Goal: Task Accomplishment & Management: Manage account settings

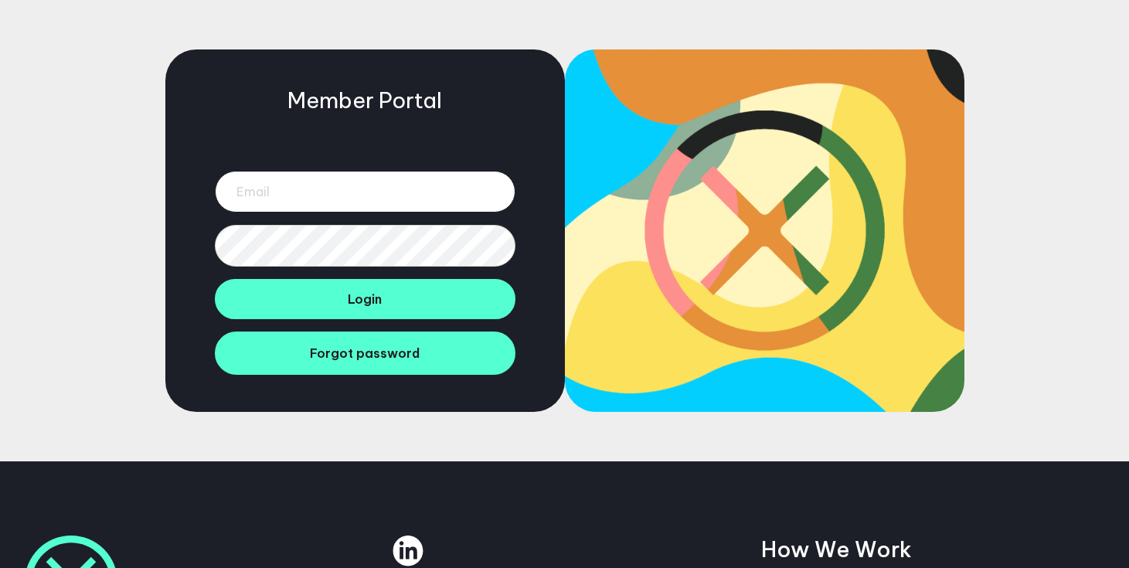
type input "hannah@btdtglobal.com"
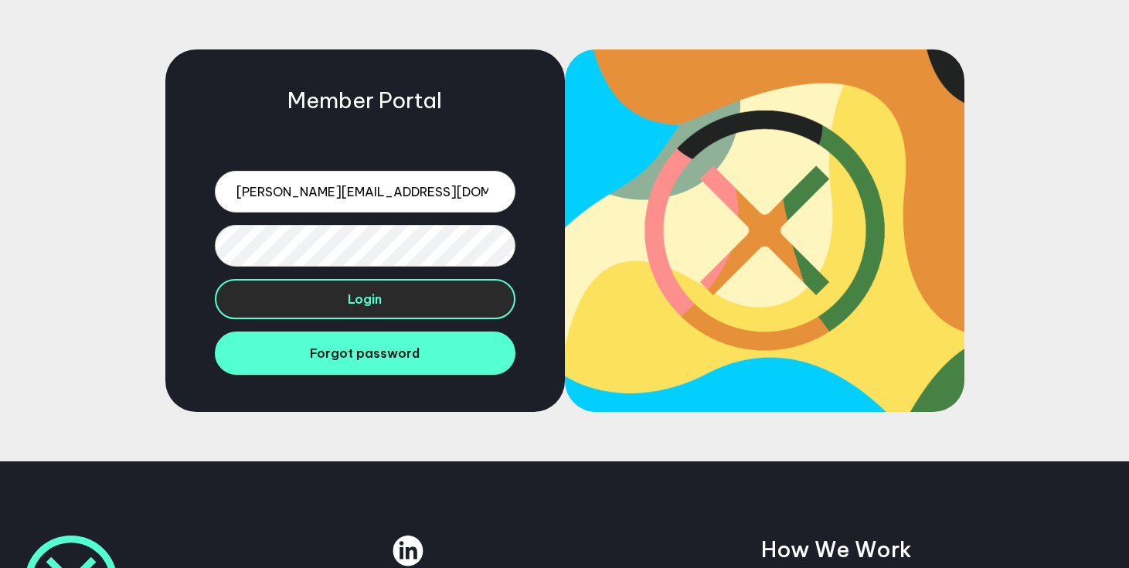
click at [458, 293] on button "Login" at bounding box center [365, 299] width 301 height 40
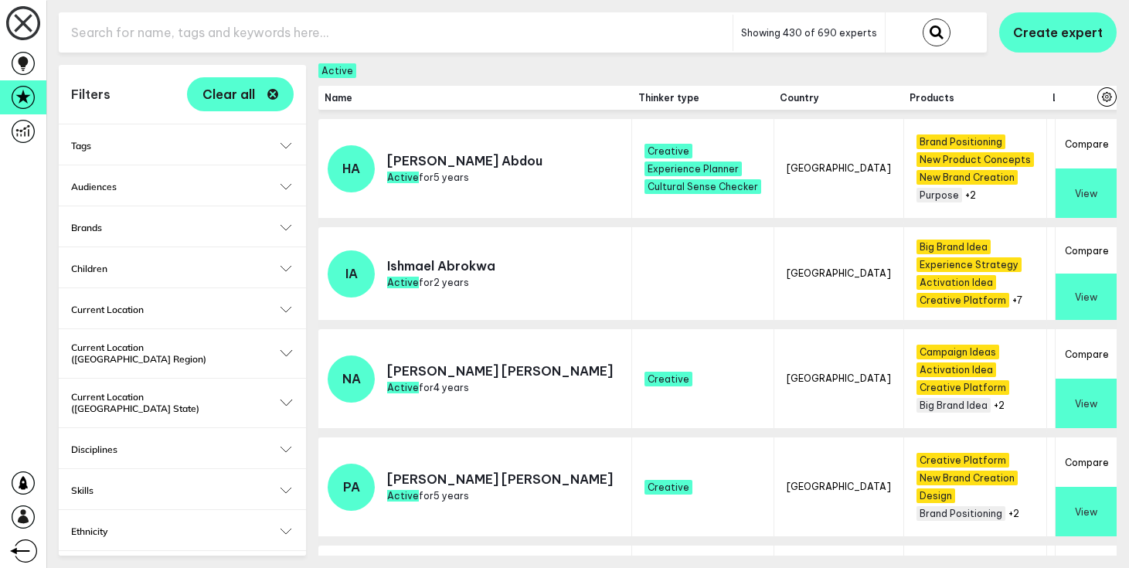
click at [294, 27] on input "text" at bounding box center [396, 33] width 674 height 38
type input "claire"
click at [923, 19] on button "submit" at bounding box center [937, 33] width 28 height 28
checkbox input "false"
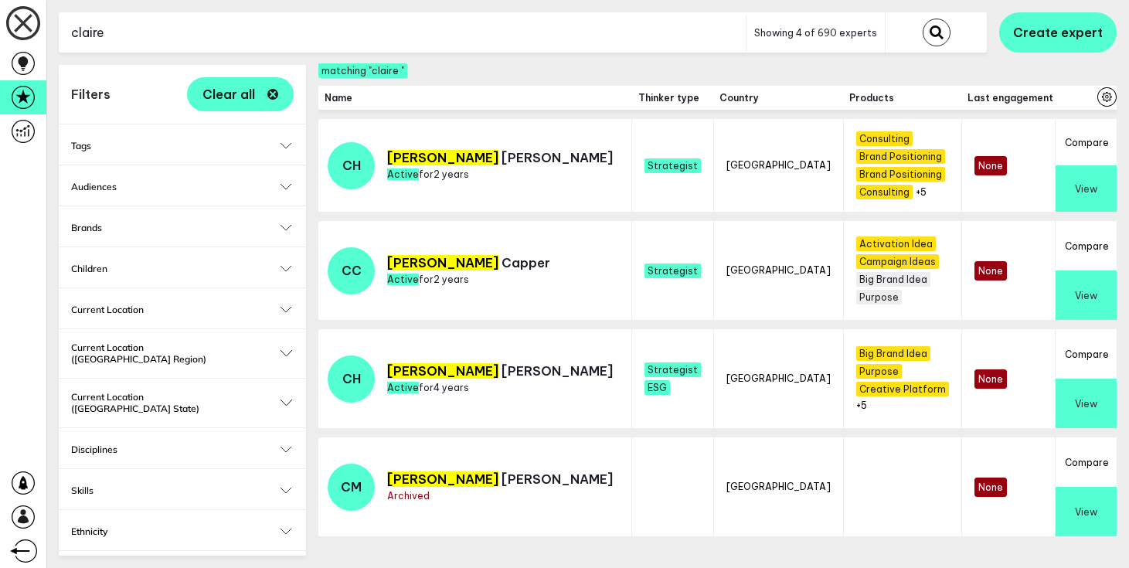
click at [246, 36] on input "claire" at bounding box center [402, 33] width 687 height 38
type input "g"
click at [923, 19] on button "submit" at bounding box center [937, 33] width 28 height 28
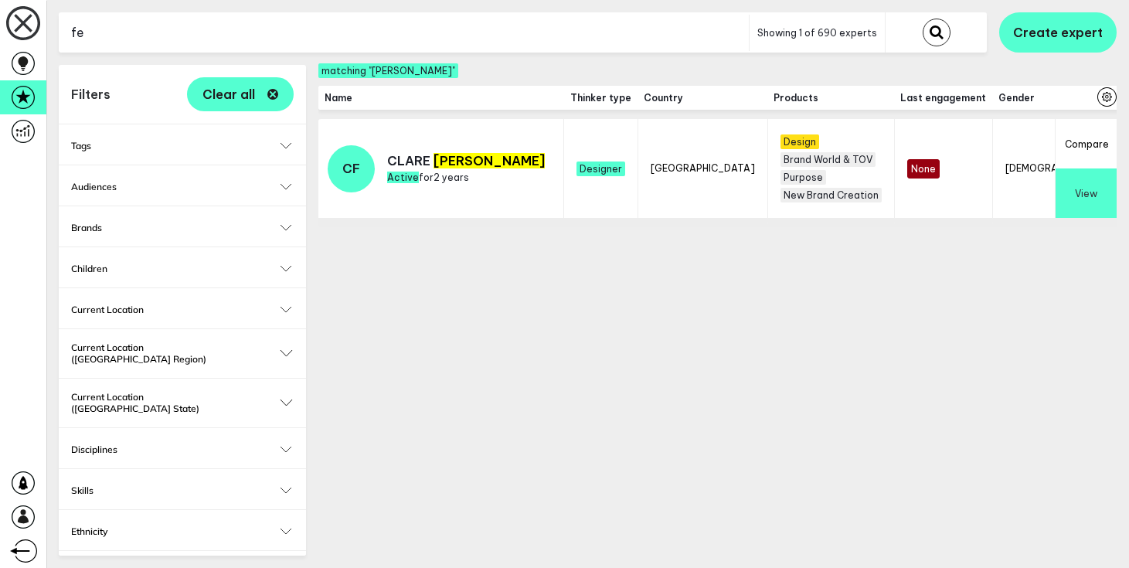
type input "f"
click at [923, 19] on button "submit" at bounding box center [937, 33] width 28 height 28
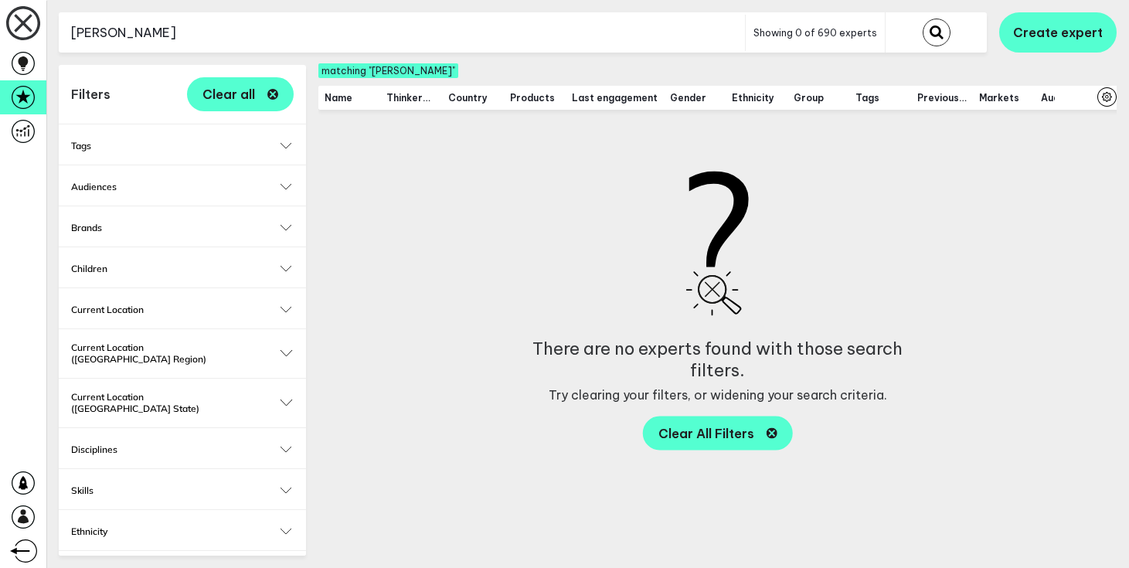
click at [155, 28] on input "jacinta" at bounding box center [402, 33] width 686 height 38
click at [923, 19] on button "submit" at bounding box center [937, 33] width 28 height 28
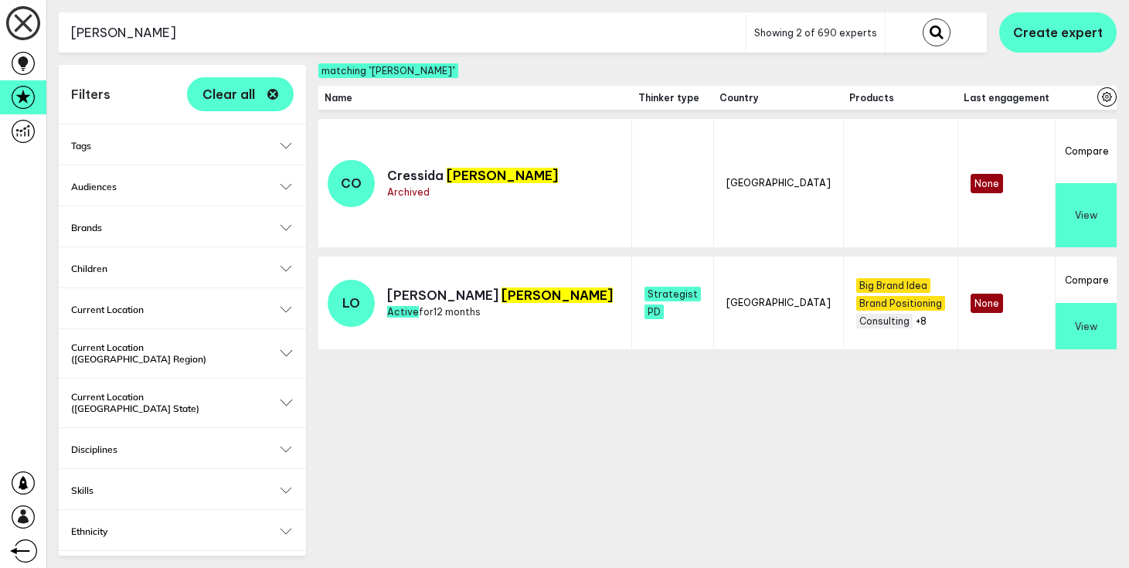
click at [155, 39] on input "o'shea" at bounding box center [402, 33] width 687 height 38
click at [923, 19] on button "submit" at bounding box center [937, 33] width 28 height 28
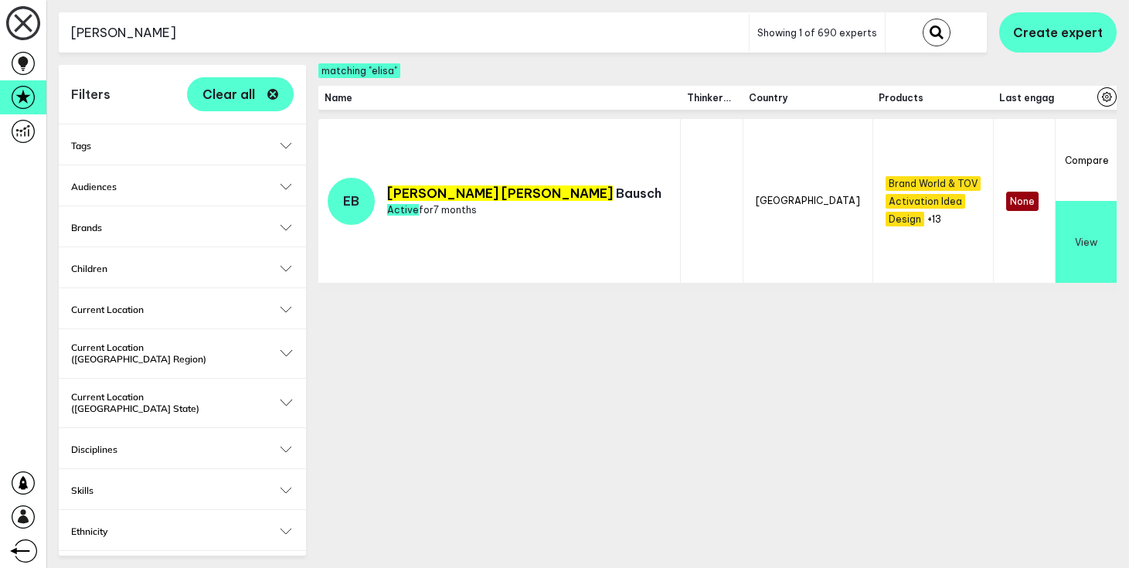
click at [185, 39] on input "elisa" at bounding box center [404, 33] width 690 height 38
type input "m"
click at [1075, 231] on button "View" at bounding box center [1086, 242] width 61 height 82
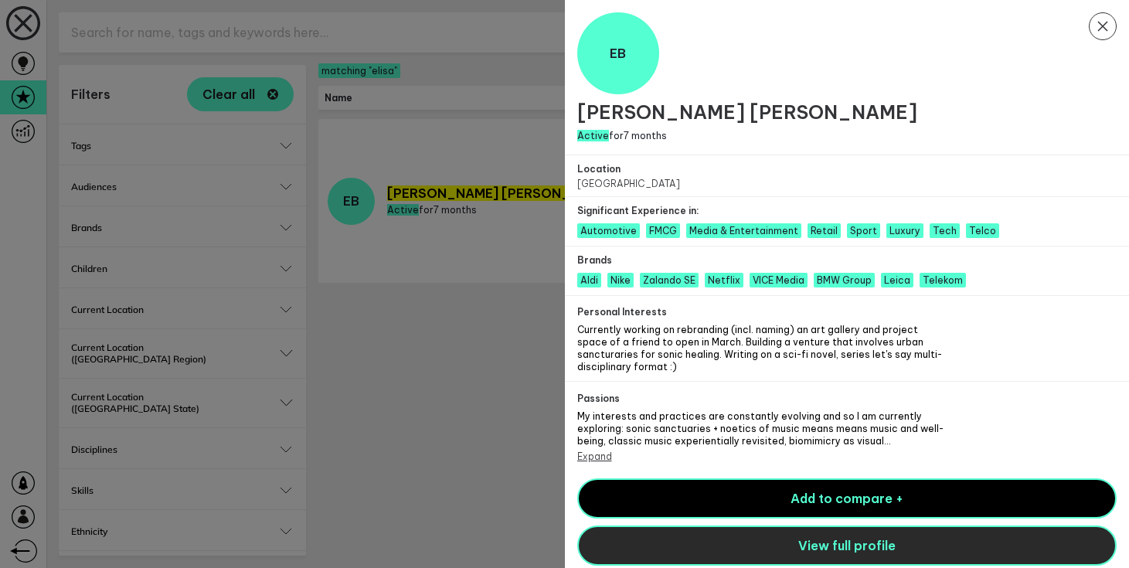
click at [762, 527] on button "View full profile" at bounding box center [847, 545] width 540 height 40
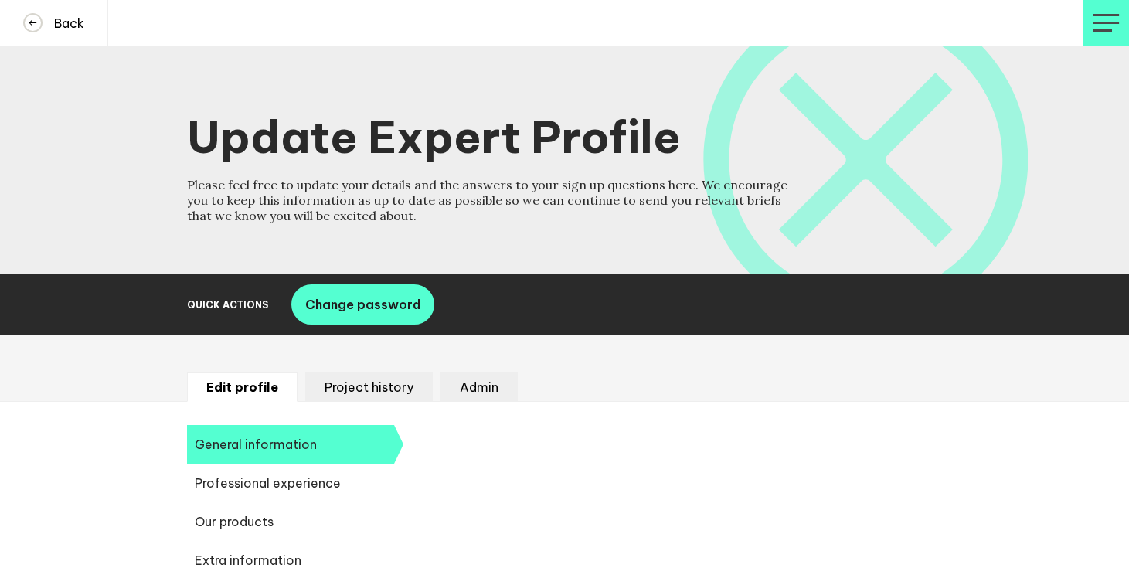
select select "20250"
select select "19085"
select select "11038"
select select "9074"
select select "10937"
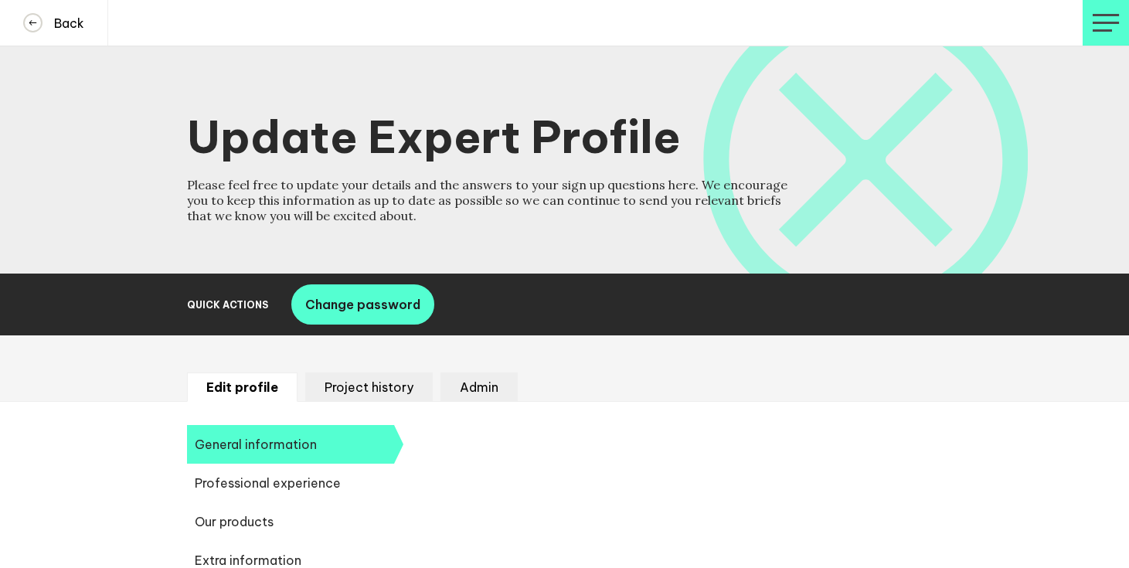
select select "14724"
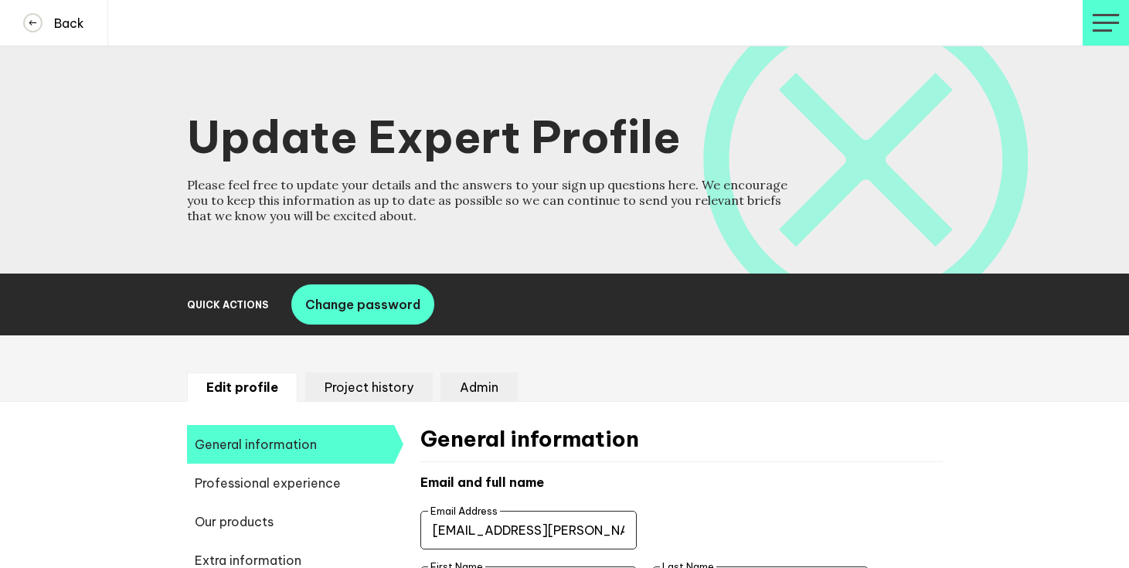
click at [461, 382] on li "Admin" at bounding box center [478, 386] width 77 height 29
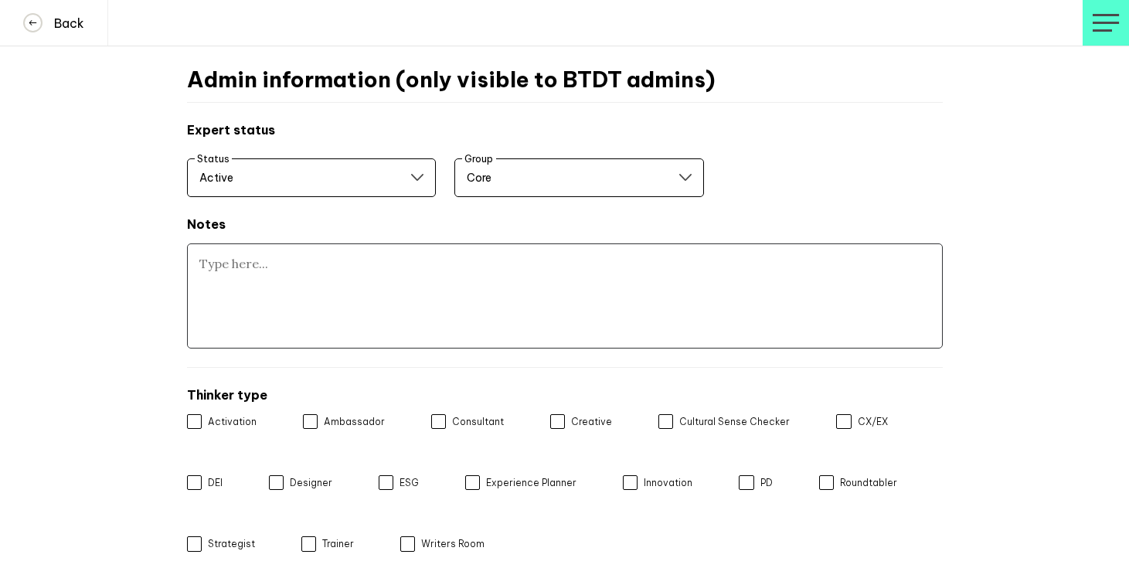
scroll to position [359, 0]
click at [443, 274] on textarea at bounding box center [565, 296] width 756 height 105
click at [408, 257] on textarea "Membership rules not witnessed" at bounding box center [565, 296] width 756 height 105
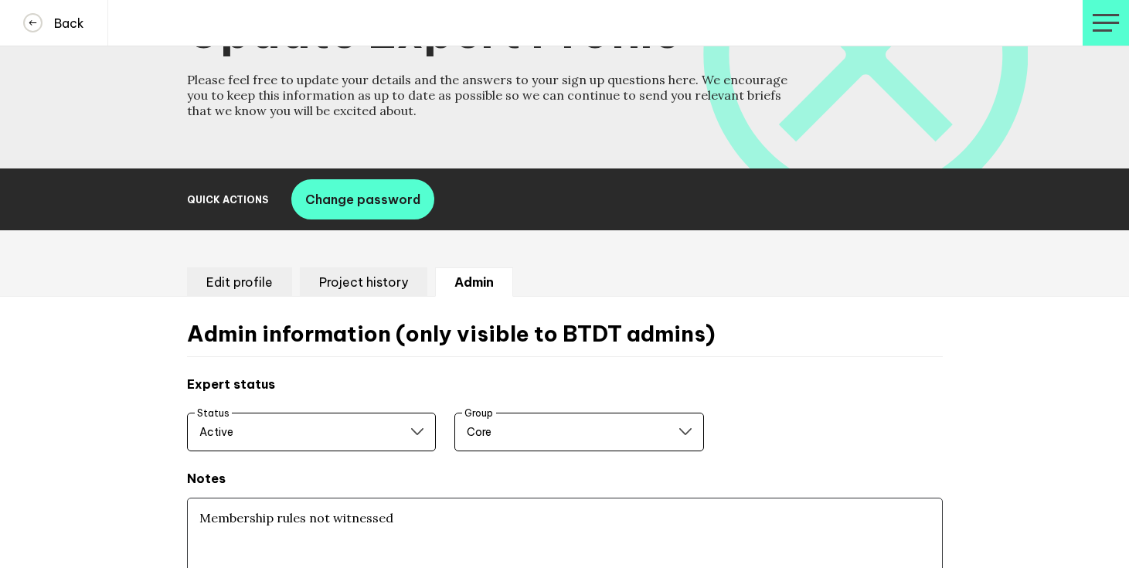
type textarea "Membership rules not witnessed"
click at [366, 287] on li "Project history" at bounding box center [363, 281] width 127 height 29
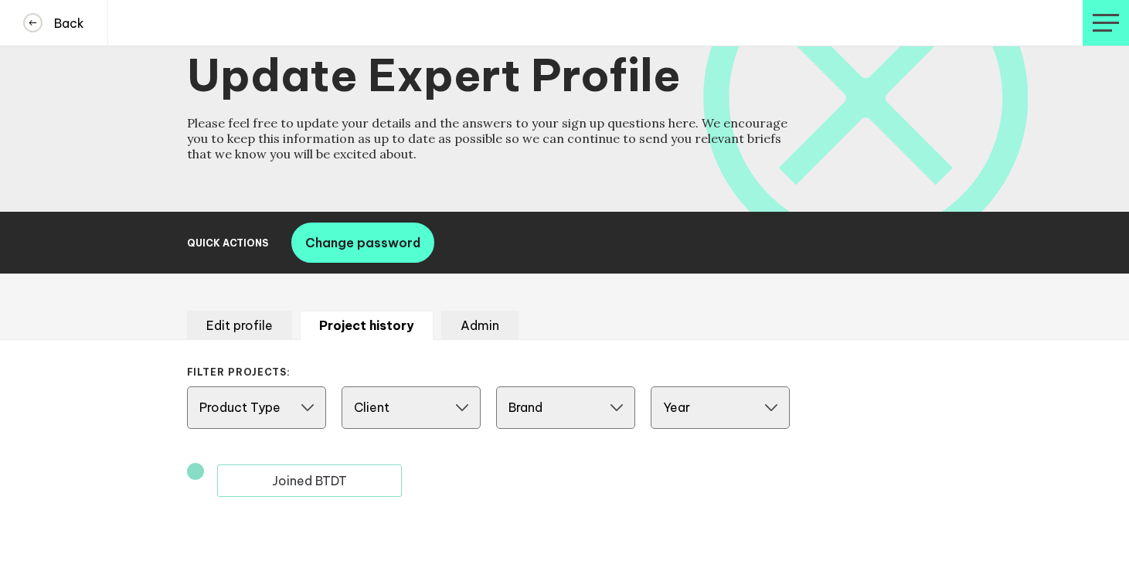
scroll to position [62, 0]
click at [471, 331] on li "Admin" at bounding box center [479, 325] width 77 height 29
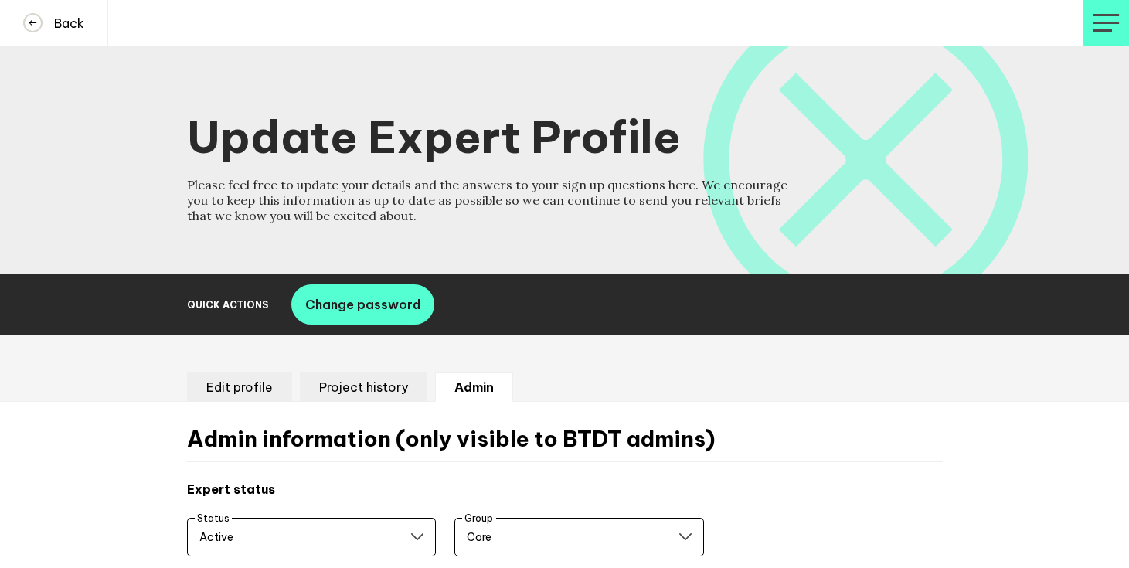
scroll to position [287, 0]
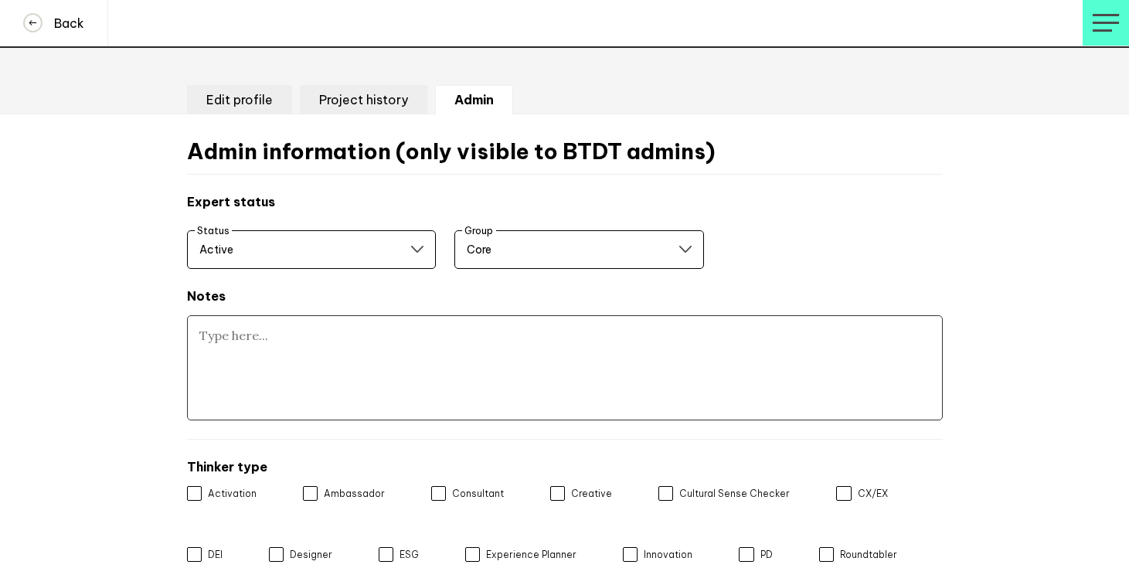
click at [333, 364] on textarea at bounding box center [565, 367] width 756 height 105
paste textarea "Membership rules not witnessed"
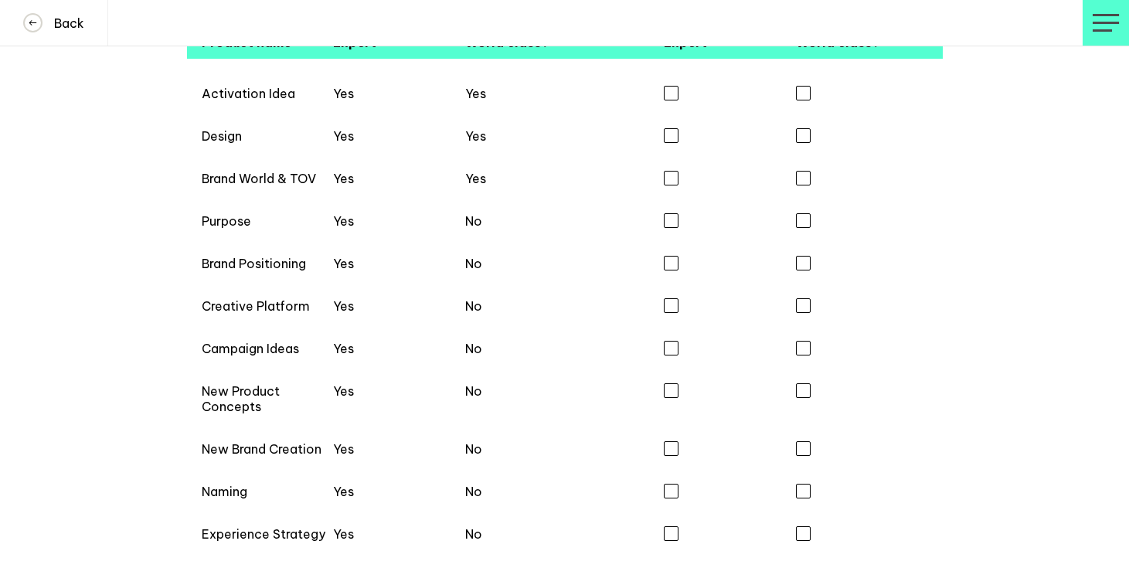
scroll to position [1436, 0]
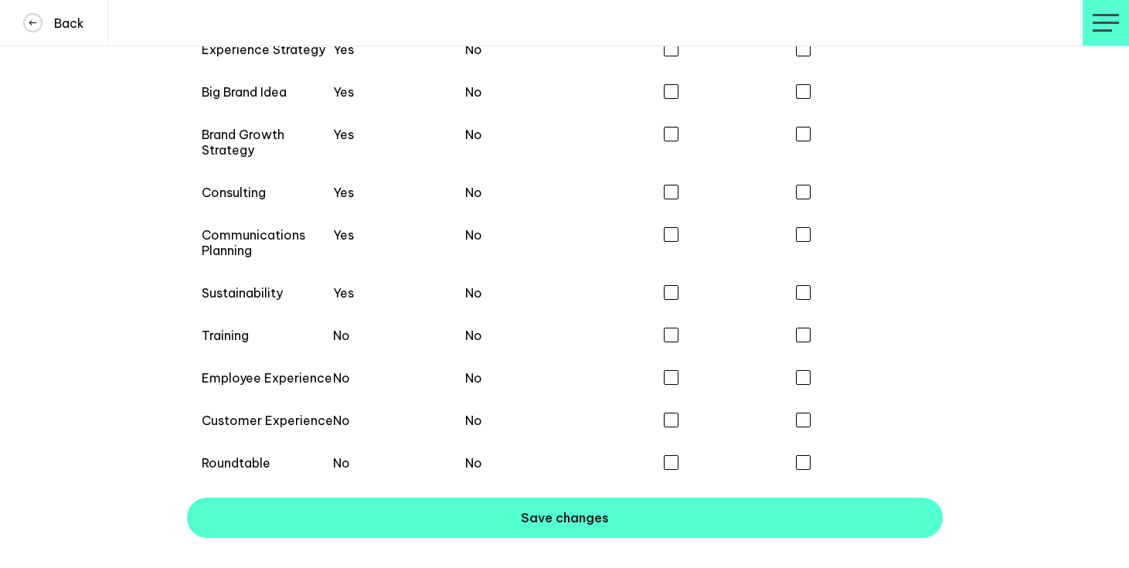
type textarea "Membership rules not witnessed"
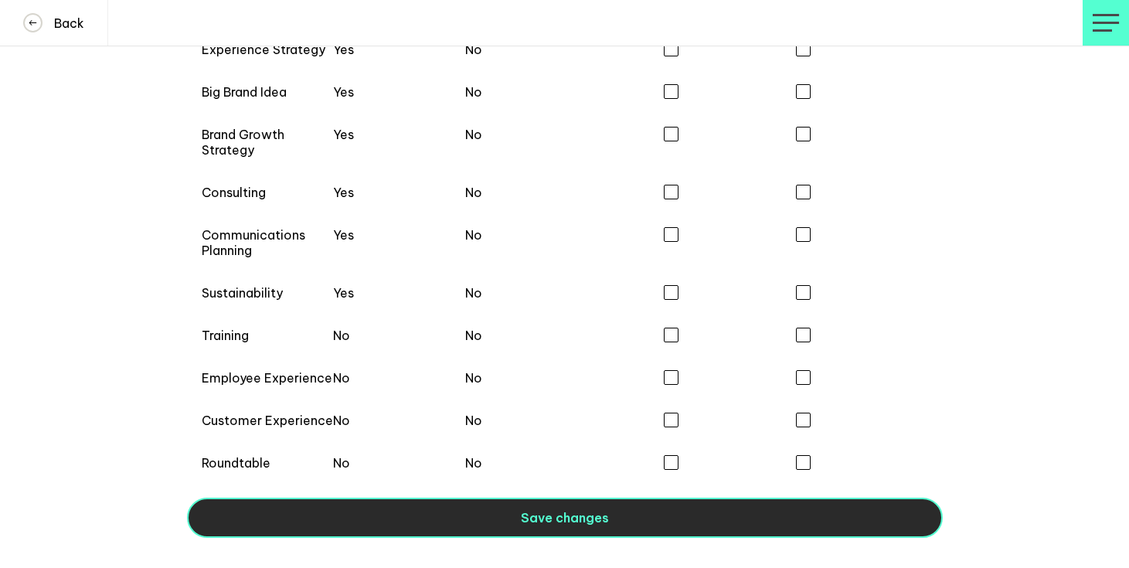
click at [522, 522] on span "Save changes" at bounding box center [565, 517] width 88 height 15
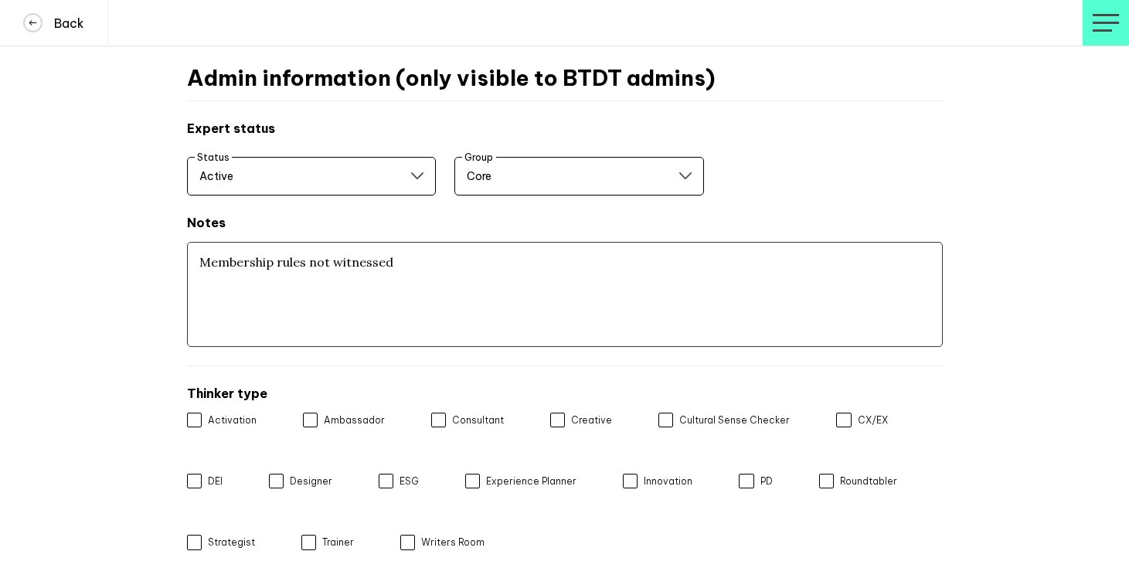
scroll to position [0, 0]
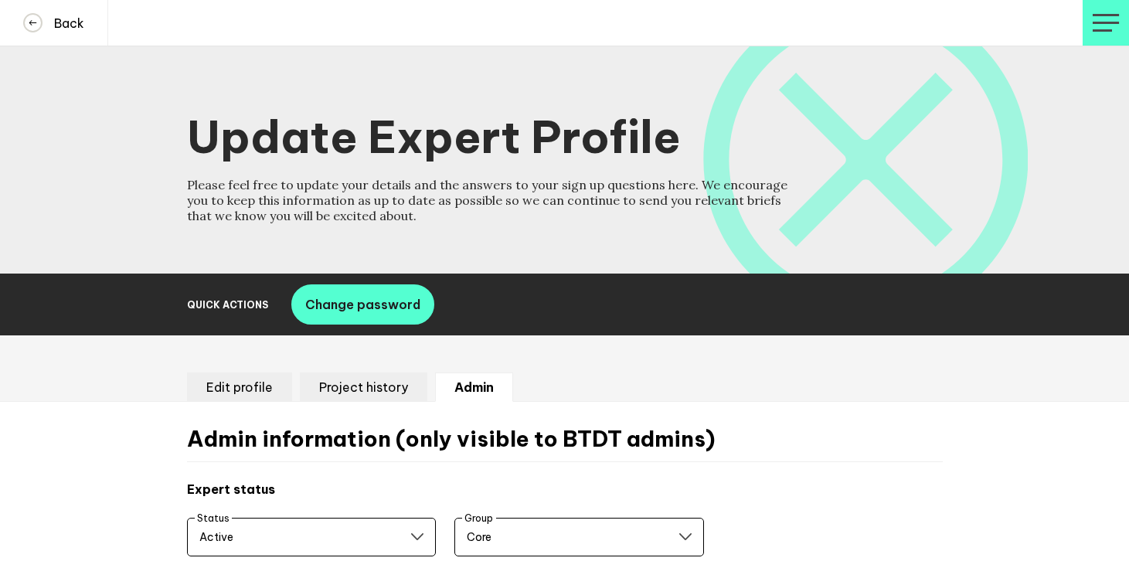
click at [264, 385] on li "Edit profile" at bounding box center [239, 386] width 105 height 29
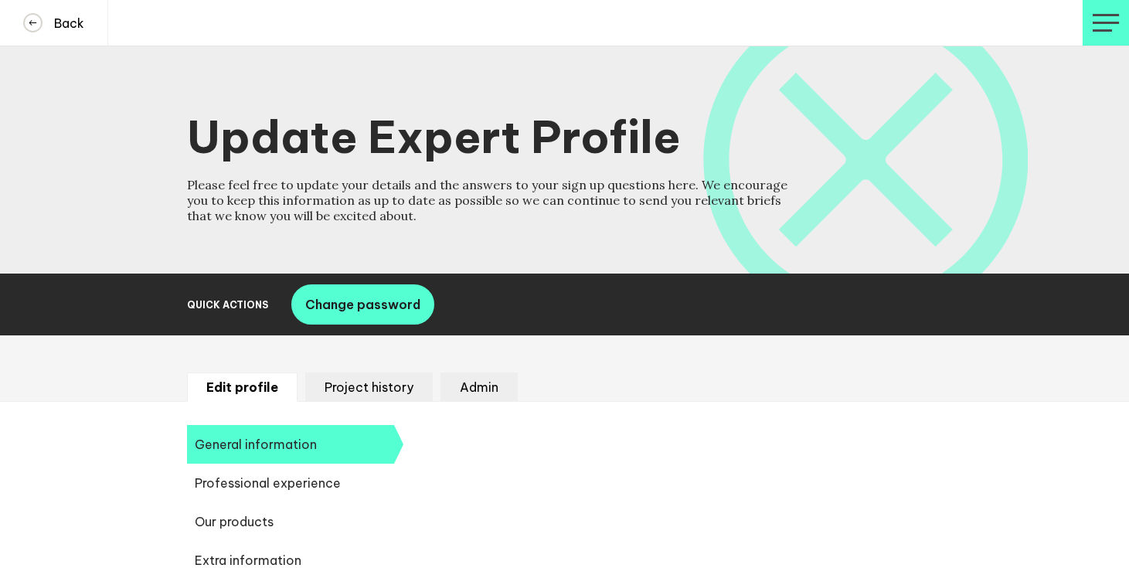
select select "20250"
select select "19085"
select select "11038"
select select "9074"
select select "10937"
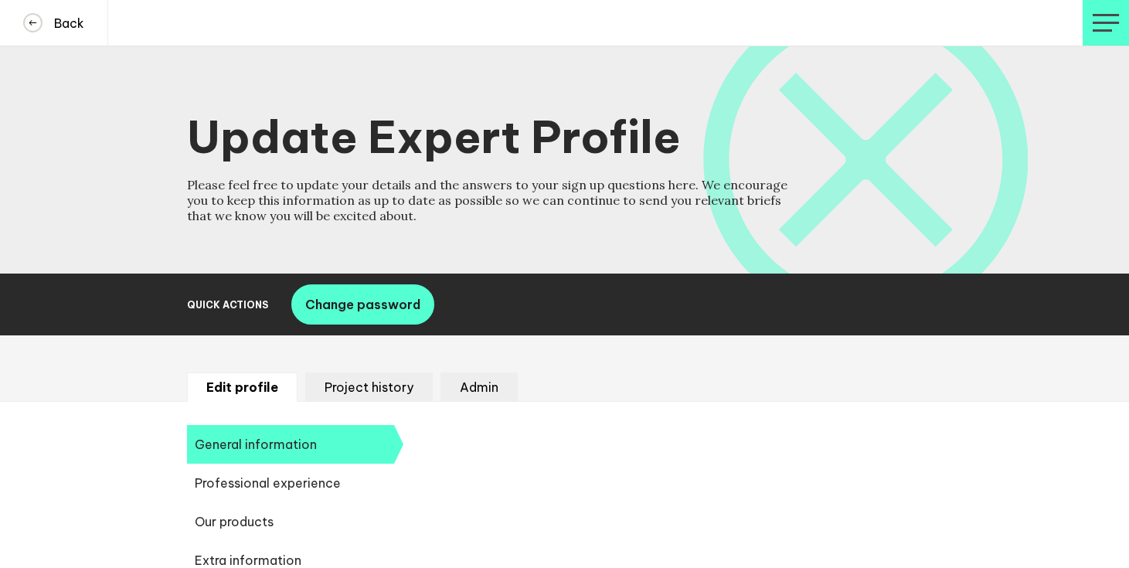
select select "14724"
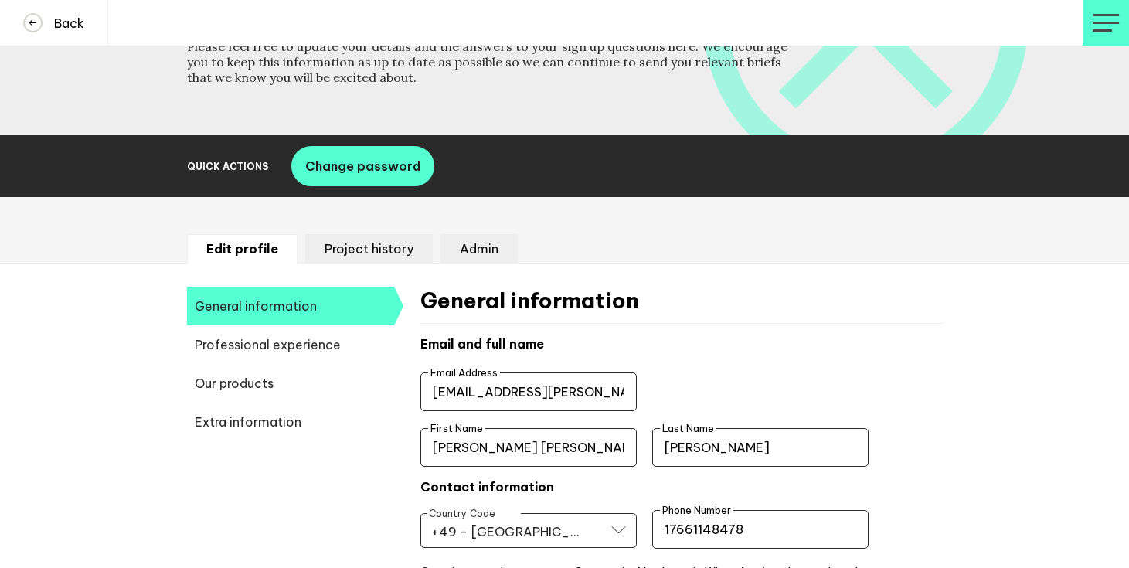
scroll to position [139, 0]
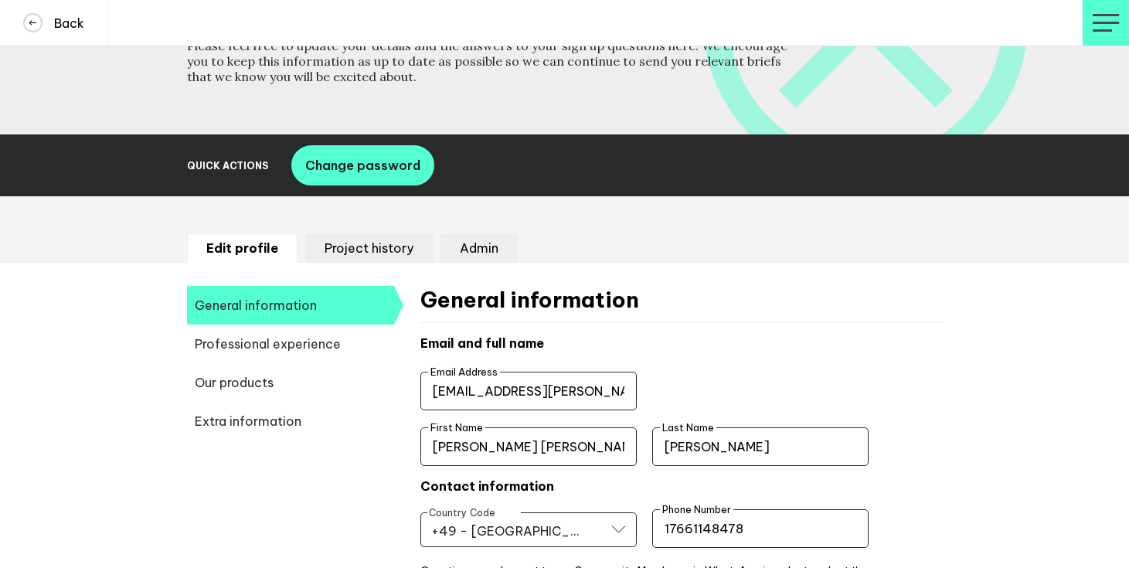
click at [310, 419] on span "Extra information" at bounding box center [290, 421] width 207 height 39
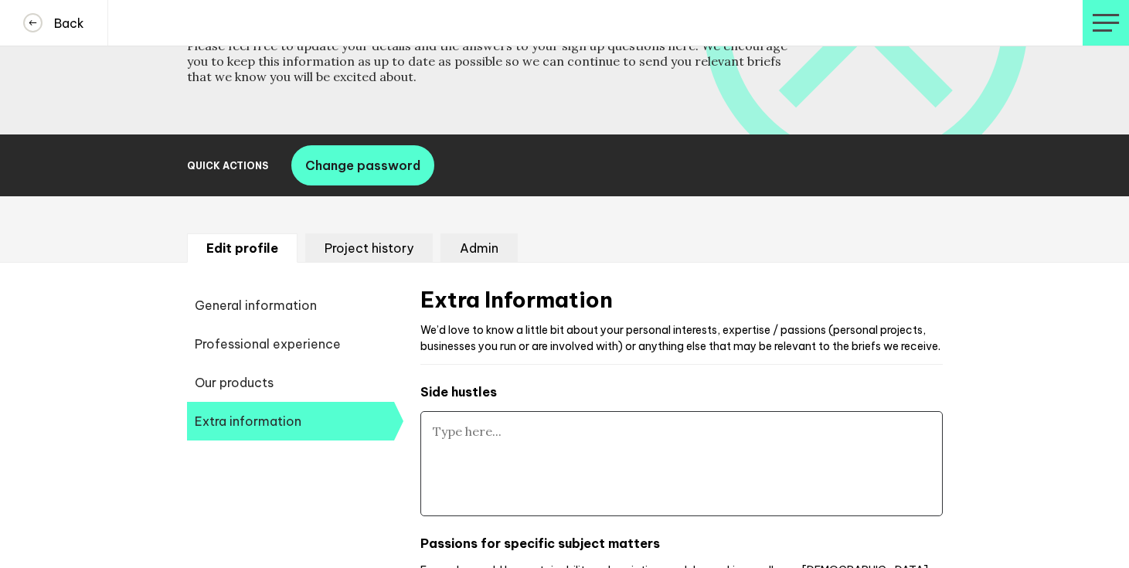
type textarea "Currently working on rebranding (incl. naming) an art gallery and project space…"
type textarea "My interests and practices are constantly evolving and so I am currently explor…"
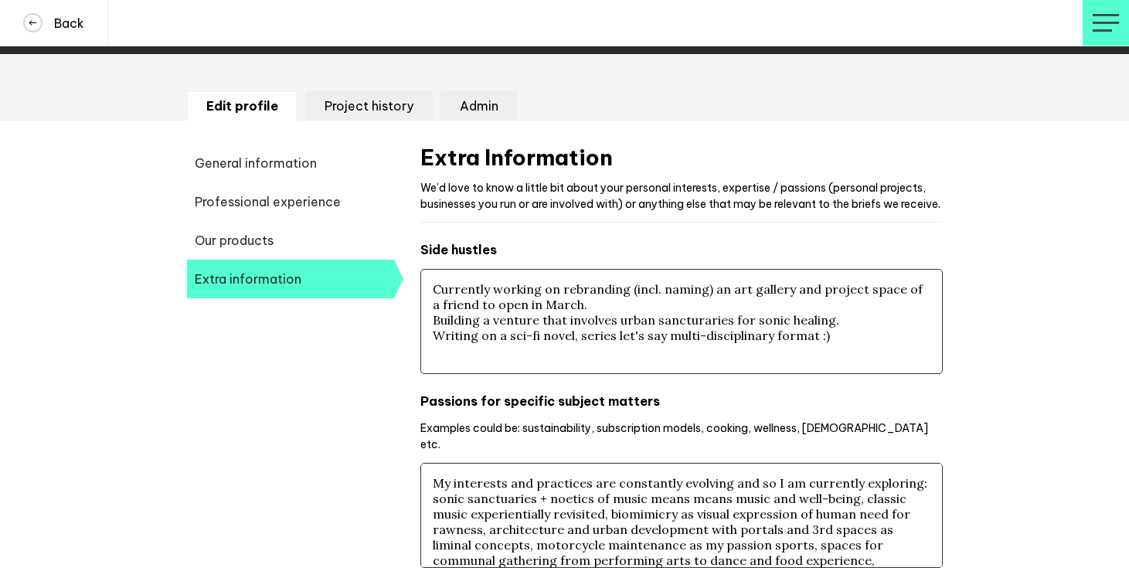
scroll to position [0, 0]
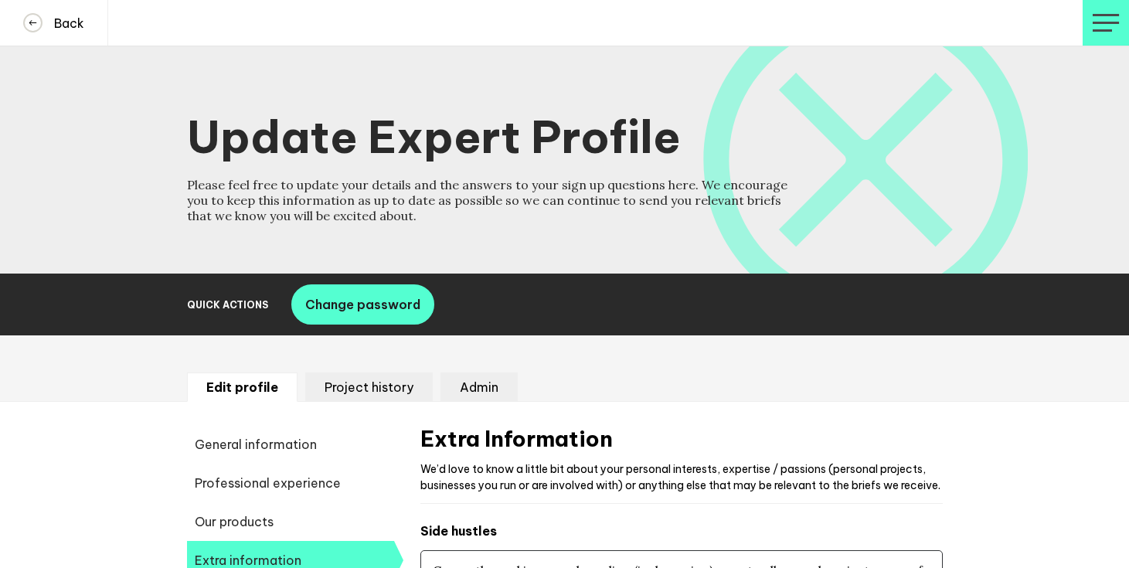
click at [472, 383] on li "Admin" at bounding box center [478, 386] width 77 height 29
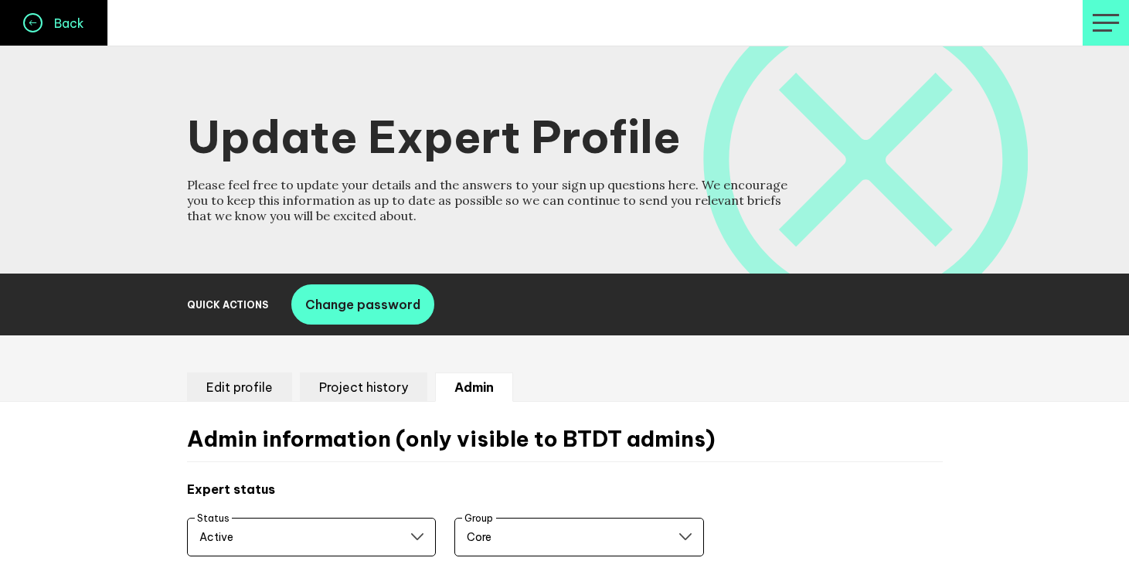
click at [29, 3] on button "Back" at bounding box center [54, 23] width 108 height 46
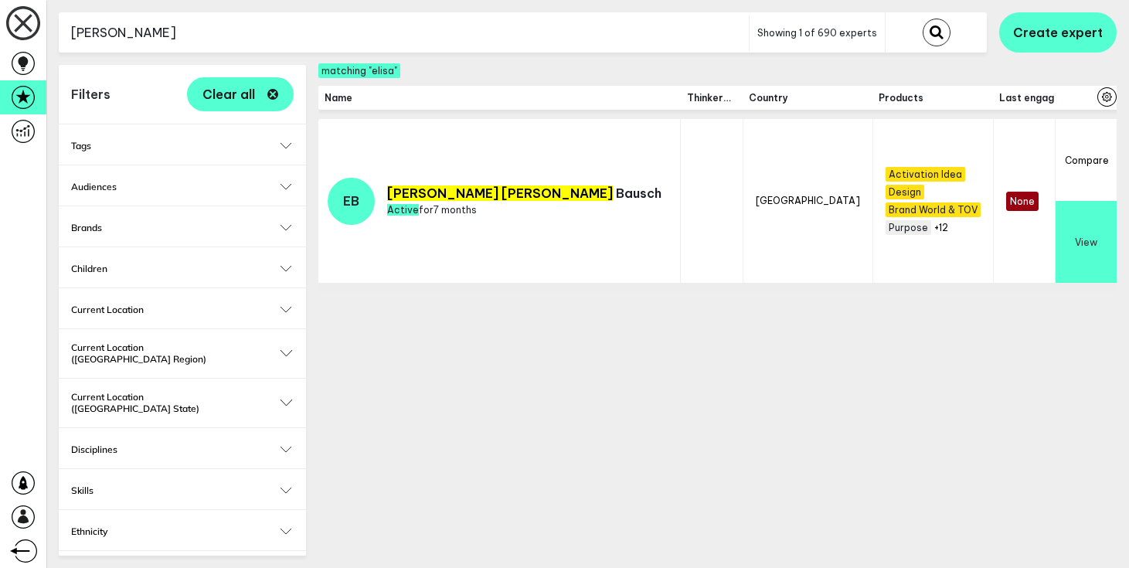
click at [215, 36] on input "elisa" at bounding box center [404, 33] width 690 height 38
type input "g"
type input "ferguson"
click at [923, 19] on button "submit" at bounding box center [937, 33] width 28 height 28
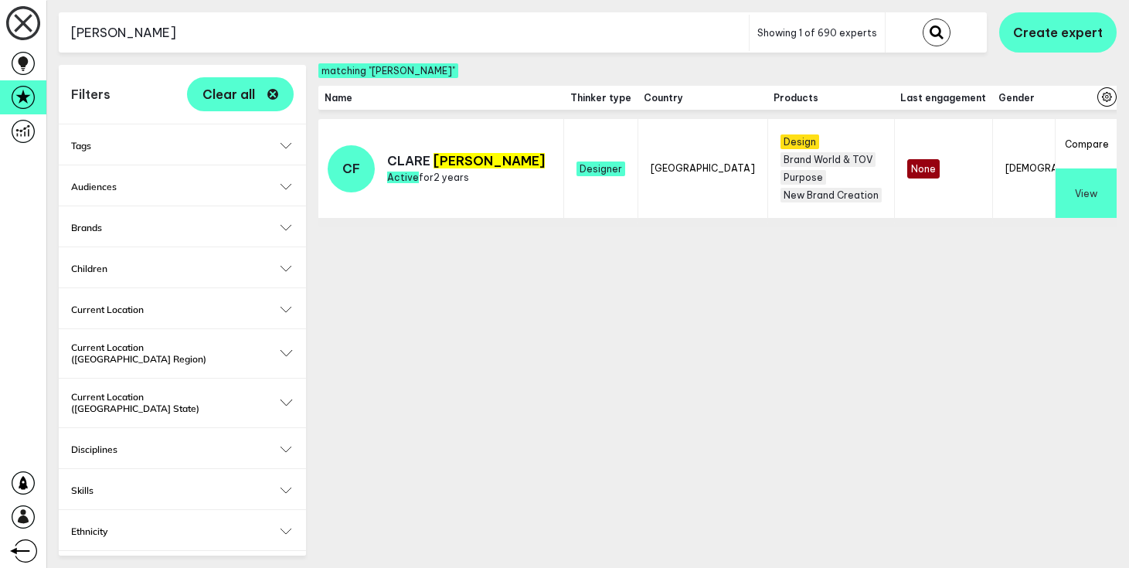
click at [1082, 211] on button "View" at bounding box center [1086, 192] width 61 height 49
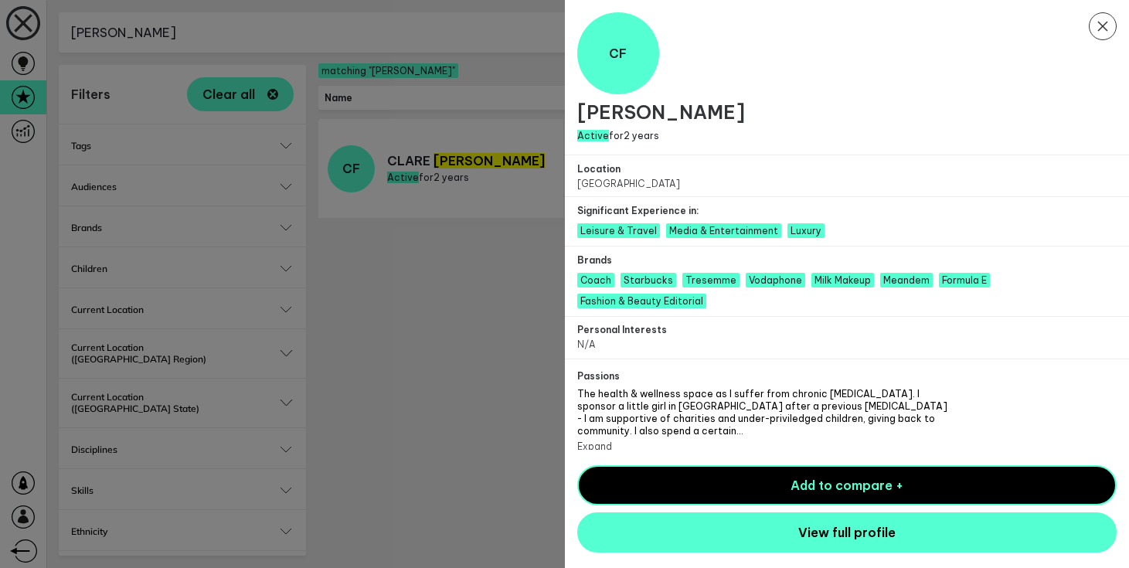
click at [1104, 25] on icon at bounding box center [1102, 26] width 9 height 9
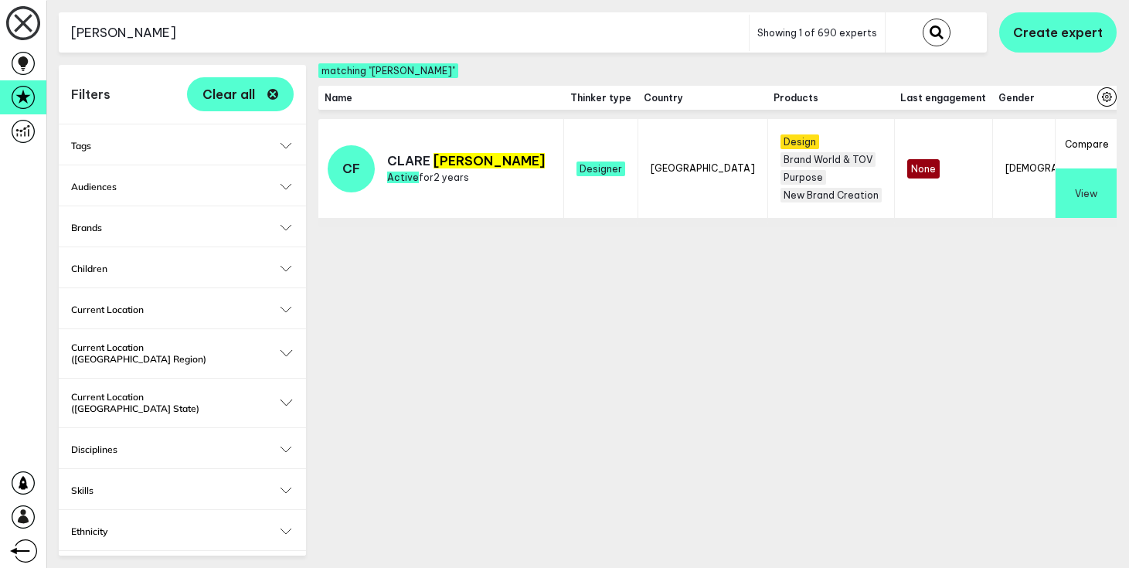
click at [1093, 197] on button "View" at bounding box center [1086, 192] width 61 height 49
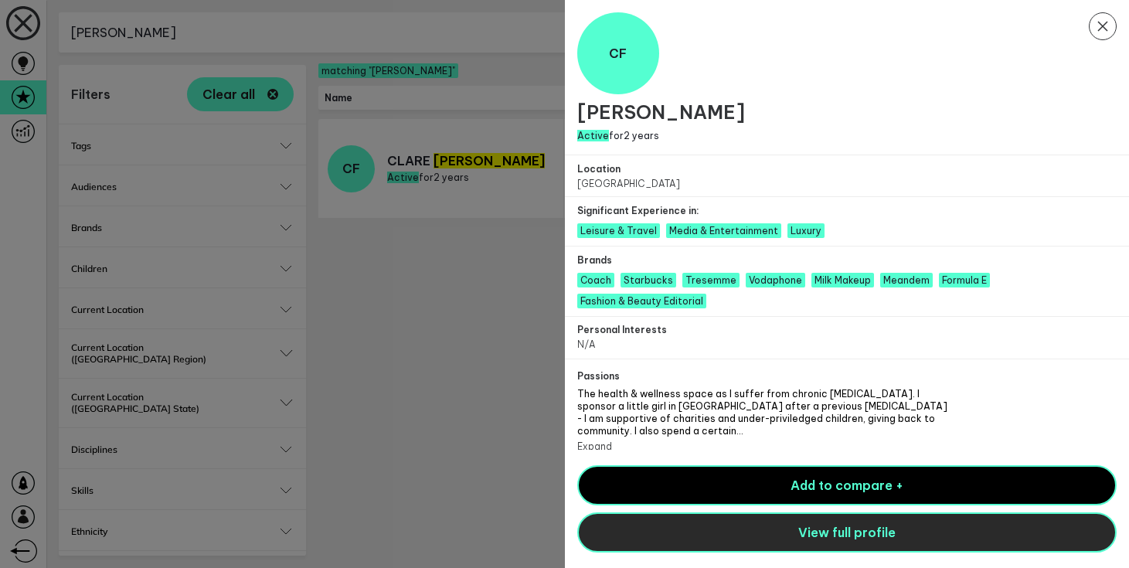
click at [838, 525] on span "View full profile" at bounding box center [846, 532] width 97 height 15
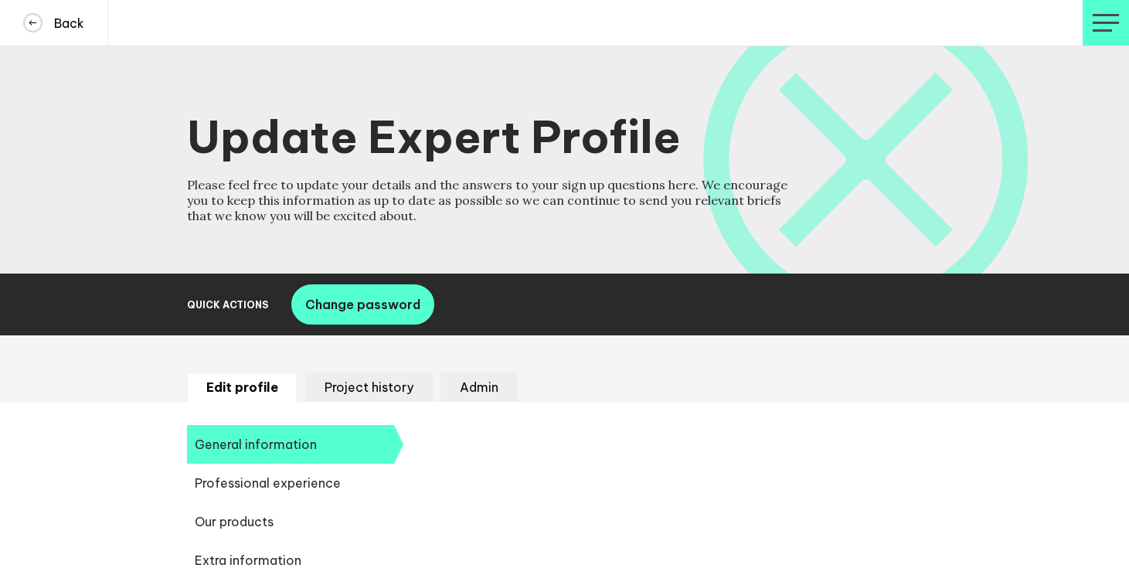
select select "20250"
select select "19085"
select select "14666"
select select "19190"
select select "8851"
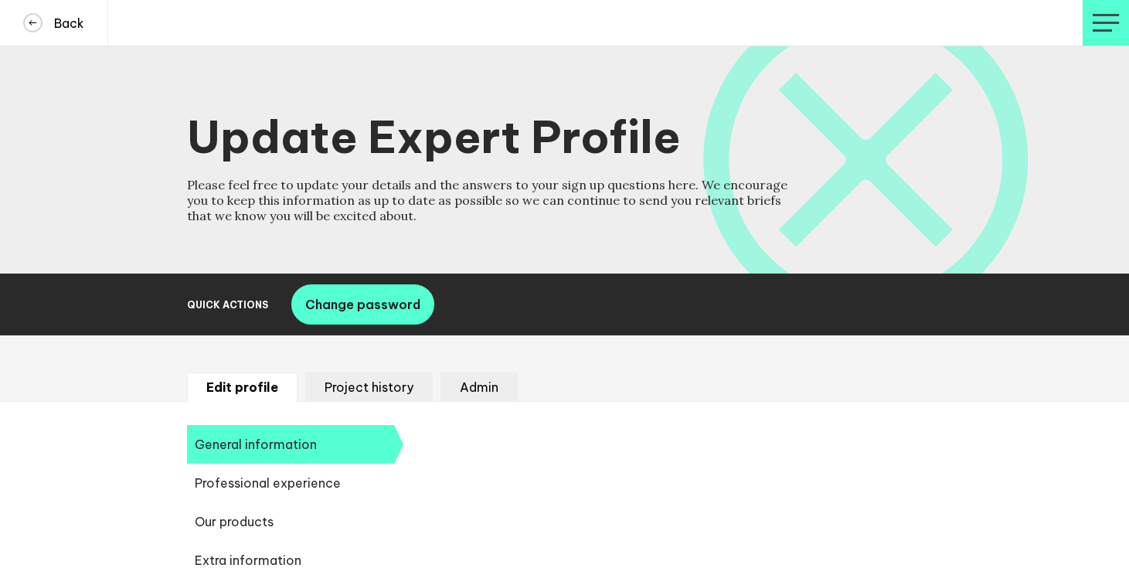
select select "14724"
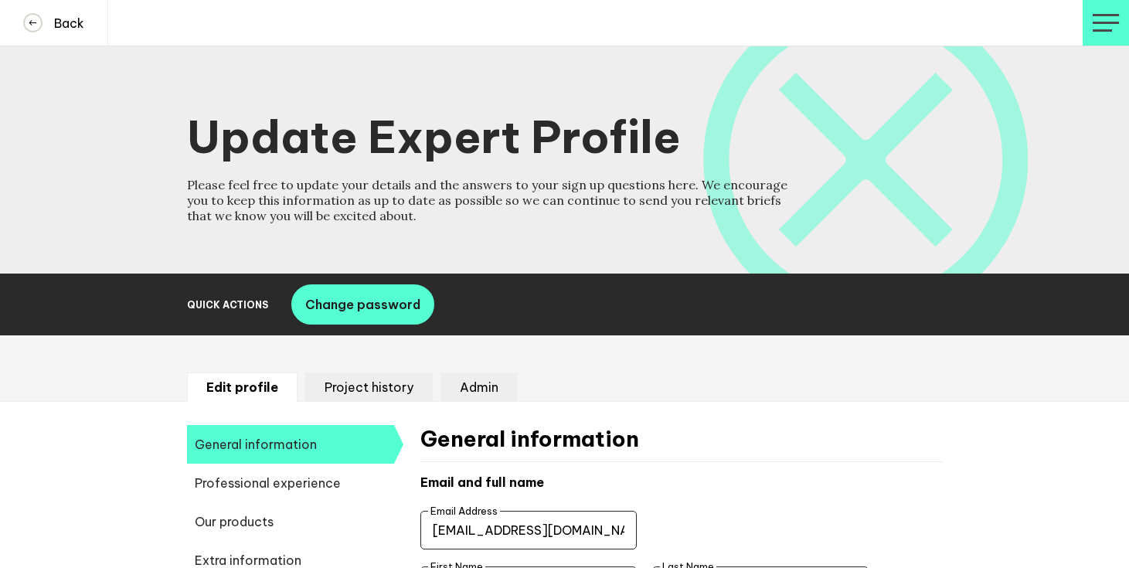
click at [498, 394] on li "Admin" at bounding box center [478, 386] width 77 height 29
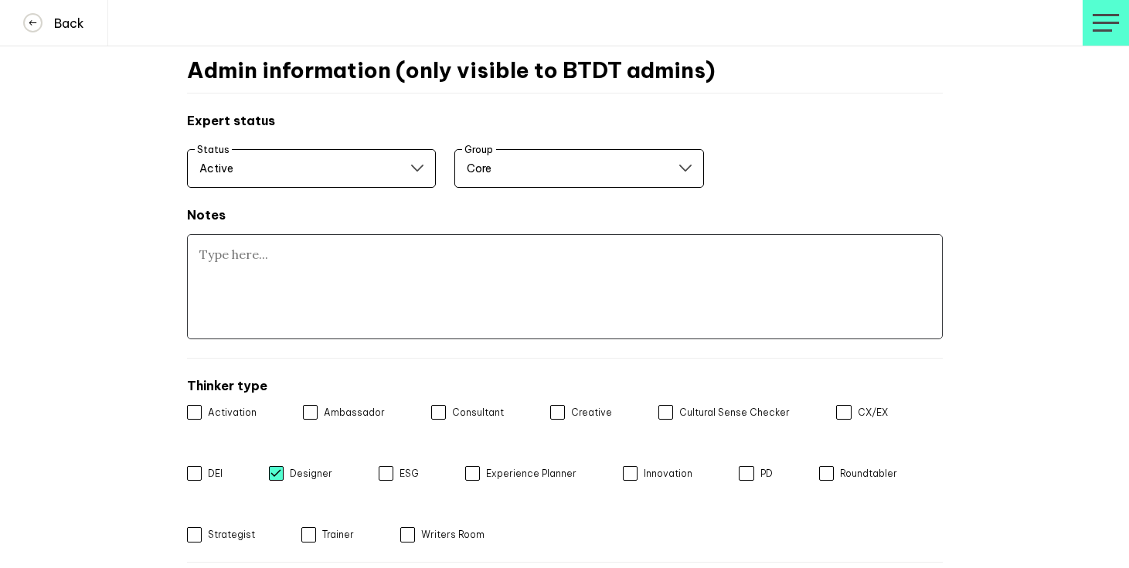
scroll to position [376, 0]
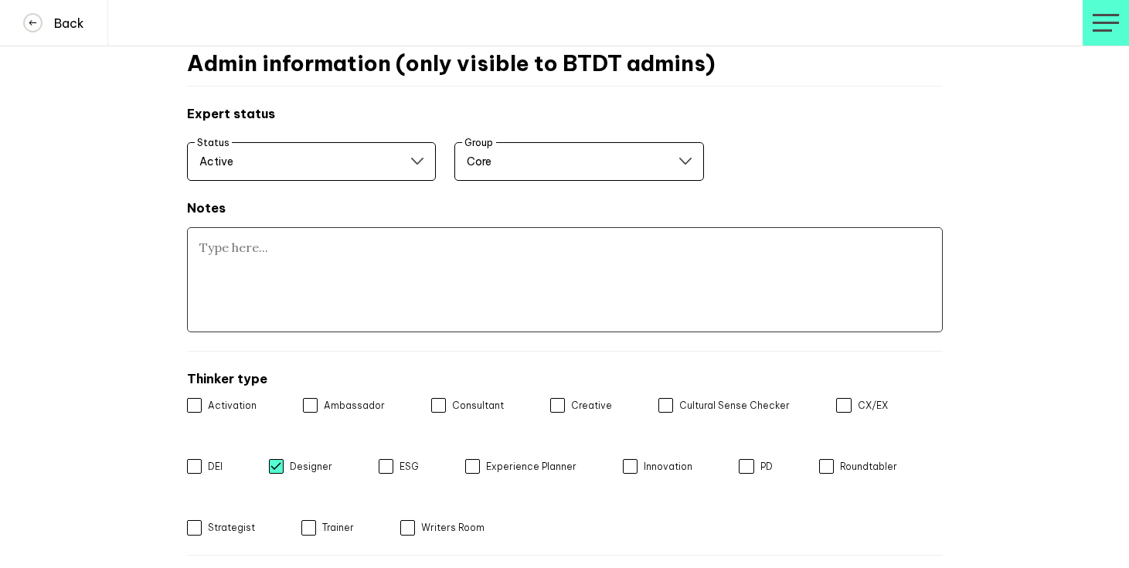
click at [388, 305] on textarea at bounding box center [565, 279] width 756 height 105
paste textarea "Membership rules not witnessed"
type textarea "Membership rules not witnessed"
click at [583, 172] on select "Core Targeted" at bounding box center [579, 161] width 250 height 39
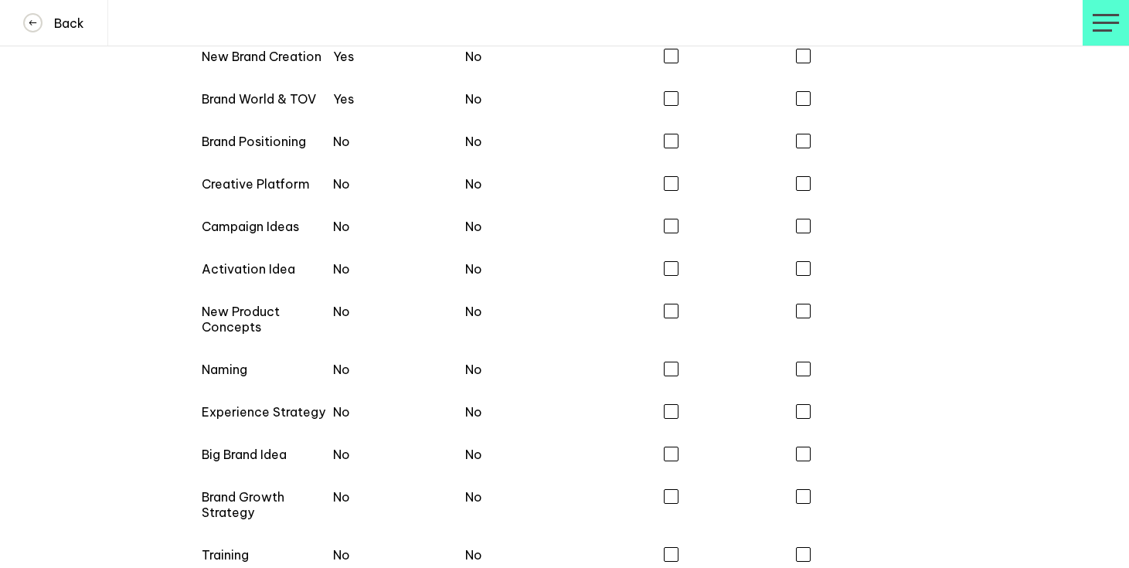
scroll to position [1436, 0]
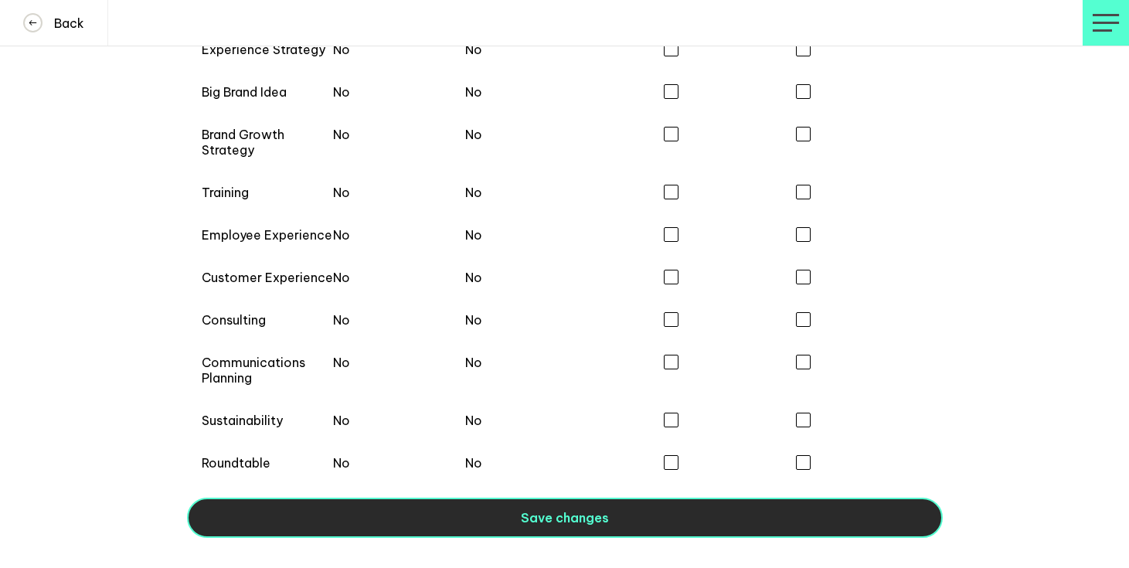
click at [458, 506] on button "Save changes" at bounding box center [565, 518] width 756 height 40
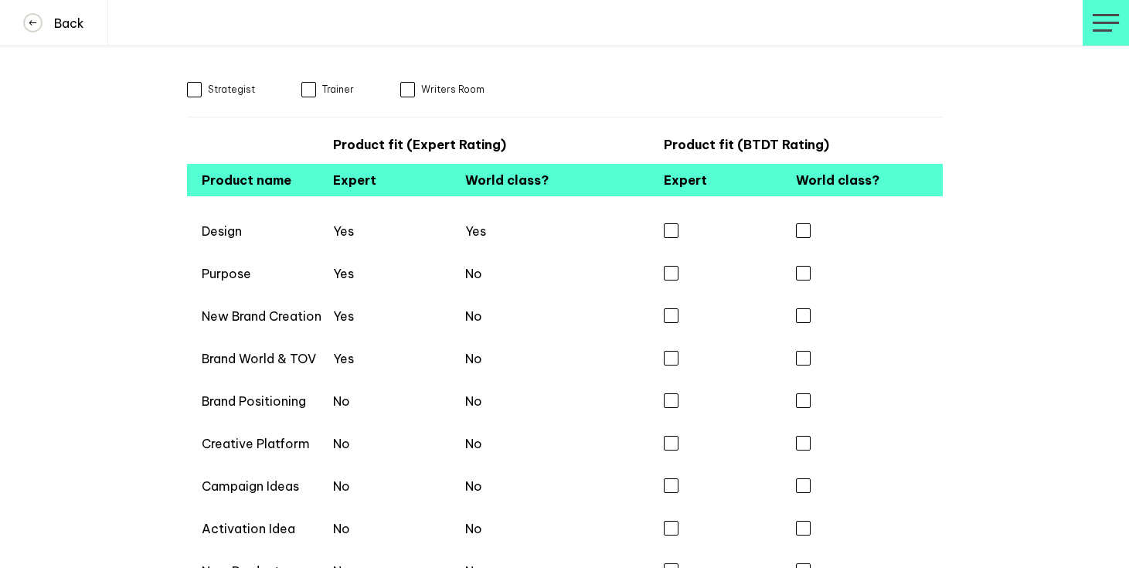
scroll to position [0, 0]
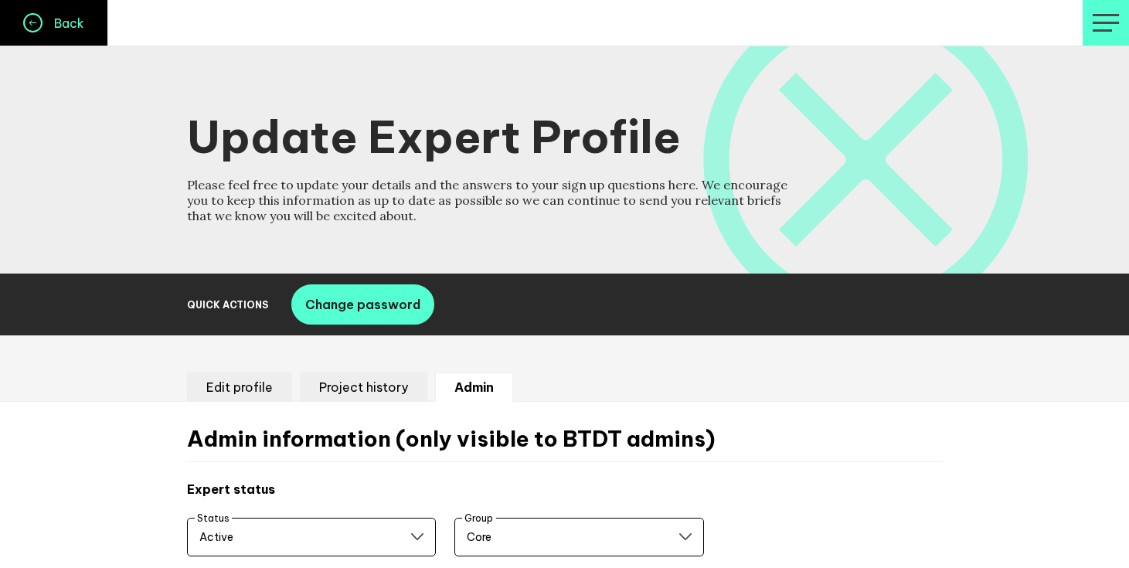
click at [74, 21] on h4 "Back" at bounding box center [63, 22] width 42 height 15
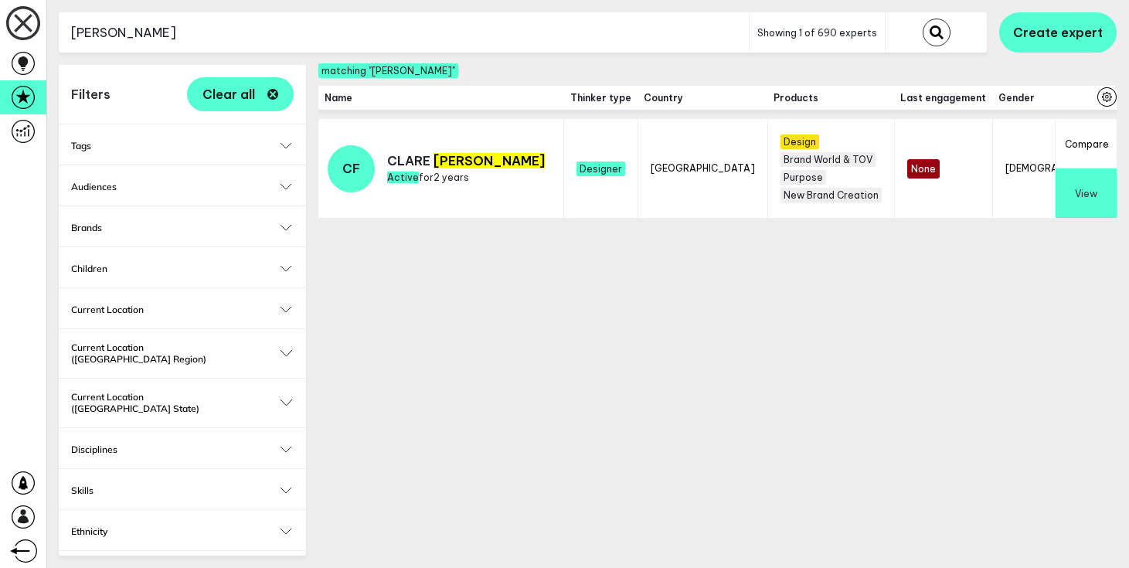
click at [148, 37] on input "[PERSON_NAME]" at bounding box center [404, 33] width 690 height 38
type input "[PERSON_NAME]"
click at [923, 19] on button "submit" at bounding box center [937, 33] width 28 height 28
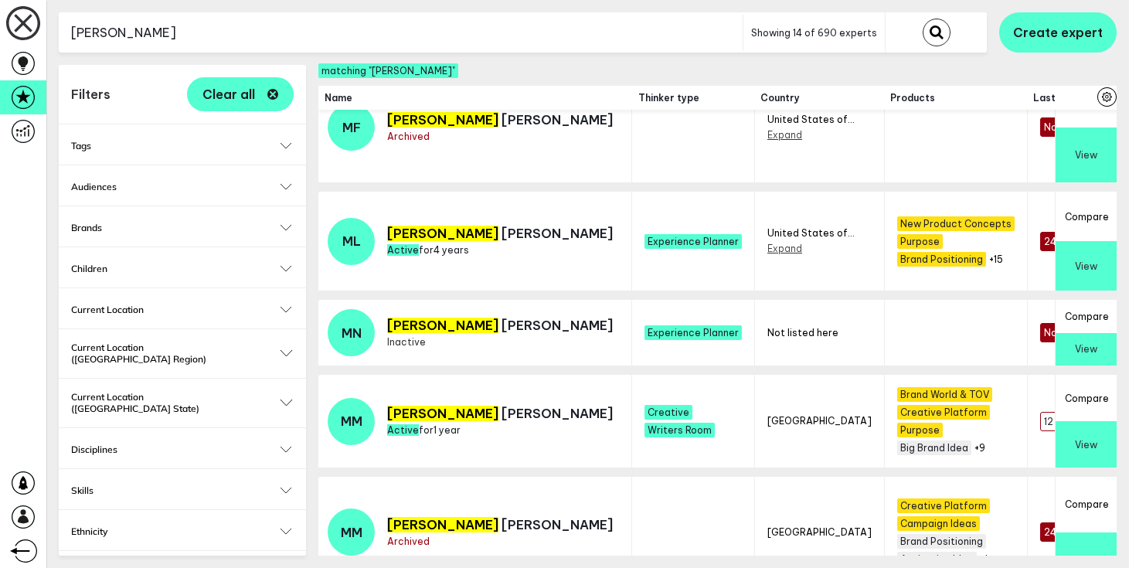
scroll to position [455, 0]
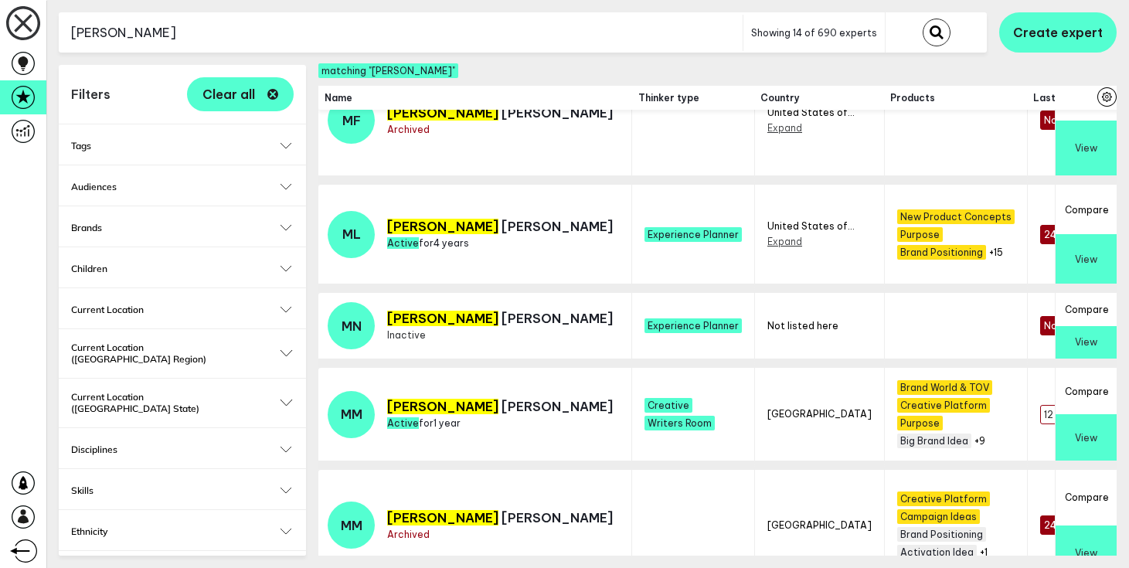
click at [1089, 438] on button "View" at bounding box center [1086, 437] width 61 height 46
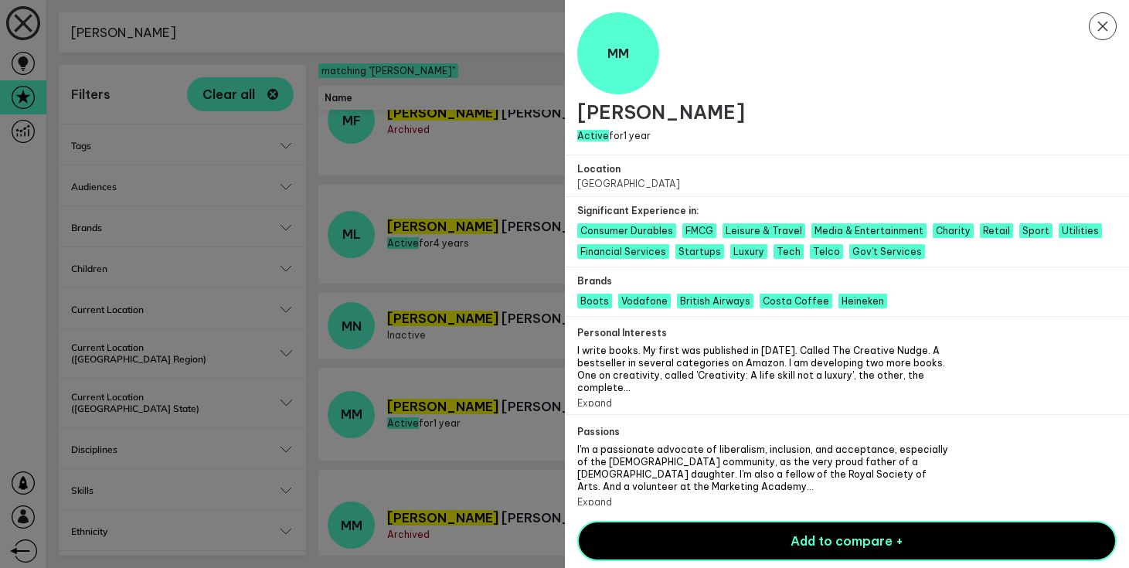
scroll to position [28, 0]
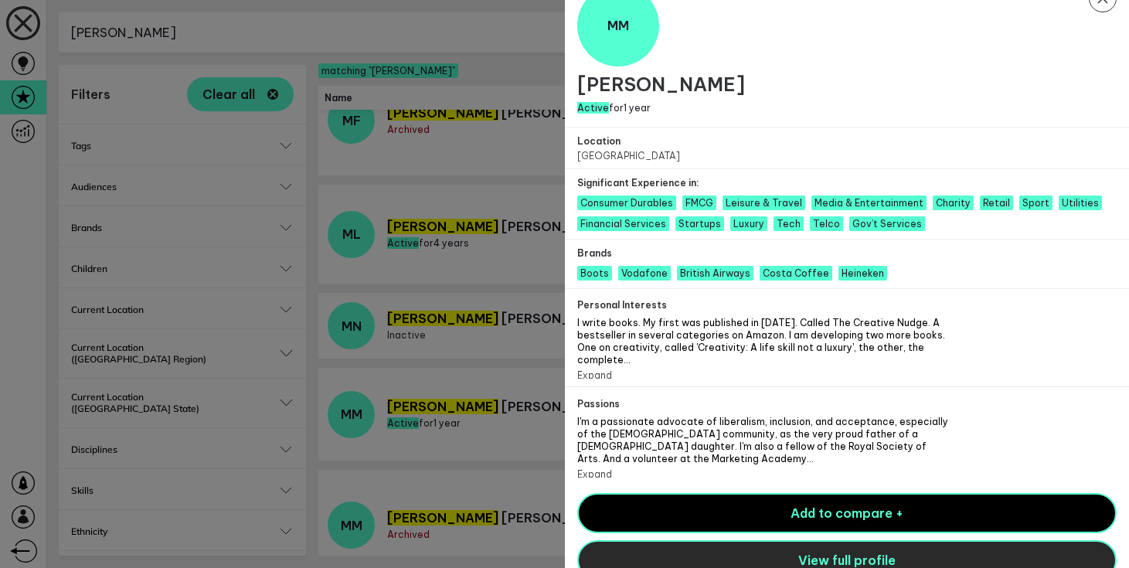
click at [838, 552] on span "View full profile" at bounding box center [846, 559] width 97 height 15
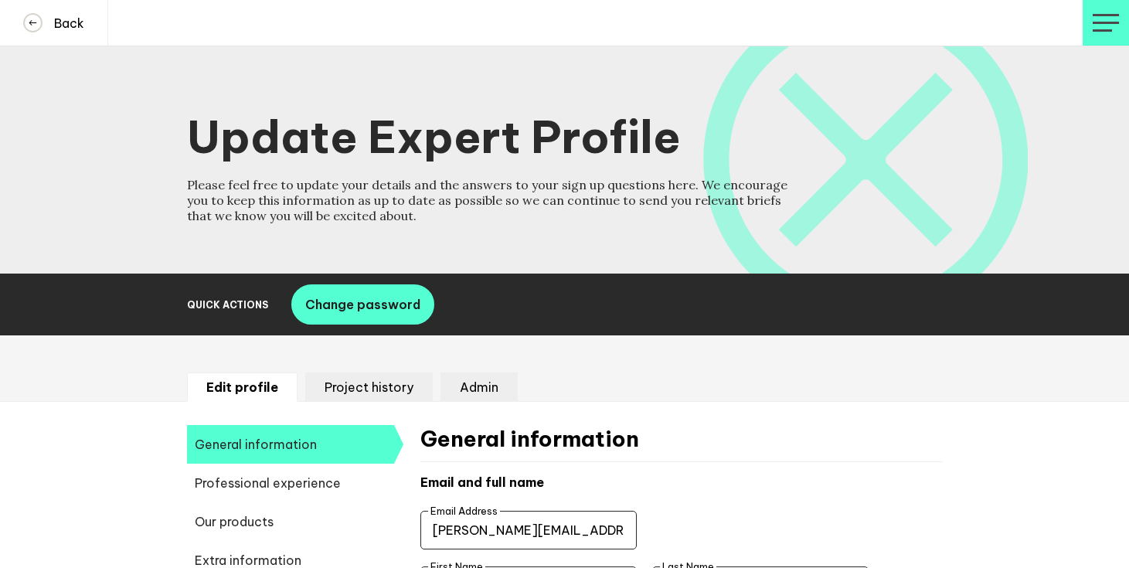
select select "19089"
select select "19085"
select select "14666"
select select "17584"
click at [477, 389] on li "Admin" at bounding box center [478, 386] width 77 height 29
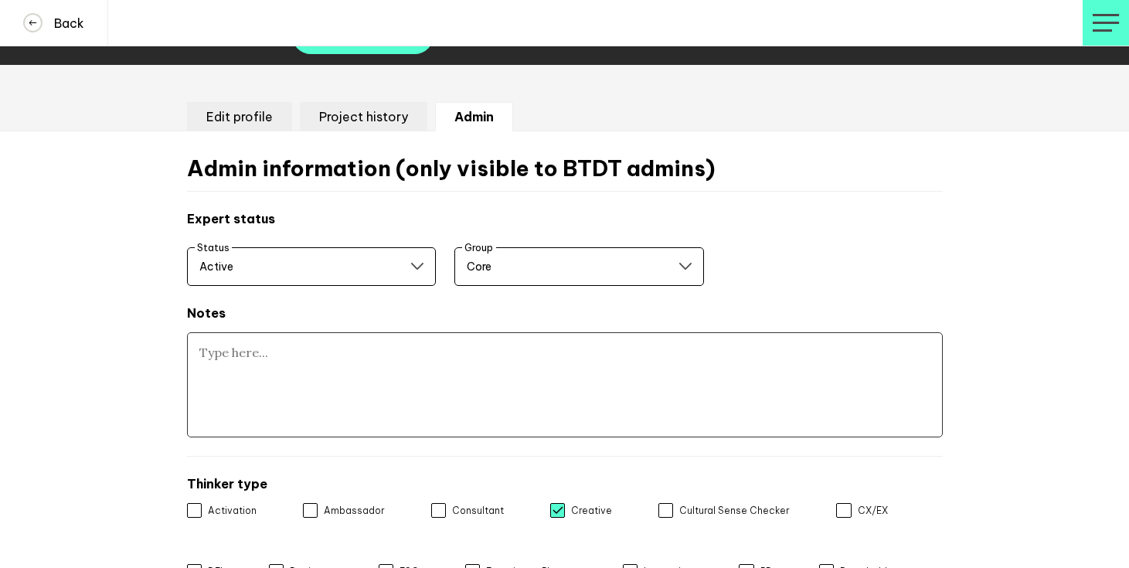
scroll to position [311, 0]
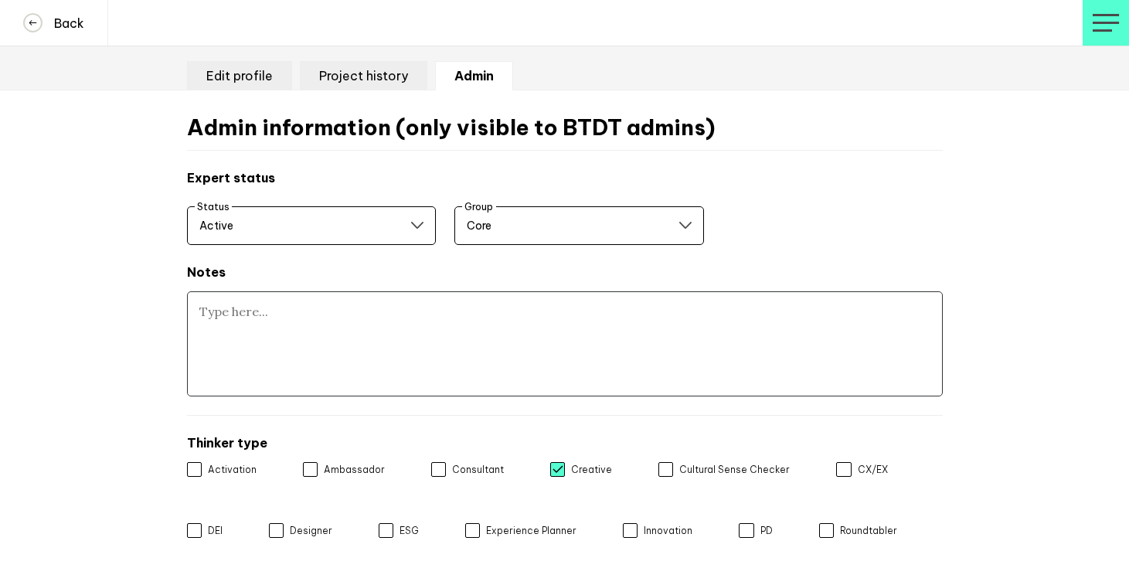
click at [385, 336] on textarea at bounding box center [565, 343] width 756 height 105
paste textarea "Membership rules not witnessed"
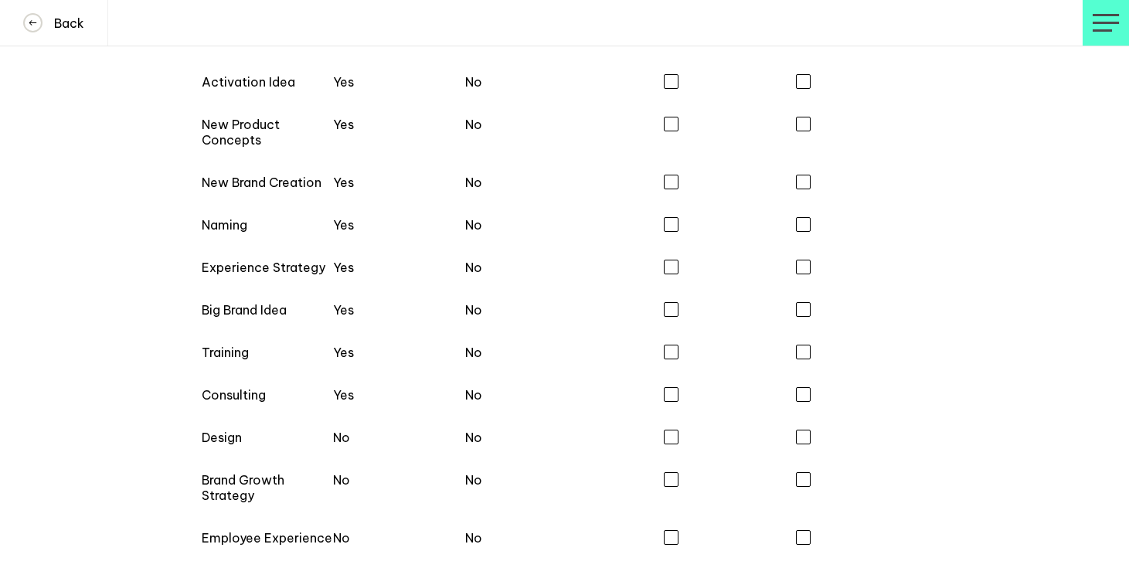
scroll to position [1436, 0]
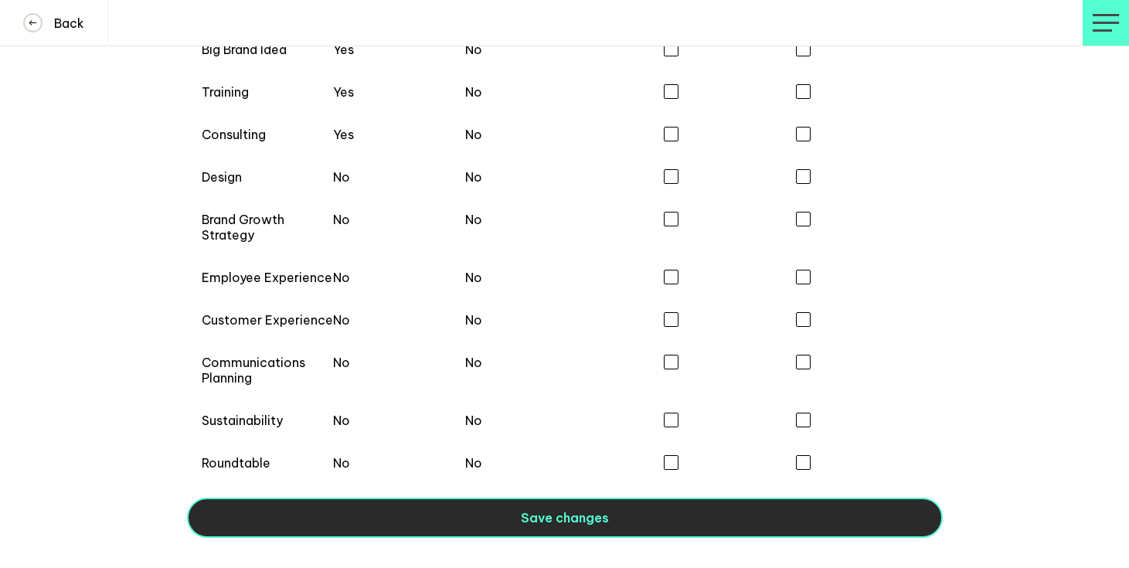
type textarea "Membership rules not witnessed"
click at [420, 505] on button "Save changes" at bounding box center [565, 518] width 756 height 40
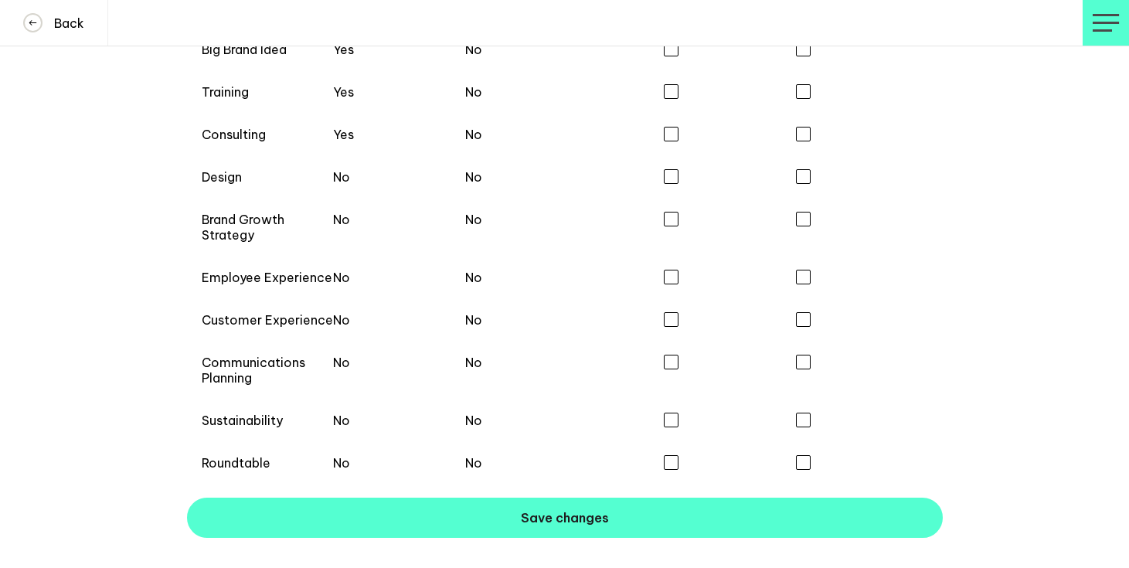
scroll to position [1351, 0]
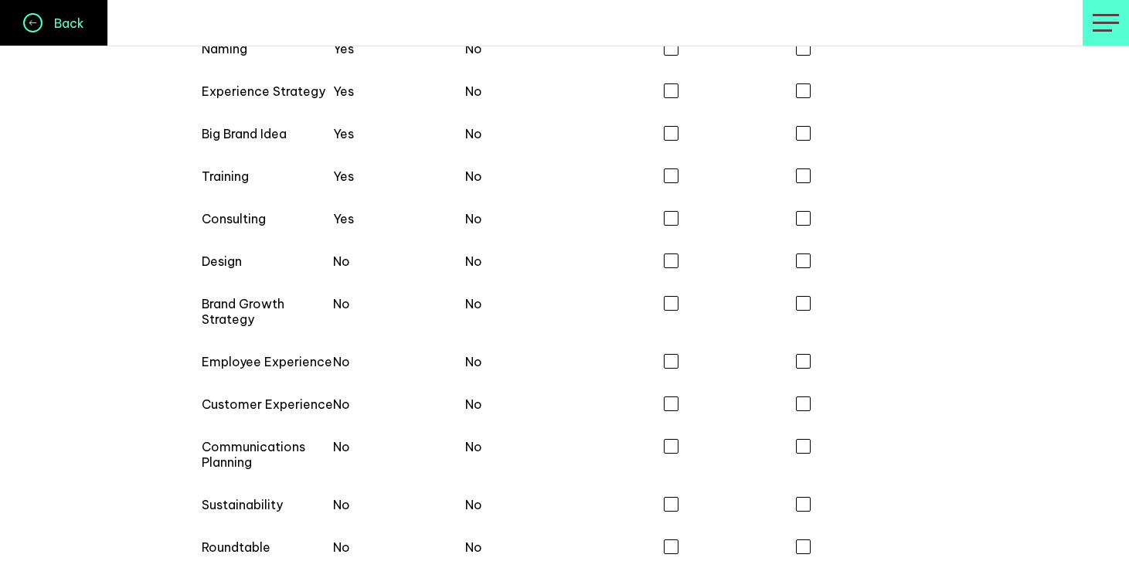
click at [67, 37] on button "Back" at bounding box center [54, 23] width 108 height 46
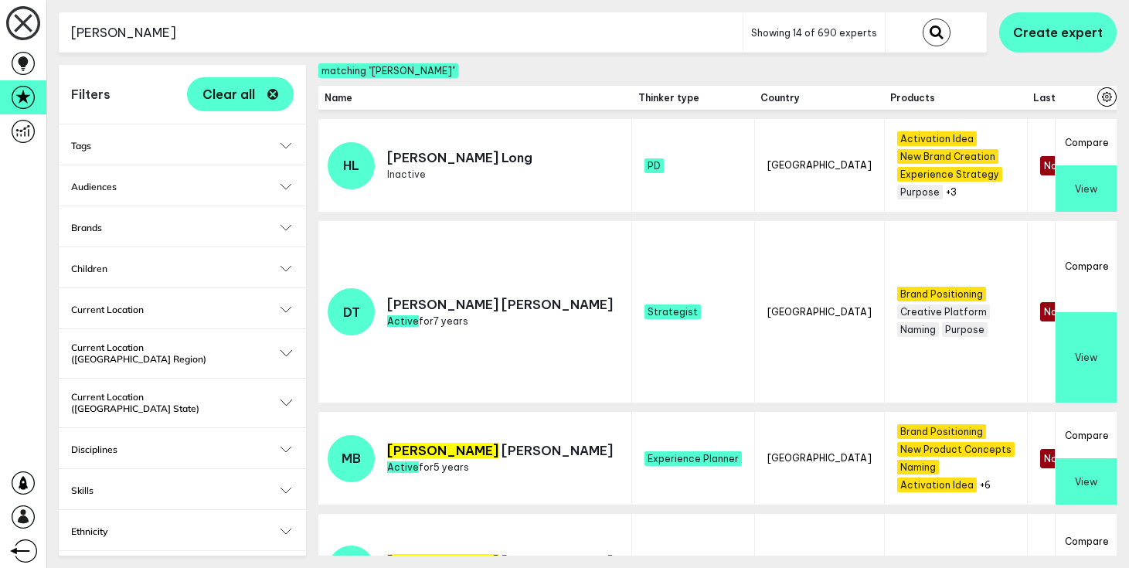
click at [195, 30] on input "[PERSON_NAME]" at bounding box center [401, 33] width 684 height 38
click at [195, 30] on input "michael" at bounding box center [401, 33] width 684 height 38
type input "matt"
click at [923, 19] on button "submit" at bounding box center [937, 33] width 28 height 28
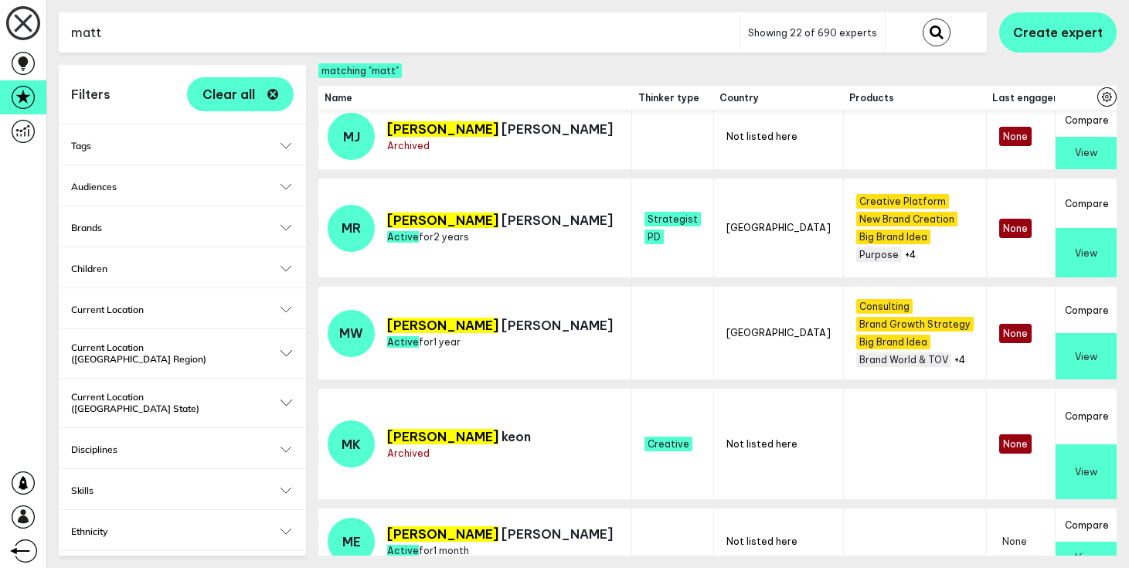
scroll to position [535, 0]
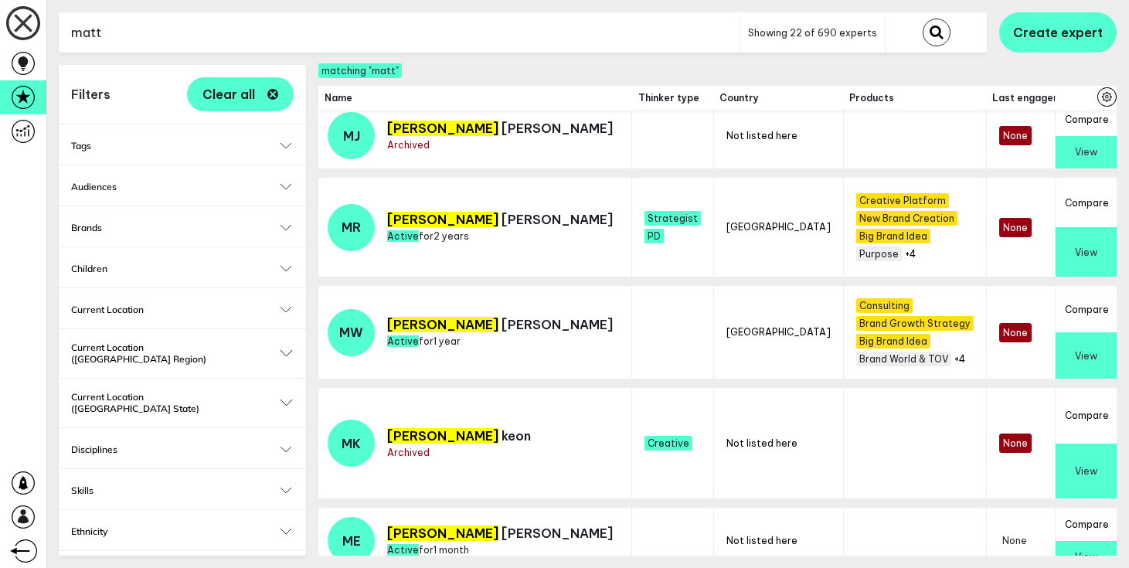
click at [1073, 345] on button "View" at bounding box center [1086, 355] width 61 height 46
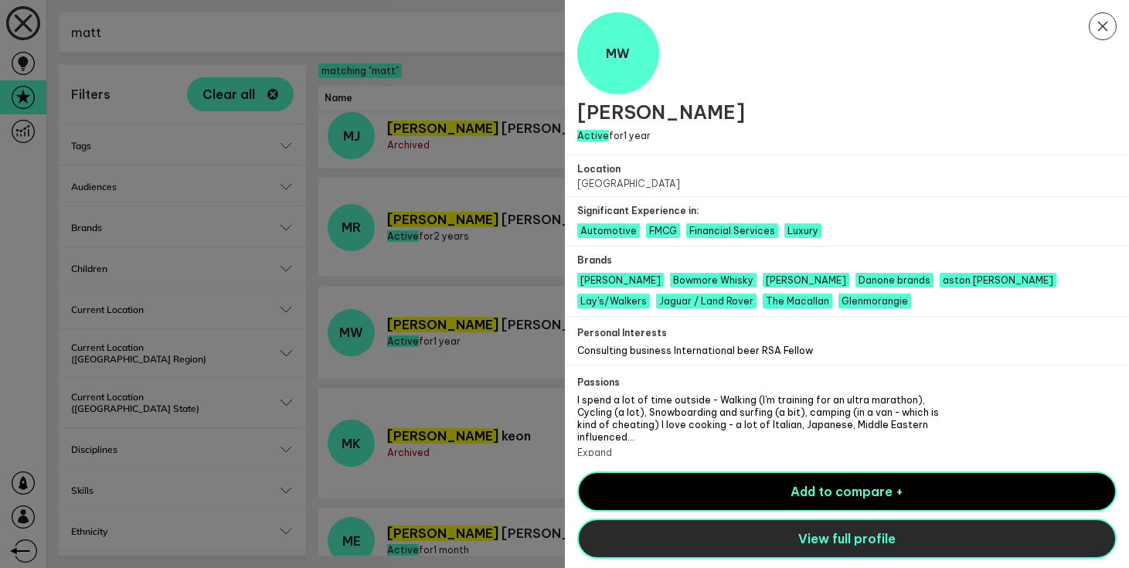
click at [847, 535] on span "View full profile" at bounding box center [846, 538] width 97 height 15
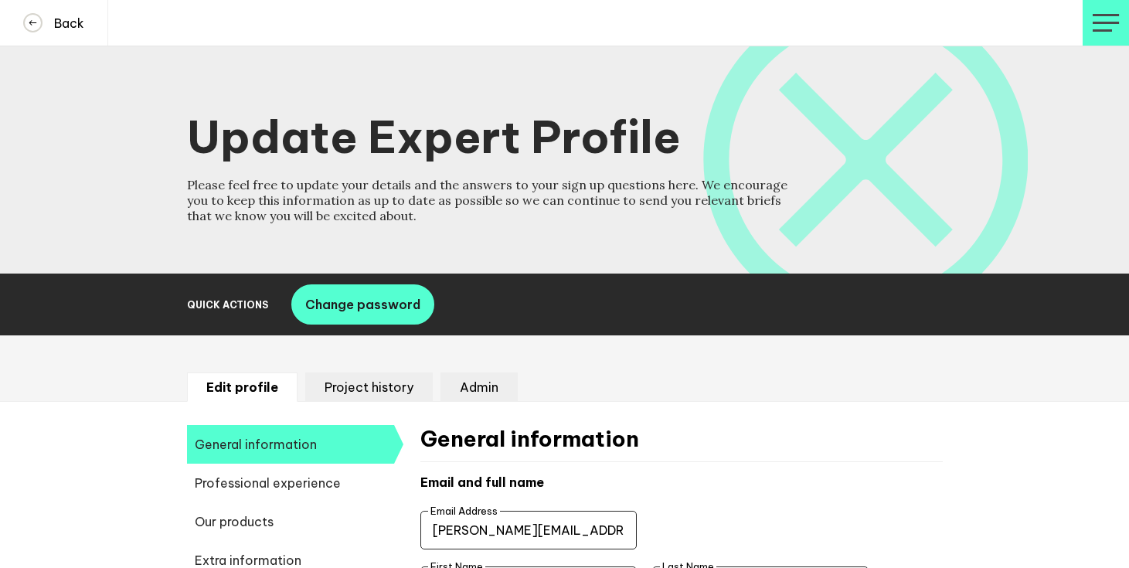
select select "19089"
select select "19085"
select select "14666"
select select "17585"
click at [480, 393] on li "Admin" at bounding box center [478, 386] width 77 height 29
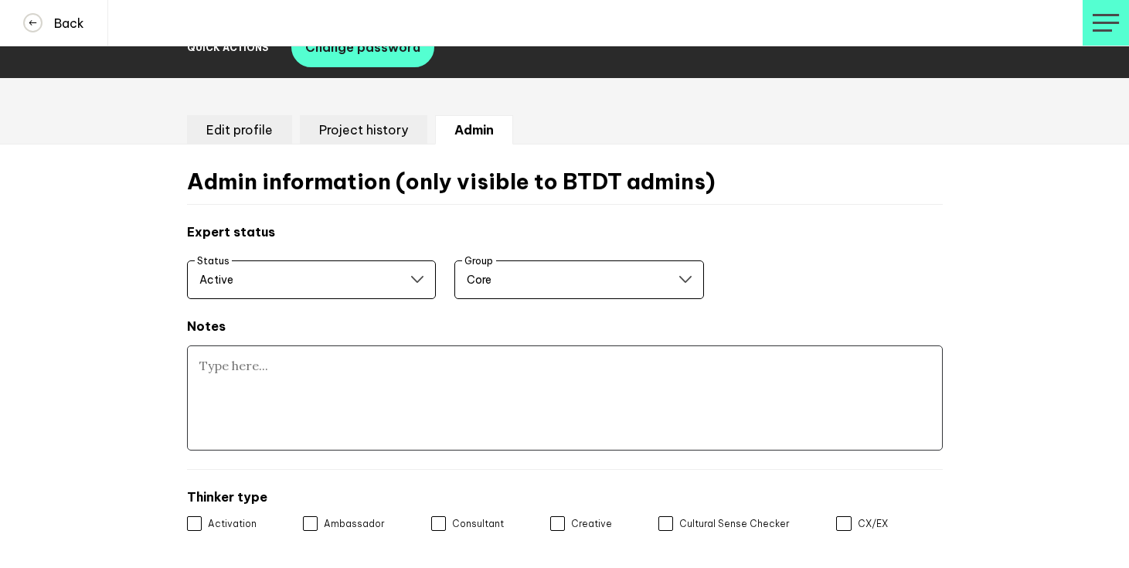
scroll to position [277, 0]
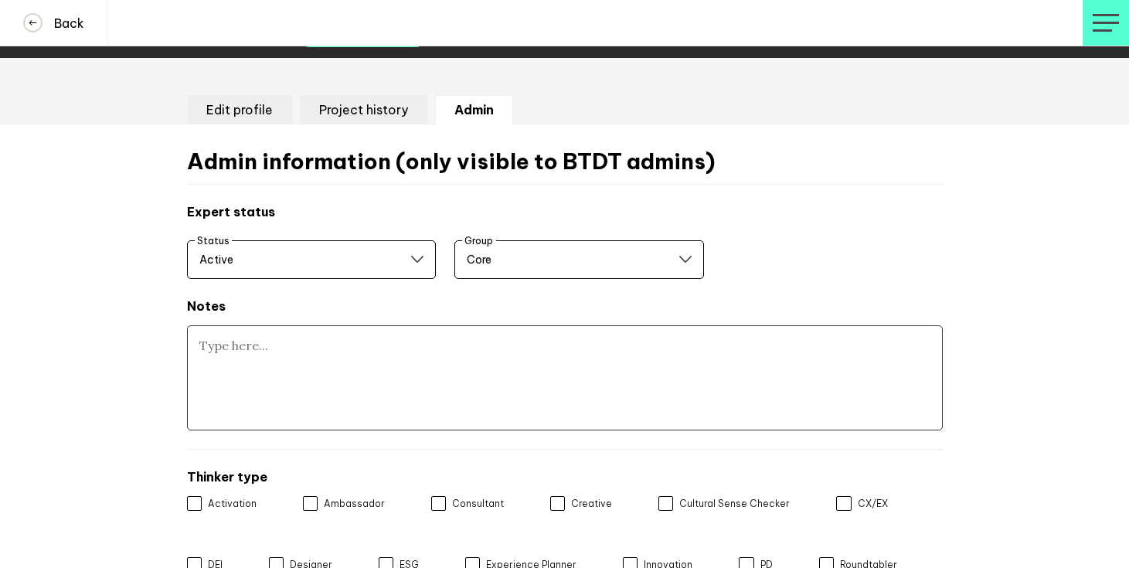
click at [382, 374] on textarea at bounding box center [565, 377] width 756 height 105
paste textarea "Membership rules not witnessed"
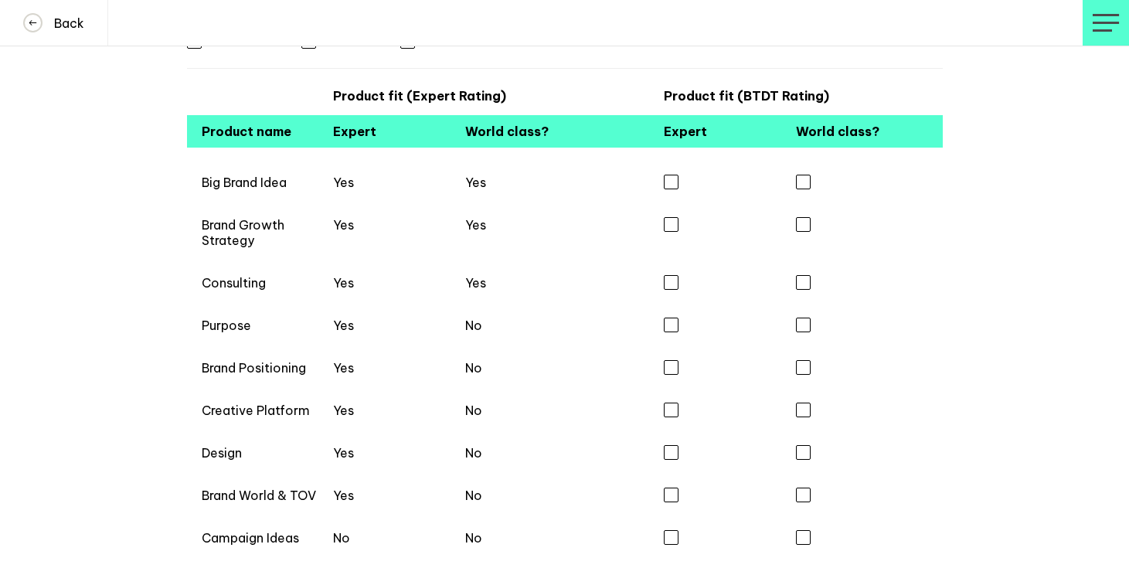
scroll to position [1436, 0]
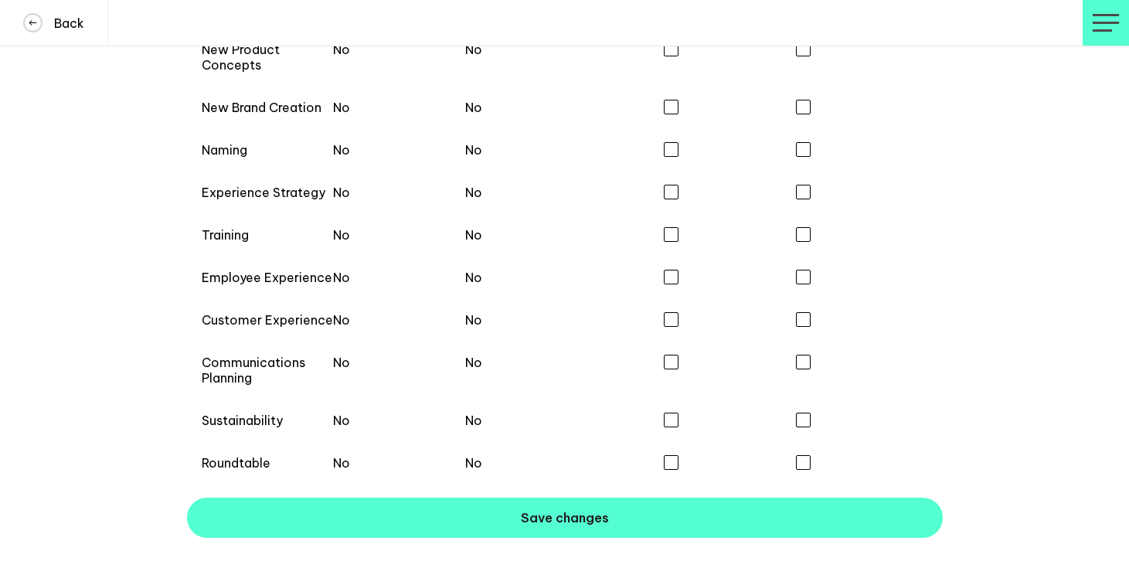
type textarea "Membership rules not witnessed"
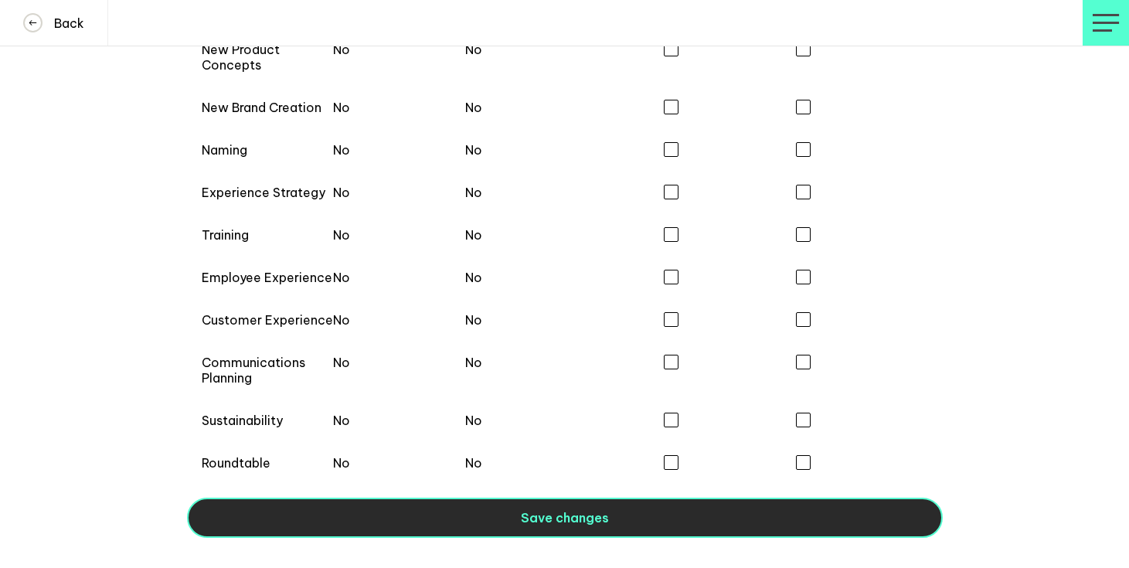
click at [378, 524] on button "Save changes" at bounding box center [565, 518] width 756 height 40
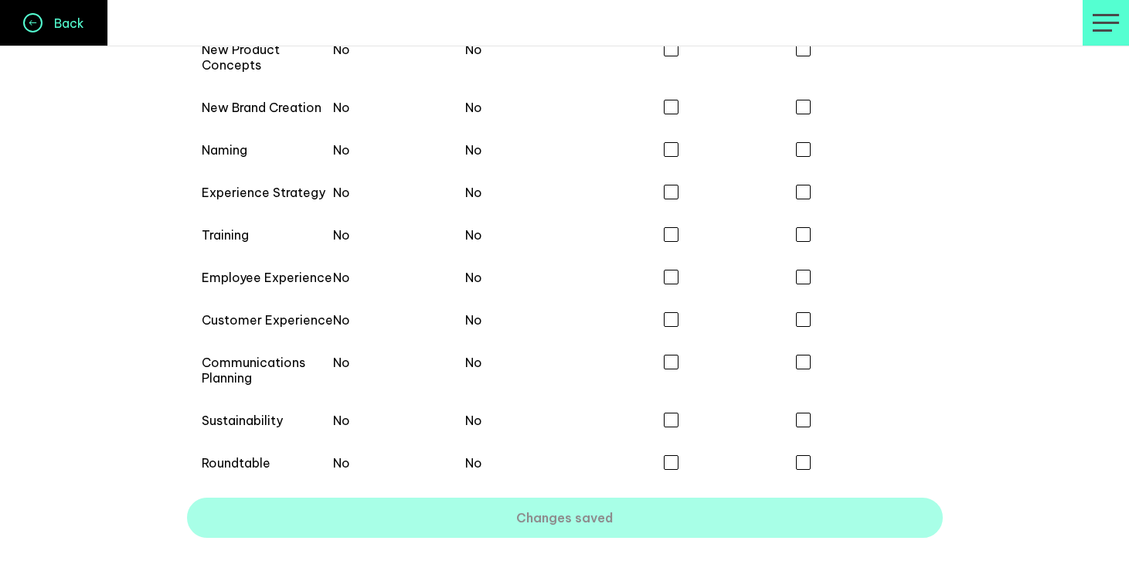
click at [65, 29] on h4 "Back" at bounding box center [63, 22] width 42 height 15
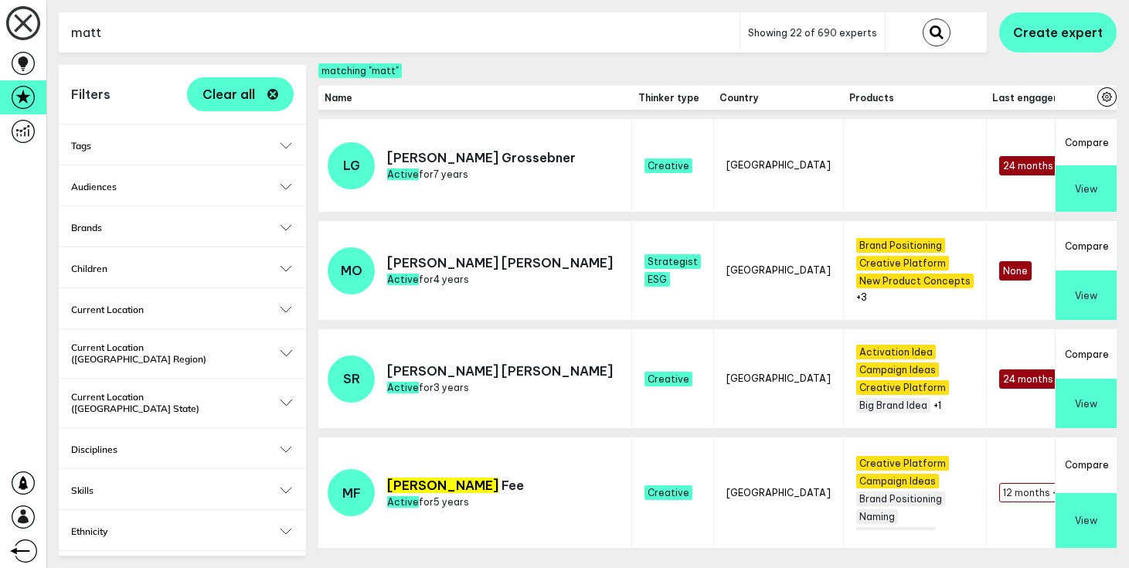
click at [157, 46] on input "matt" at bounding box center [399, 33] width 681 height 38
type input "andreas"
click at [923, 19] on button "submit" at bounding box center [937, 33] width 28 height 28
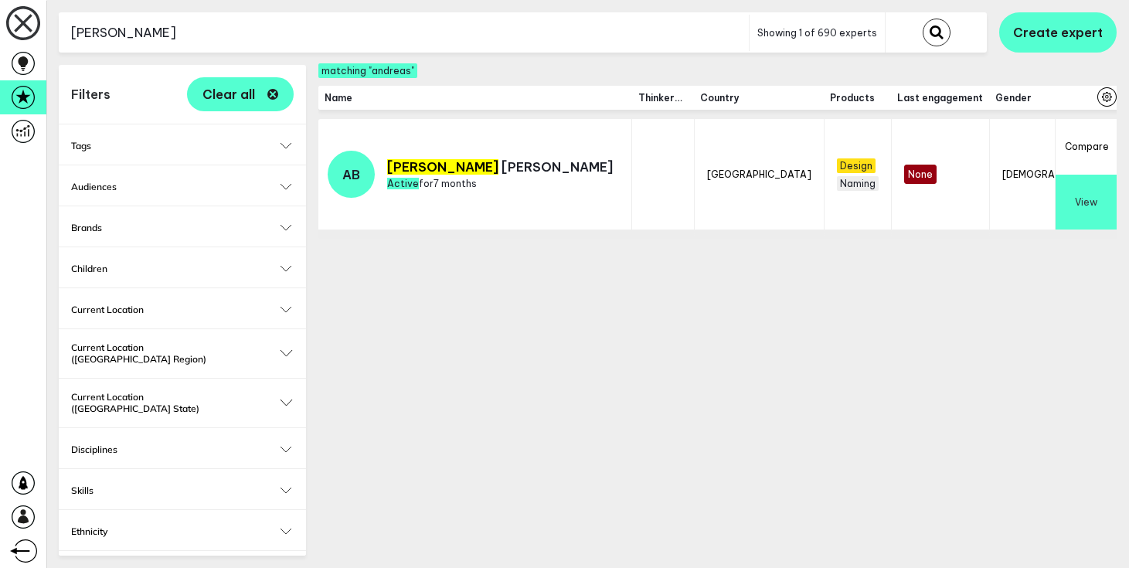
click at [1101, 202] on button "View" at bounding box center [1086, 203] width 61 height 56
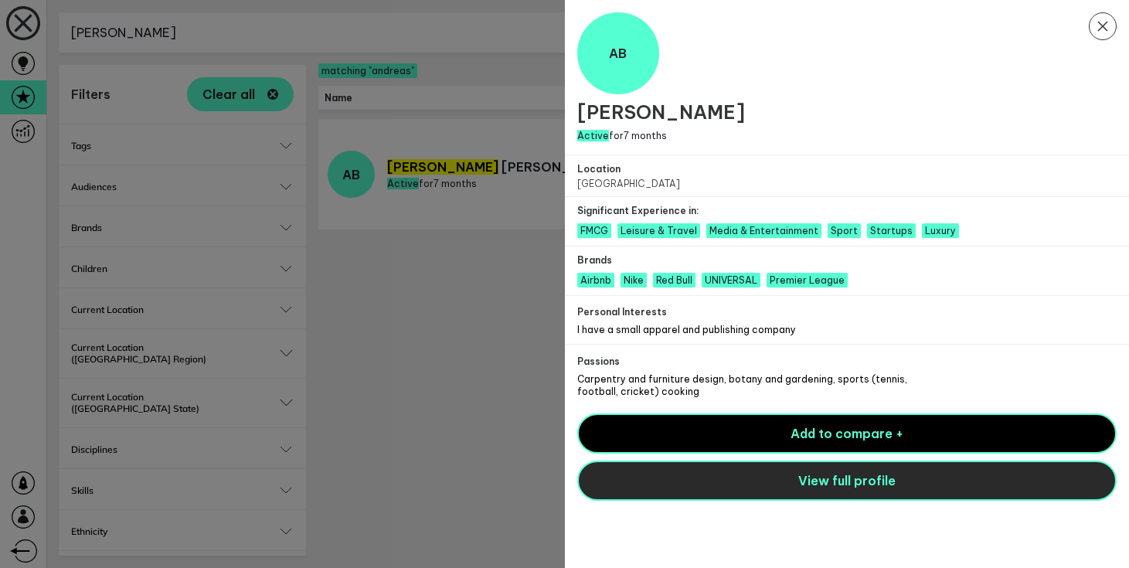
click at [817, 488] on span "View full profile" at bounding box center [846, 480] width 97 height 15
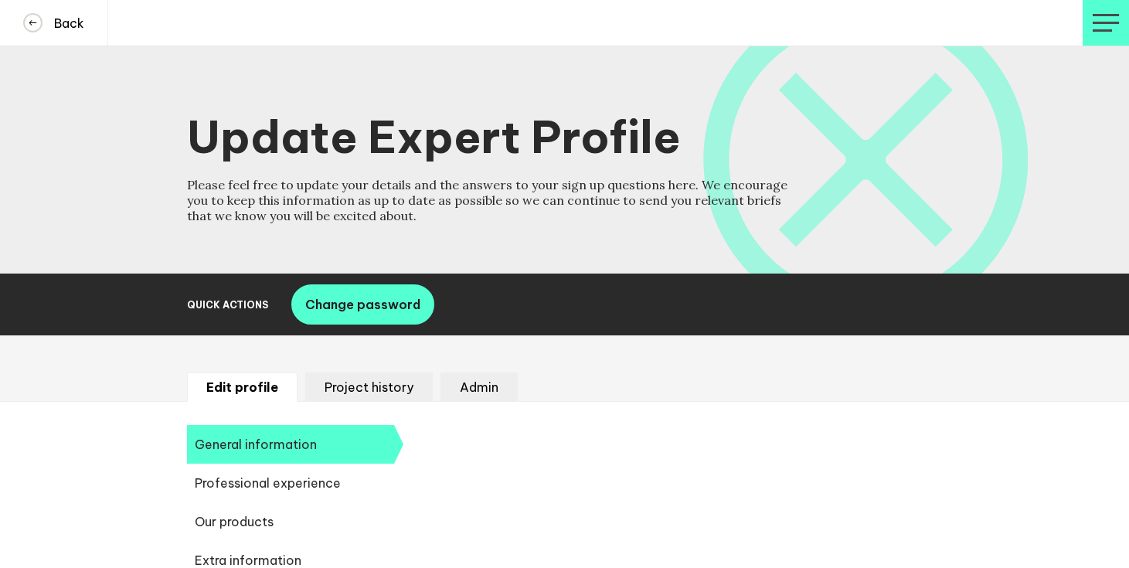
select select "19089"
select select "19086"
select select "14666"
select select "17584"
select select "8851"
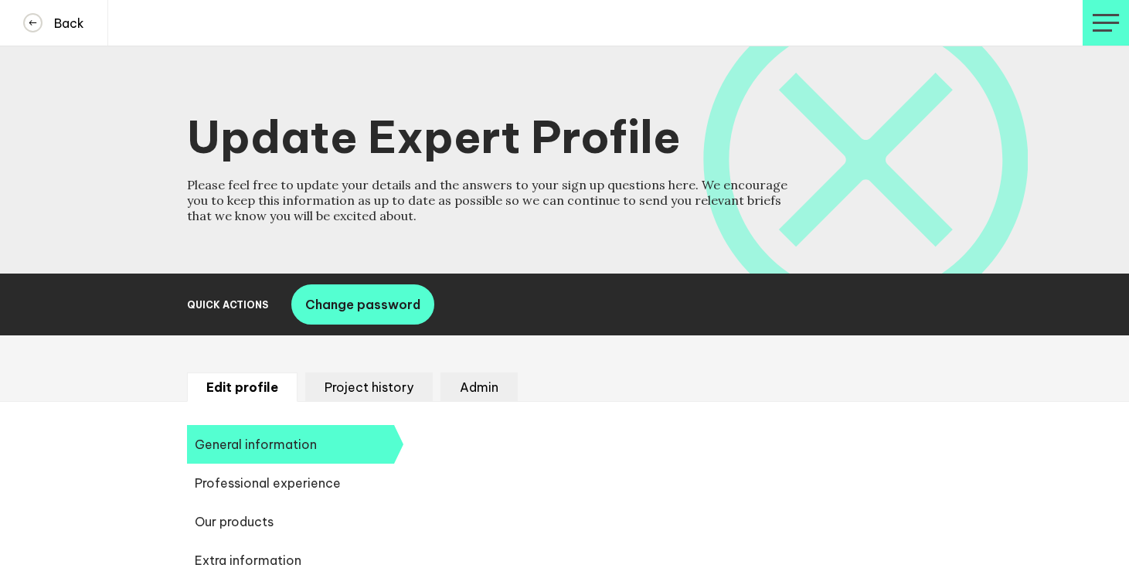
select select "11114"
select select "11225"
select select "12174"
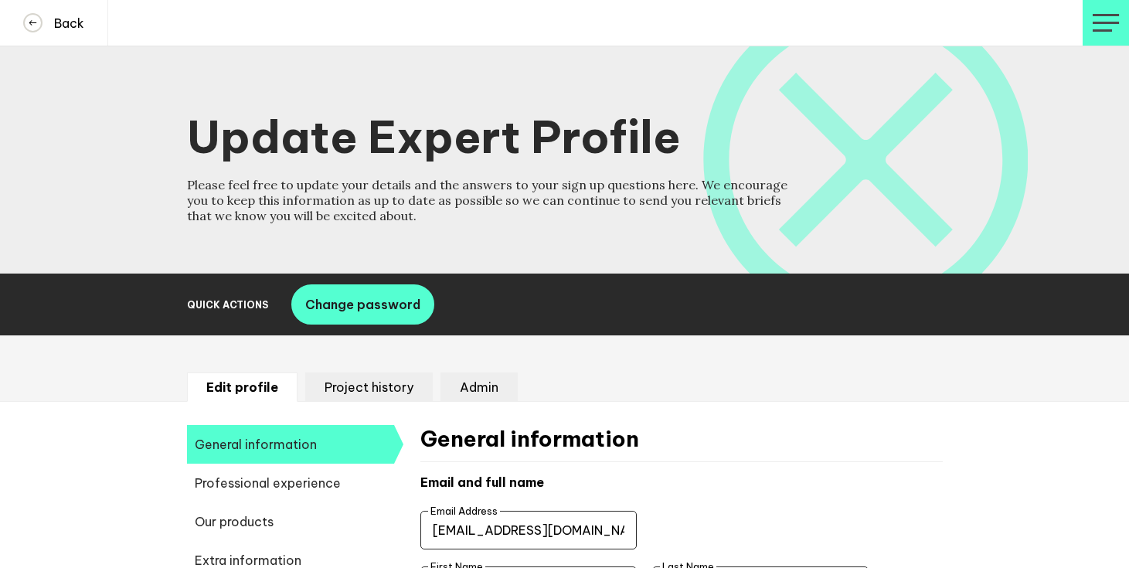
click at [477, 370] on div "Edit profile Project history Admin" at bounding box center [564, 368] width 1129 height 66
click at [478, 380] on li "Admin" at bounding box center [478, 386] width 77 height 29
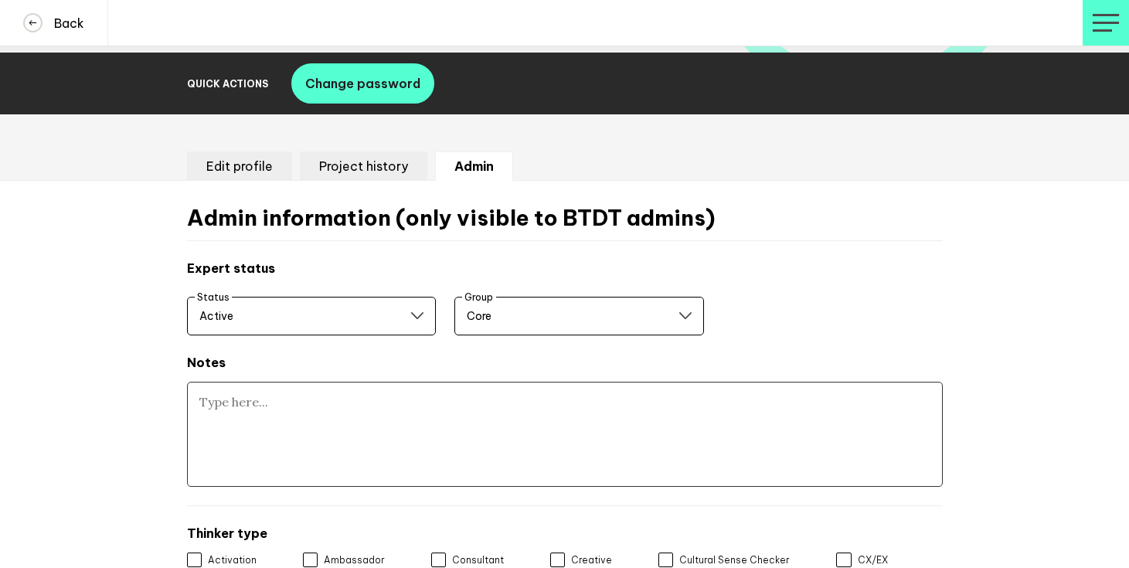
scroll to position [235, 0]
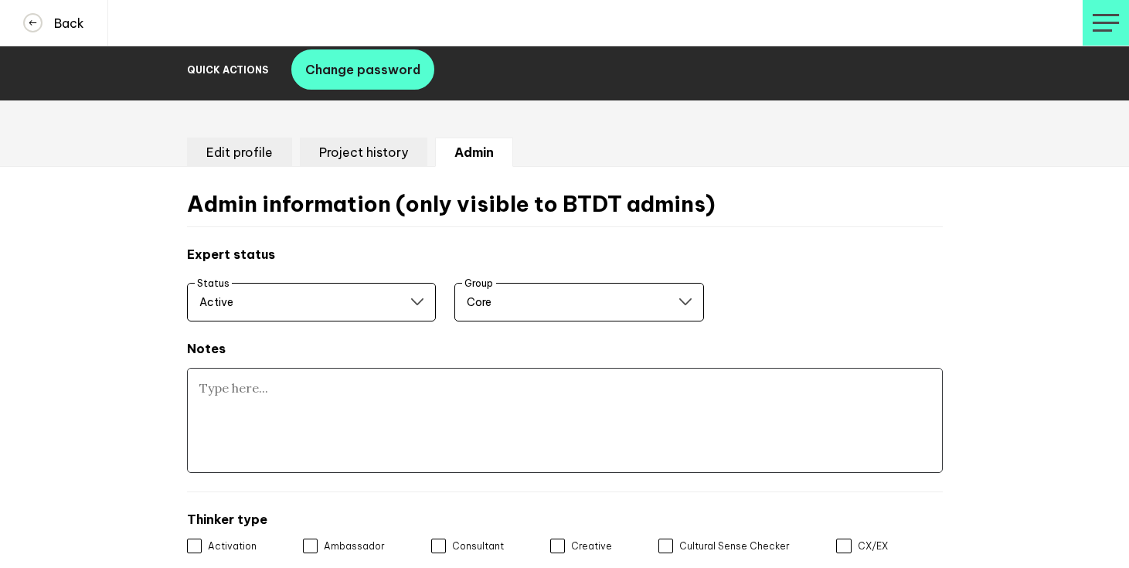
click at [427, 415] on textarea at bounding box center [565, 420] width 756 height 105
paste textarea "Membership rules not witnessed"
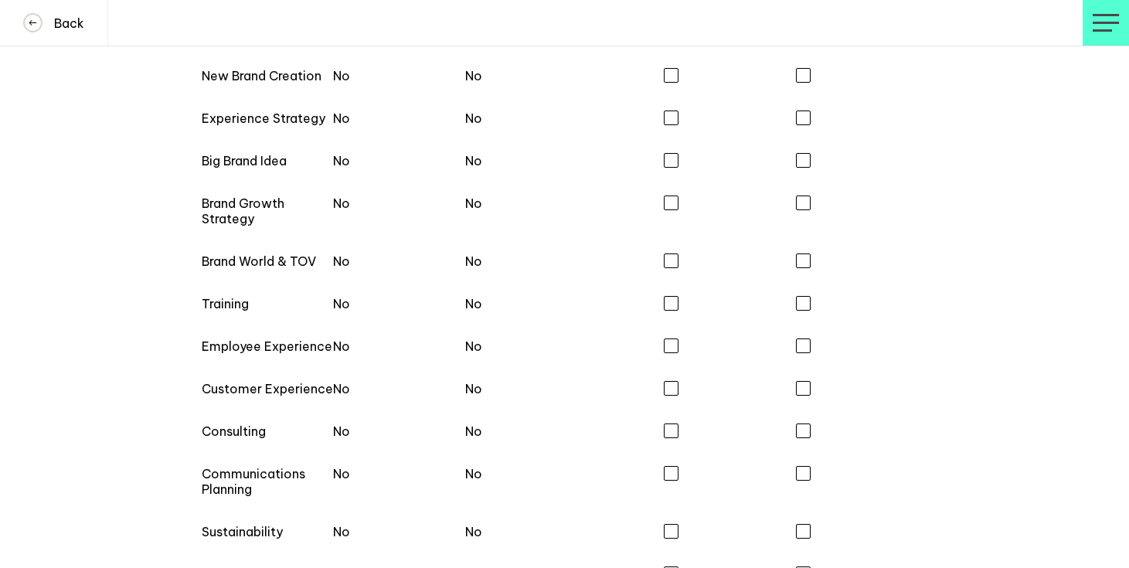
scroll to position [1436, 0]
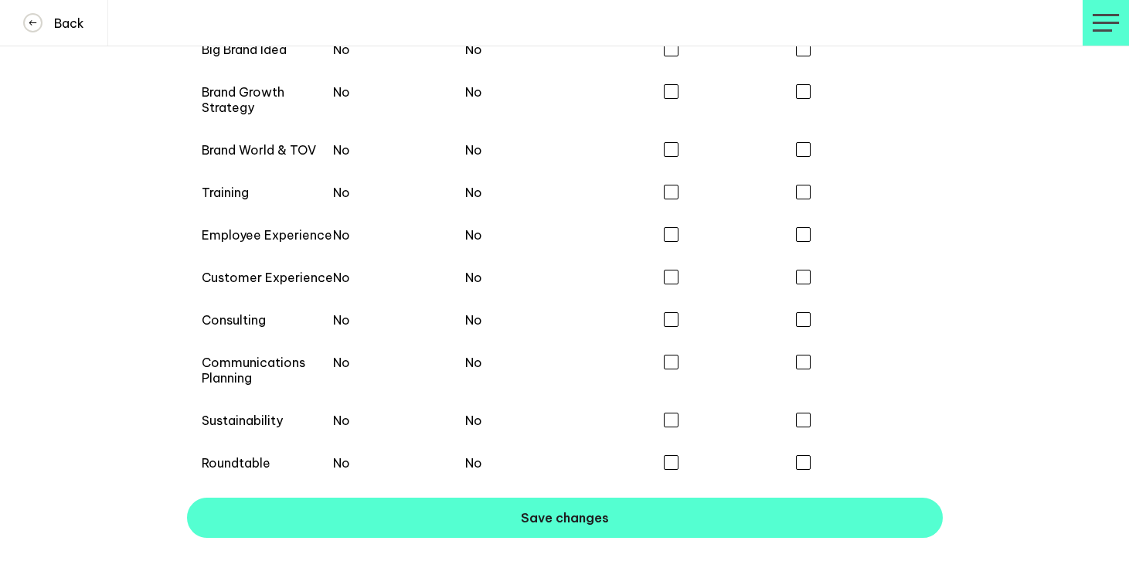
type textarea "Membership rules not witnessed"
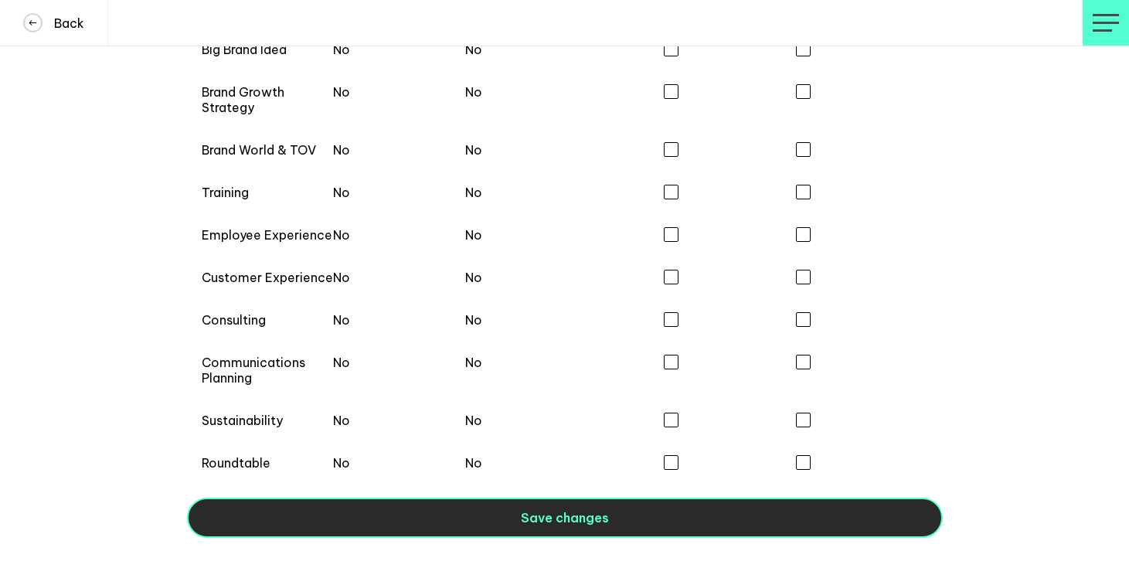
click at [434, 530] on button "Save changes" at bounding box center [565, 518] width 756 height 40
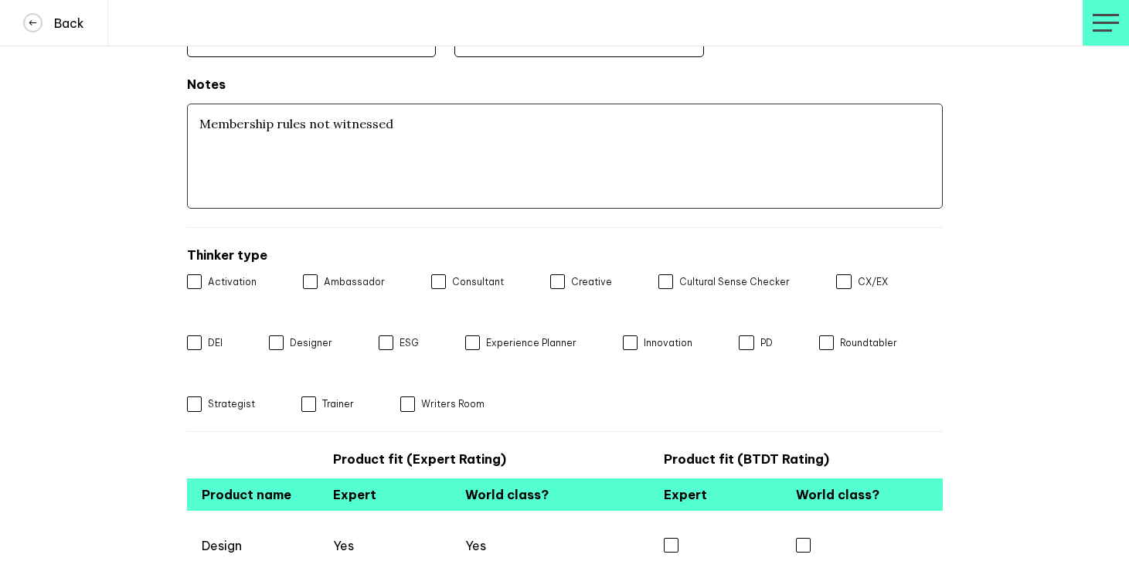
scroll to position [0, 0]
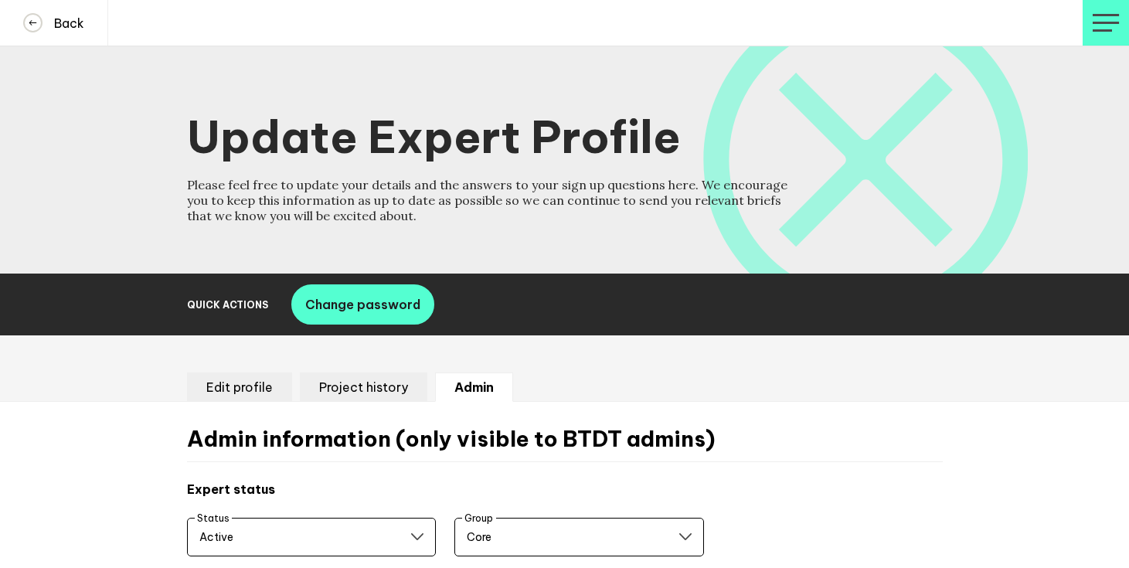
click at [249, 389] on li "Edit profile" at bounding box center [239, 386] width 105 height 29
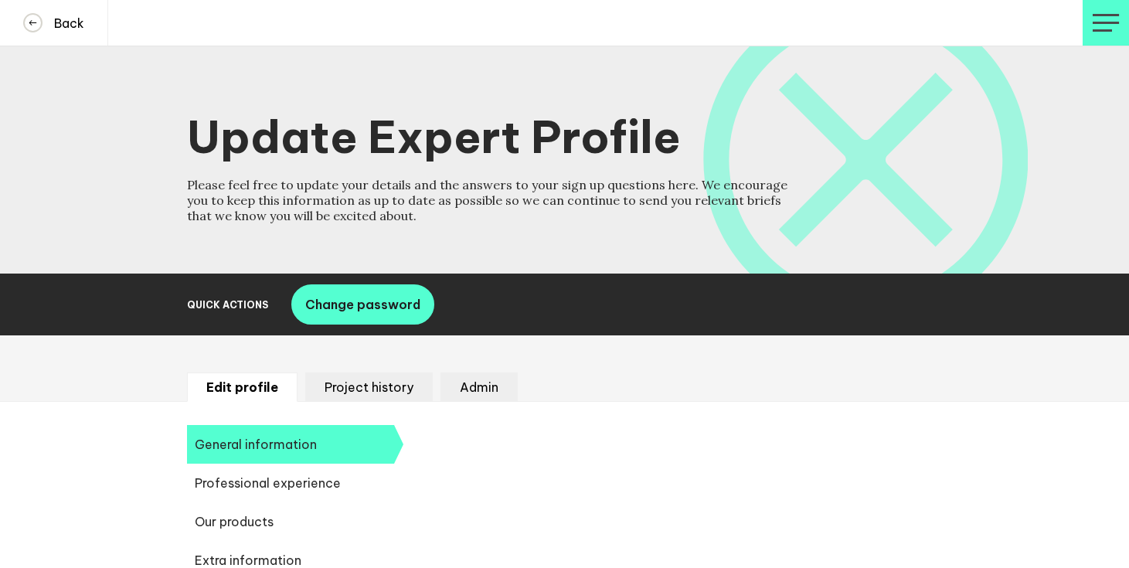
select select "19089"
select select "19086"
select select "14666"
select select "17584"
select select "8851"
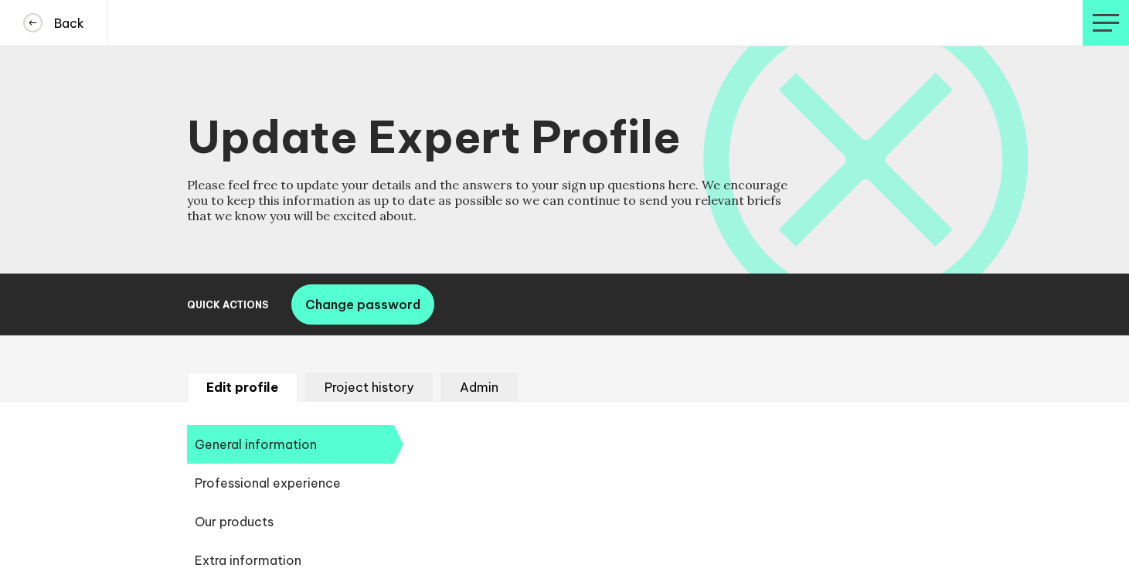
select select "11114"
select select "11225"
select select "12174"
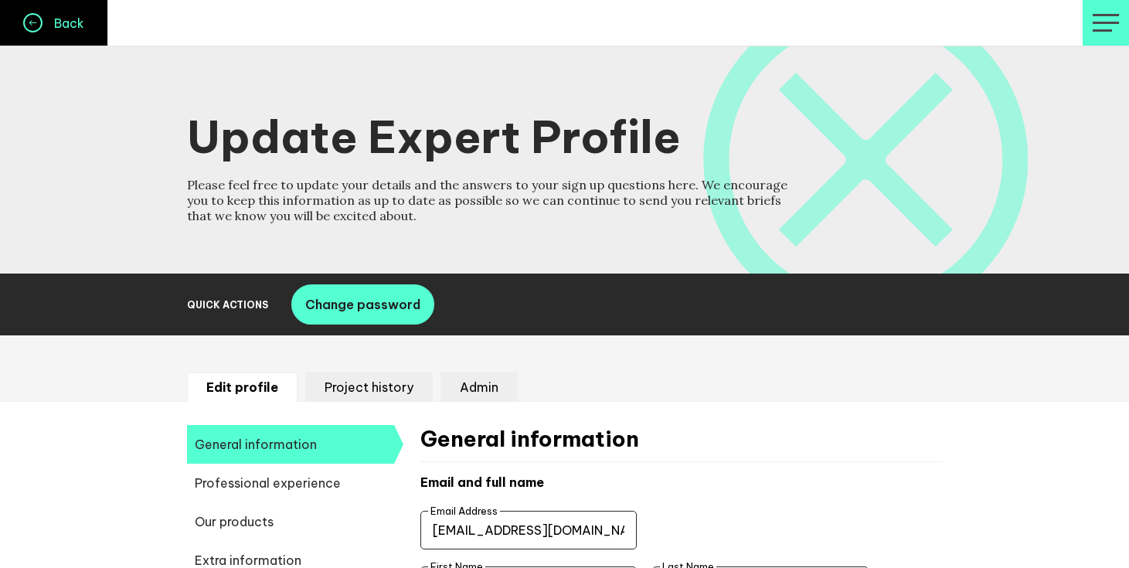
click at [23, 19] on button "Back" at bounding box center [54, 23] width 108 height 46
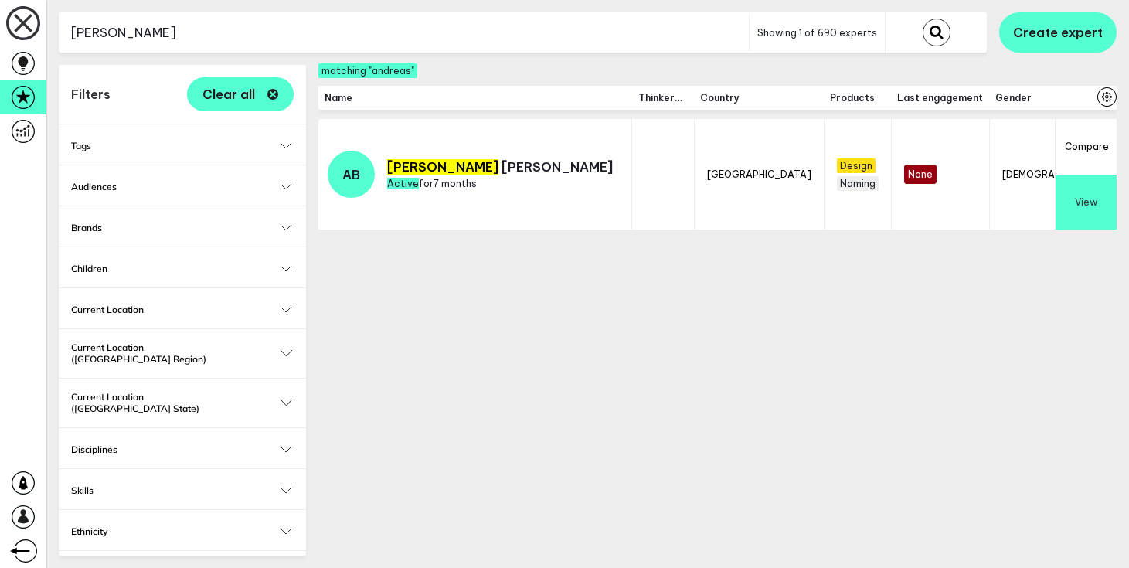
click at [358, 32] on input "andreas" at bounding box center [404, 33] width 690 height 38
click at [923, 19] on button "submit" at bounding box center [937, 33] width 28 height 28
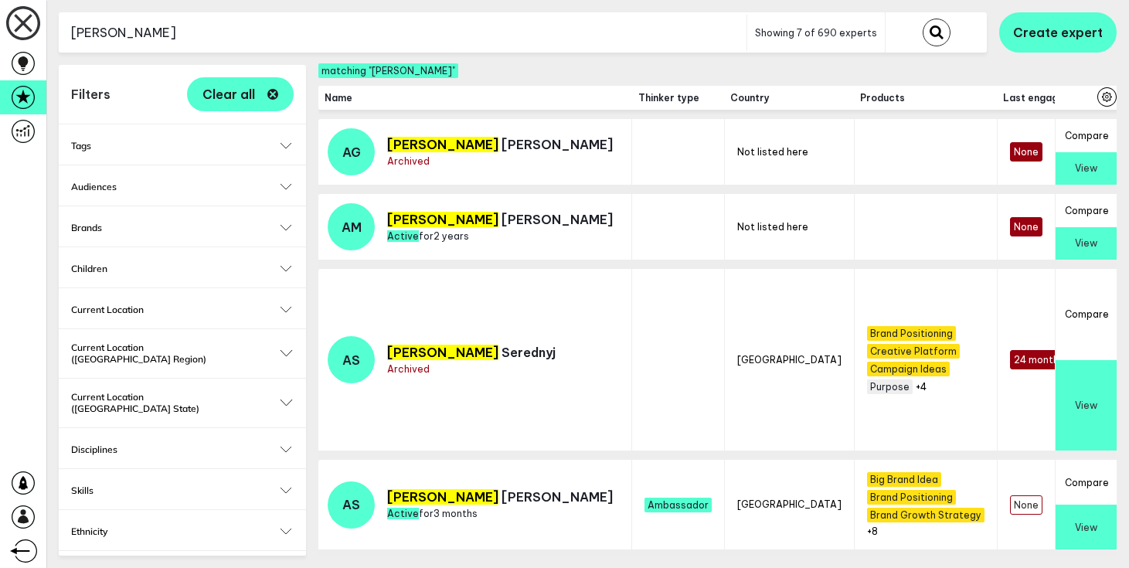
click at [338, 23] on input "andrew" at bounding box center [403, 33] width 688 height 38
type input "wilson"
click at [923, 19] on button "submit" at bounding box center [937, 33] width 28 height 28
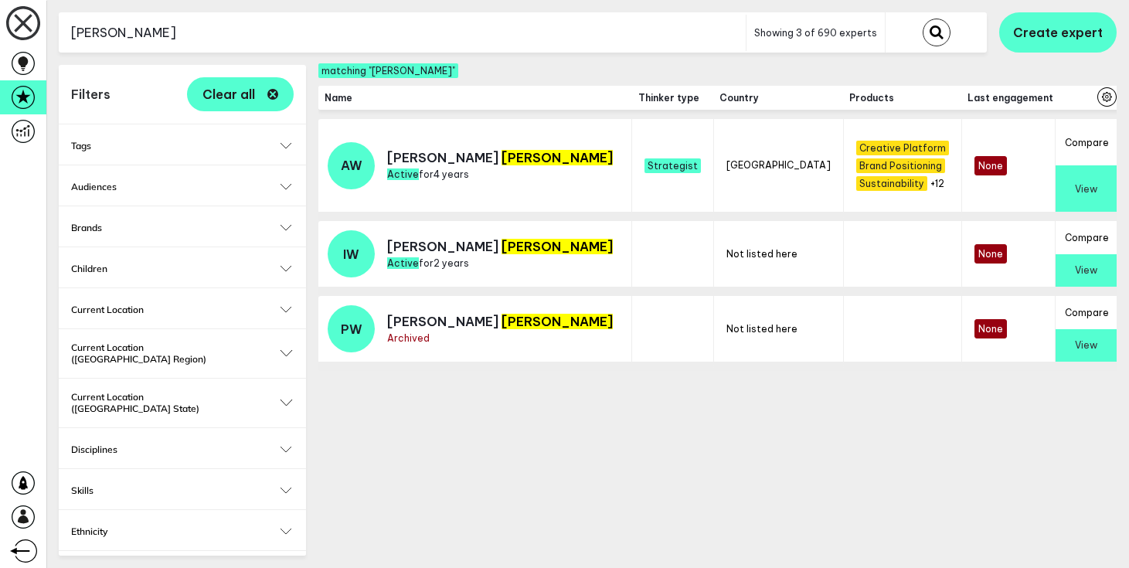
click at [1079, 168] on button "View" at bounding box center [1086, 188] width 61 height 46
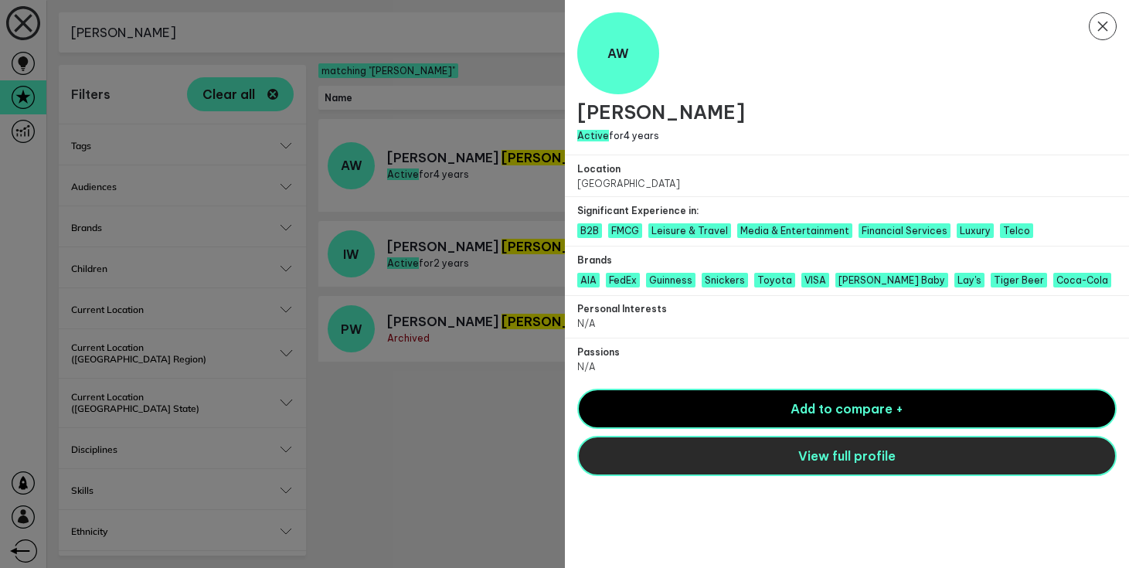
click at [797, 467] on button "View full profile" at bounding box center [847, 456] width 540 height 40
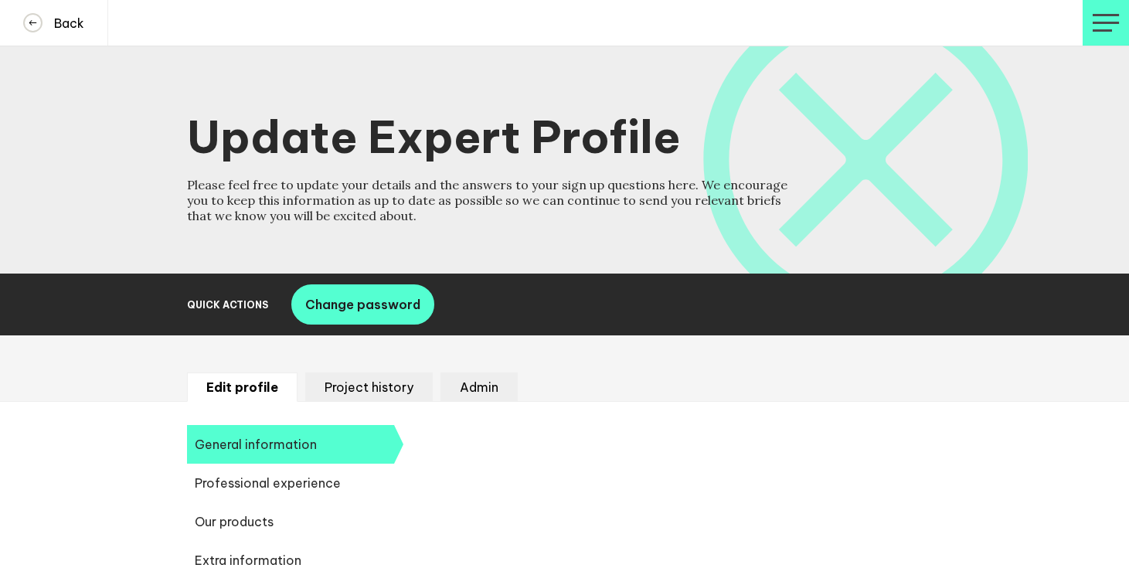
select select "19089"
select select "19085"
select select "13878"
select select "11488"
select select "11780"
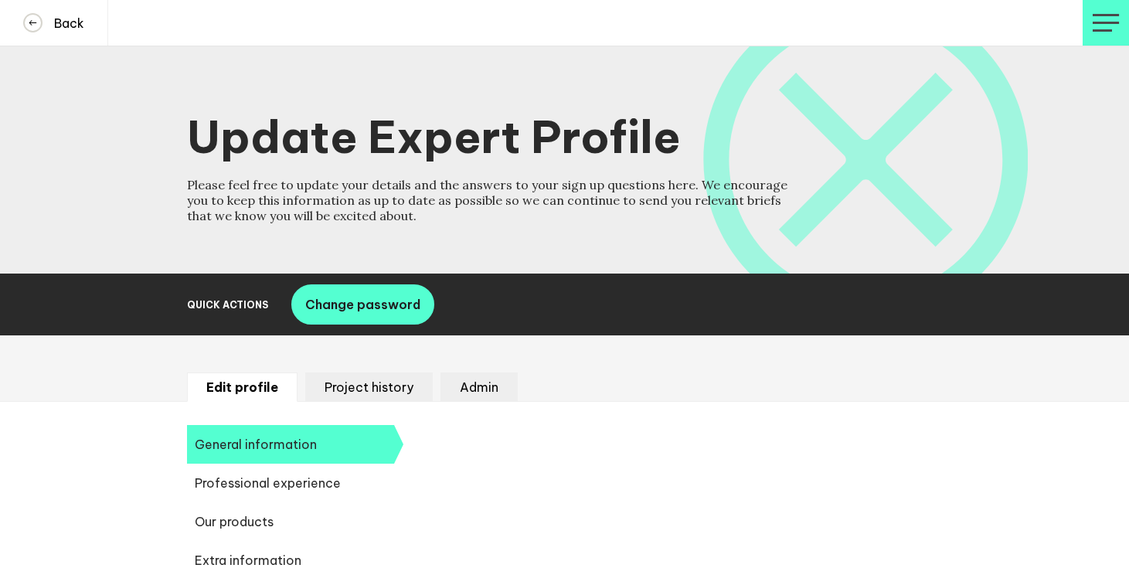
select select "12174"
select select "14666"
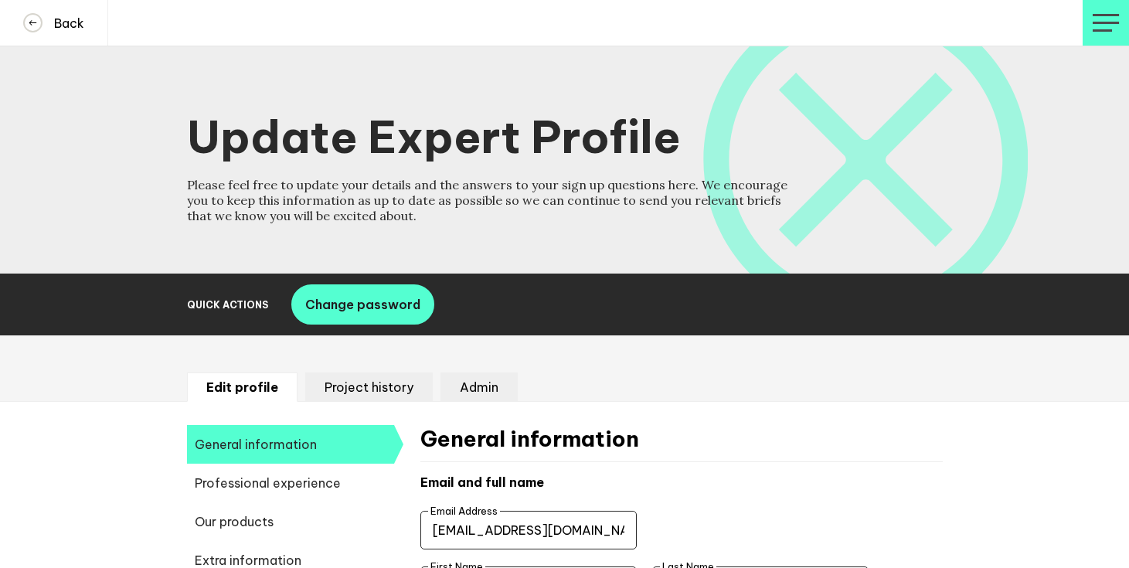
click at [500, 391] on li "Admin" at bounding box center [478, 386] width 77 height 29
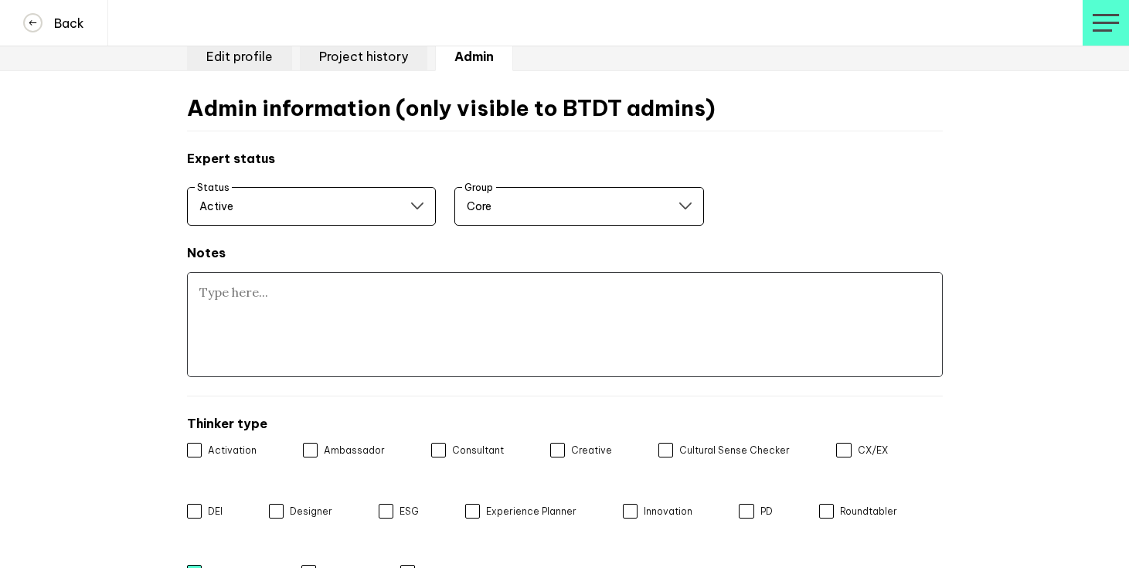
click at [474, 342] on textarea at bounding box center [565, 324] width 756 height 105
paste textarea "Membership rules not witnessed"
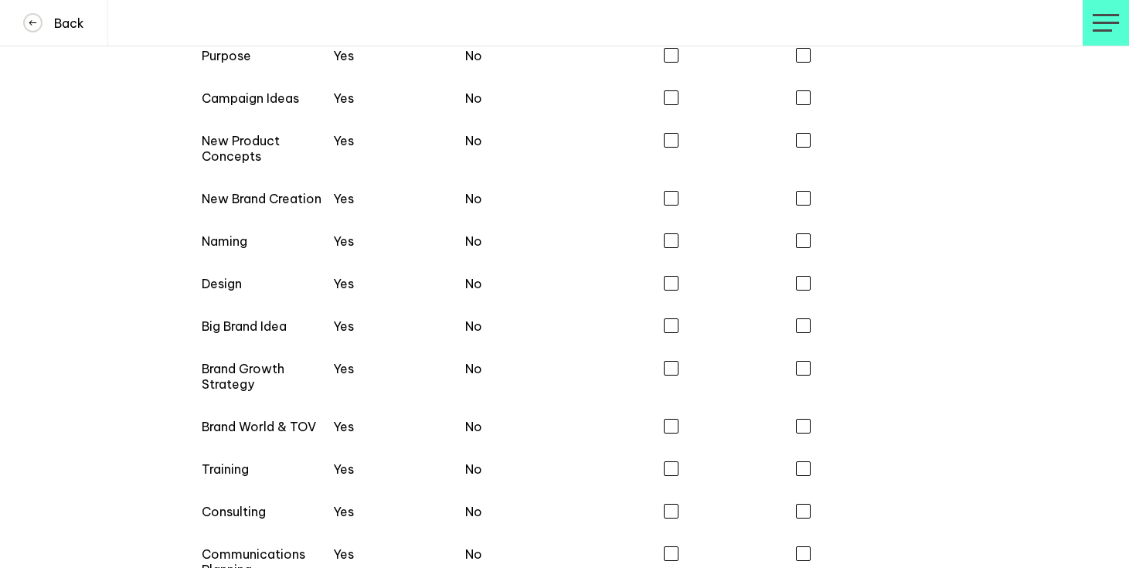
scroll to position [1436, 0]
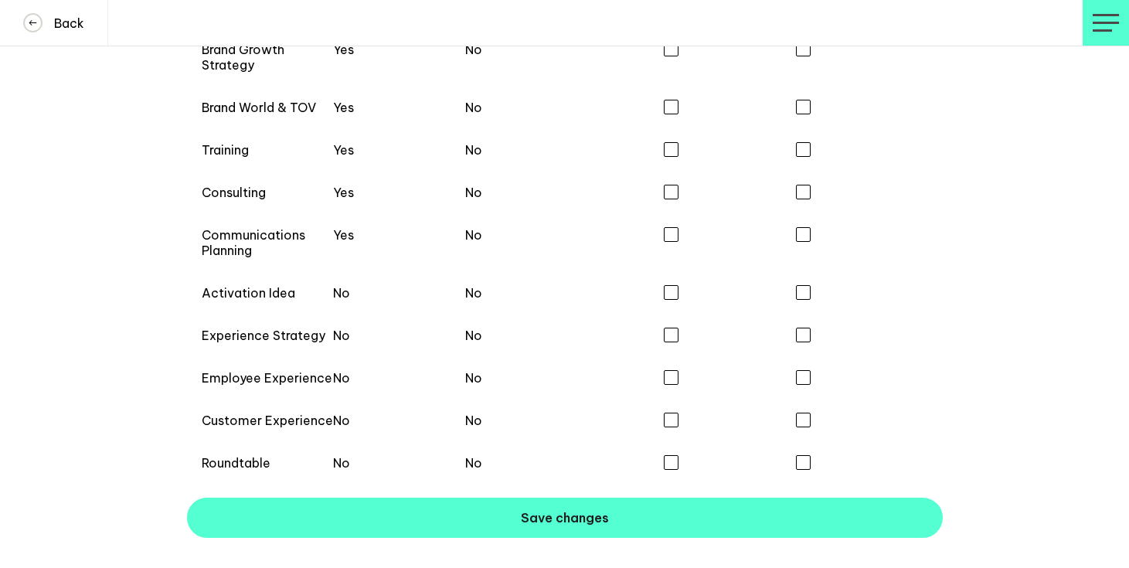
type textarea "Membership rules not witnessed"
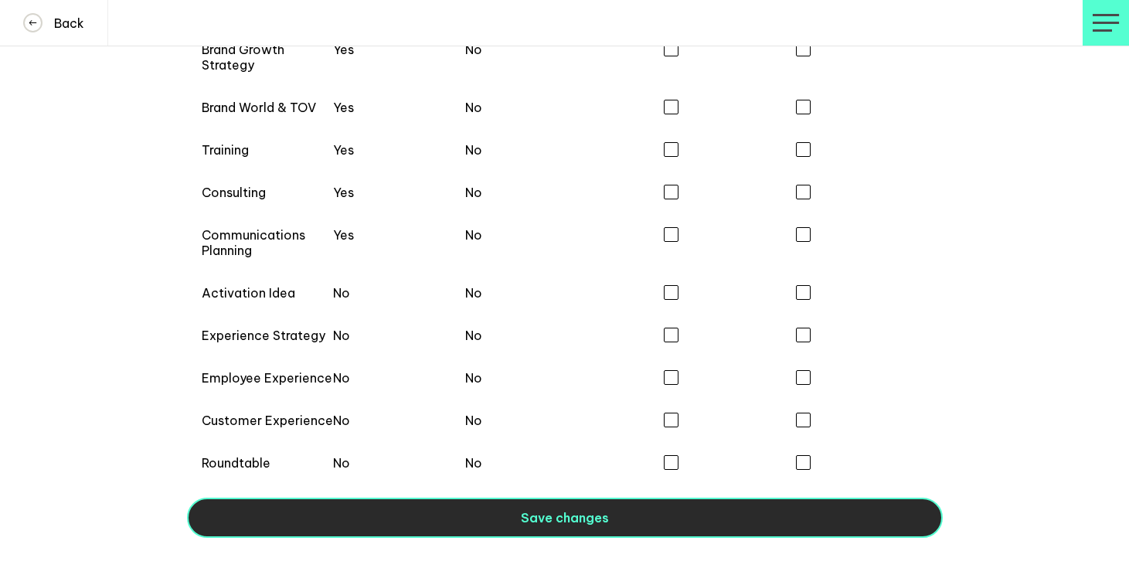
click at [477, 513] on button "Save changes" at bounding box center [565, 518] width 756 height 40
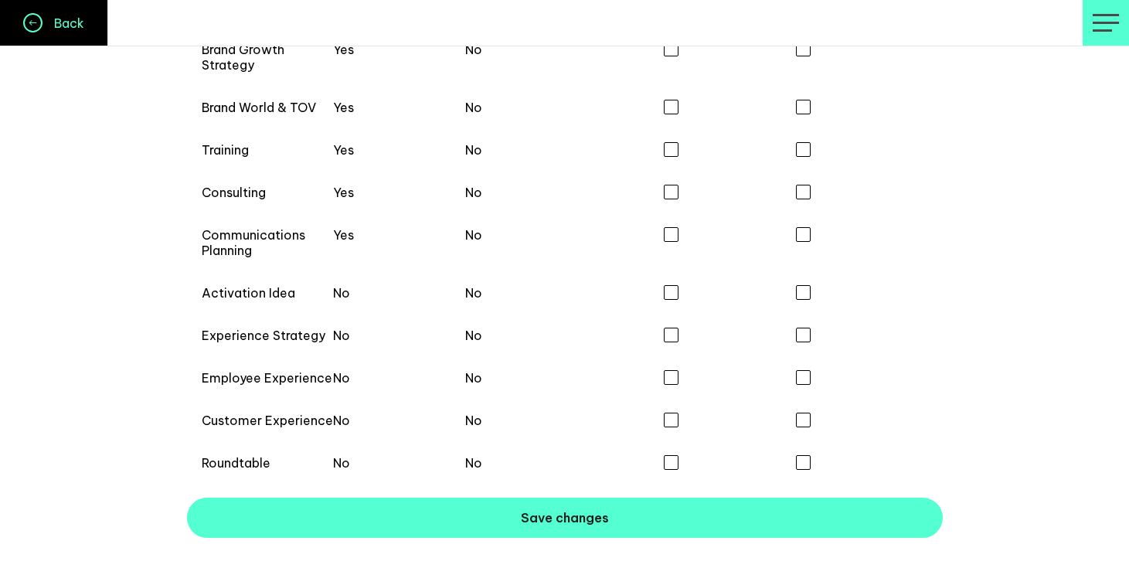
click at [70, 16] on h4 "Back" at bounding box center [63, 22] width 42 height 15
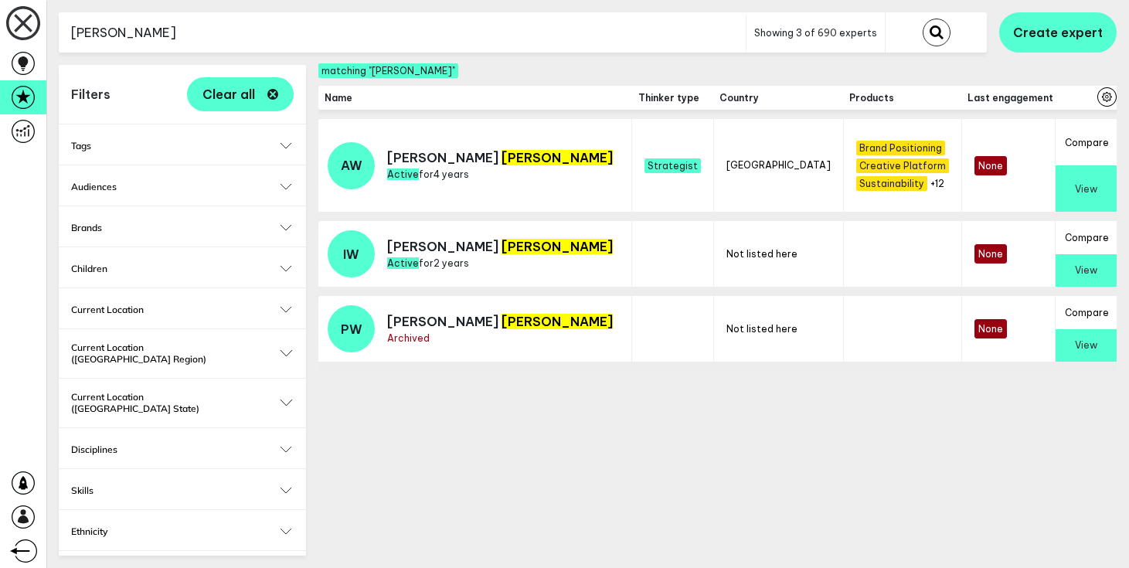
click at [295, 33] on input "[PERSON_NAME]" at bounding box center [402, 33] width 687 height 38
type input "charlotte"
click at [923, 19] on button "submit" at bounding box center [937, 33] width 28 height 28
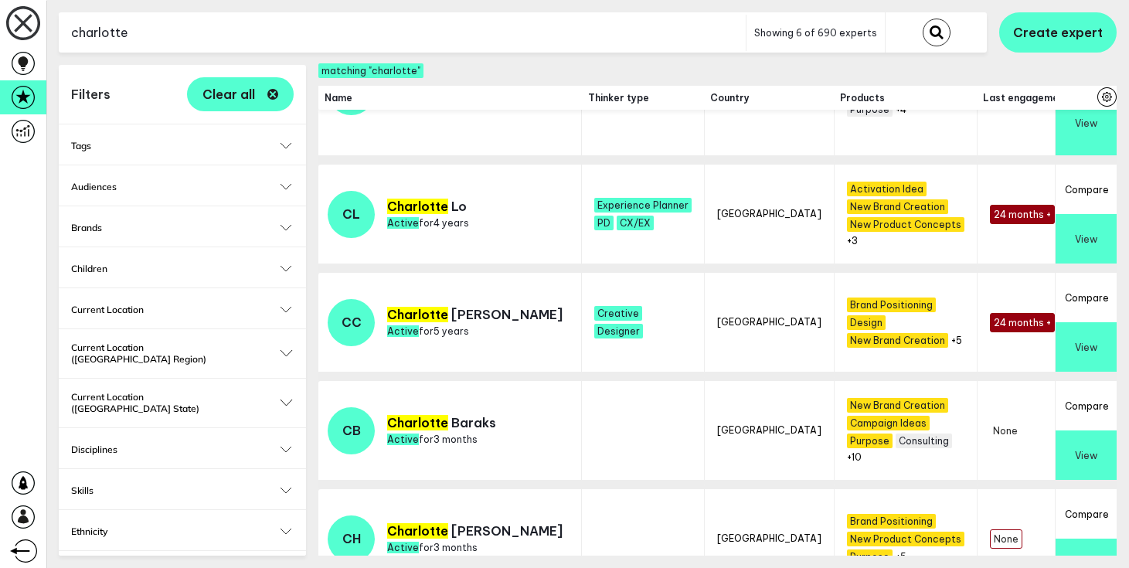
scroll to position [214, 0]
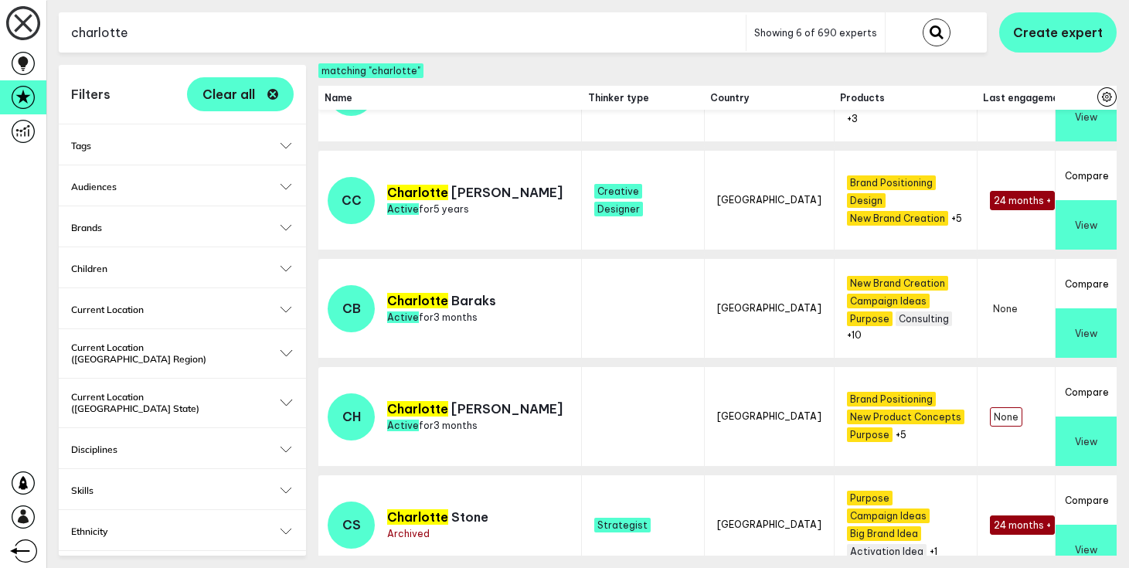
click at [1075, 340] on button "View" at bounding box center [1086, 332] width 61 height 49
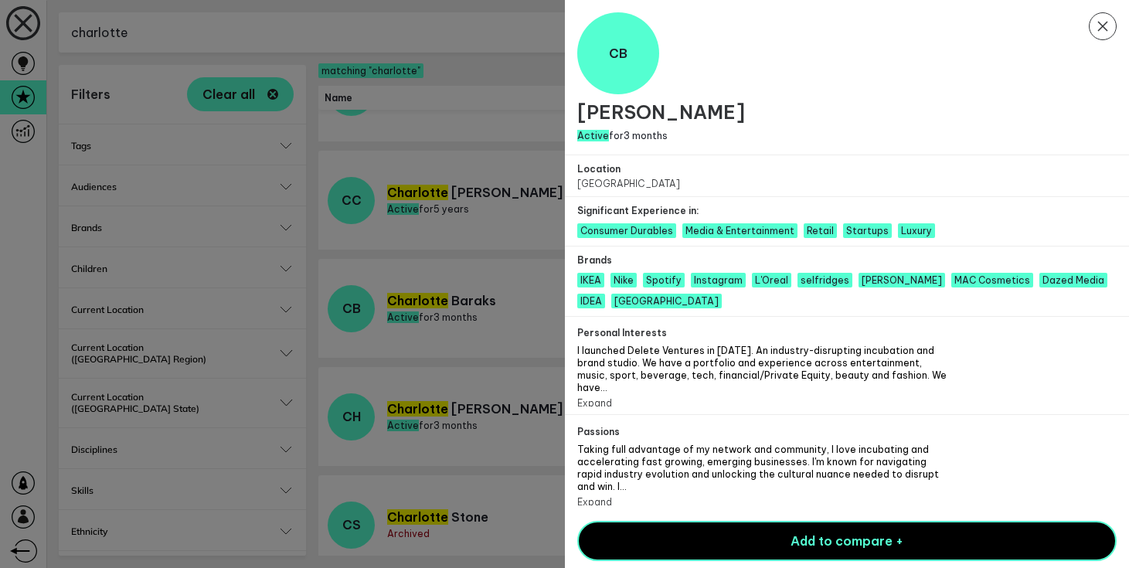
scroll to position [28, 0]
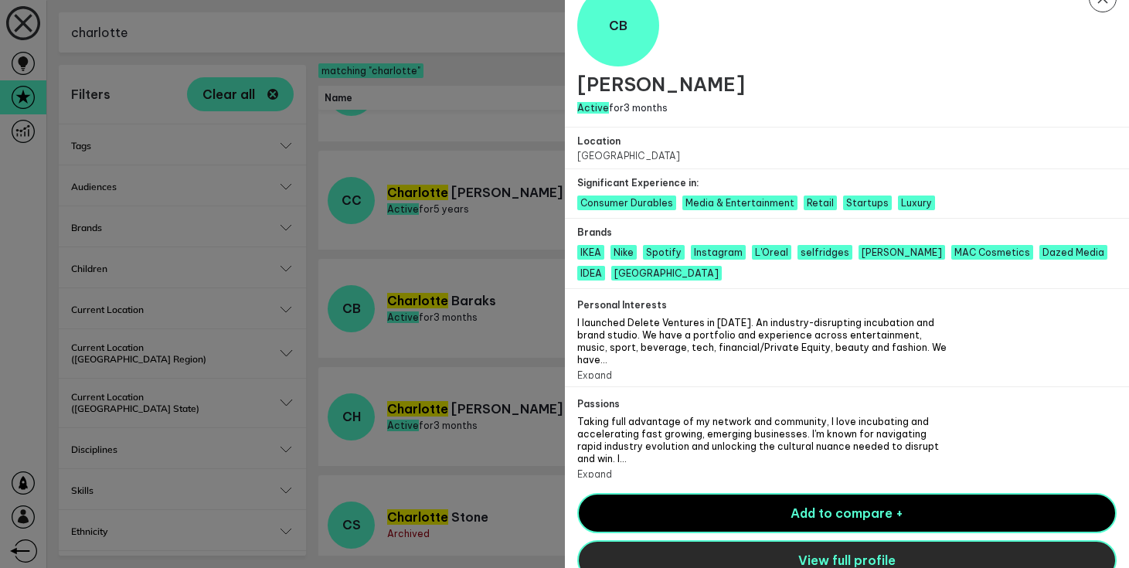
click at [807, 552] on span "View full profile" at bounding box center [846, 559] width 97 height 15
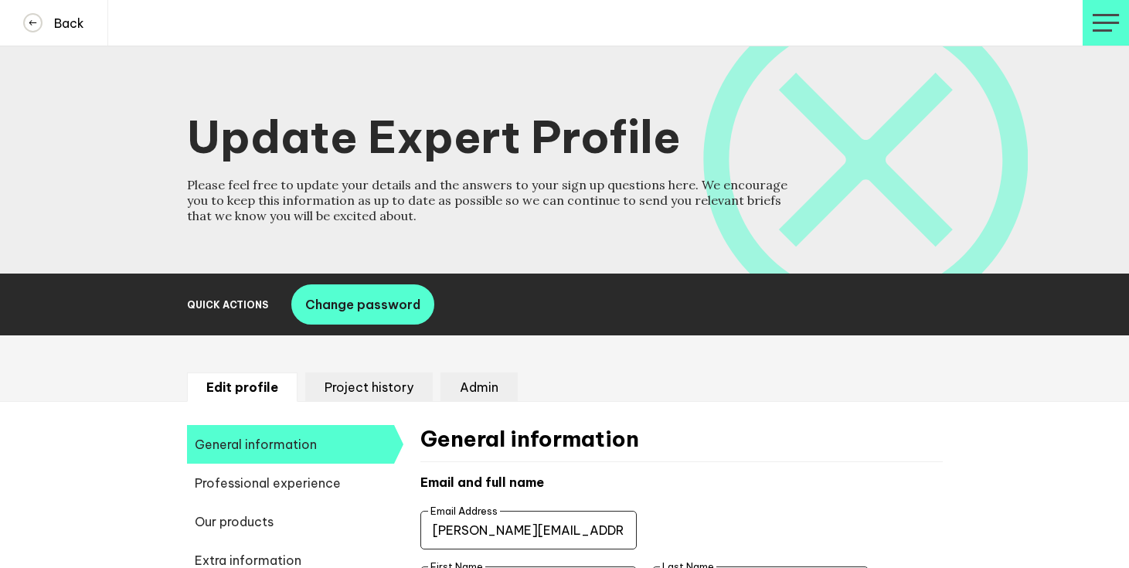
select select "20250"
select select "19085"
select select "14666"
select select "17584"
click at [480, 395] on li "Admin" at bounding box center [478, 386] width 77 height 29
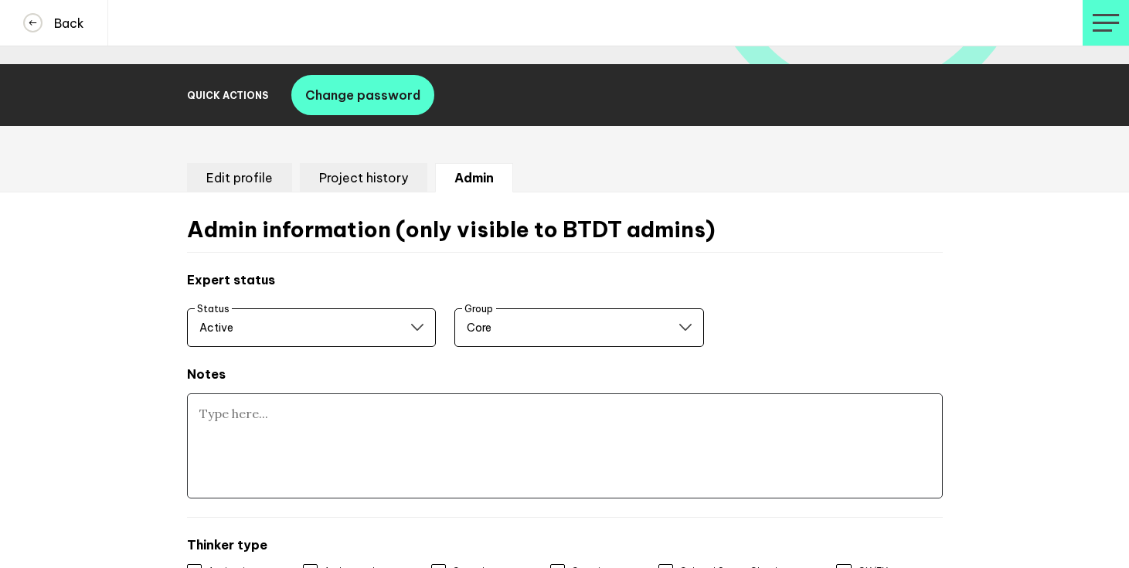
scroll to position [235, 0]
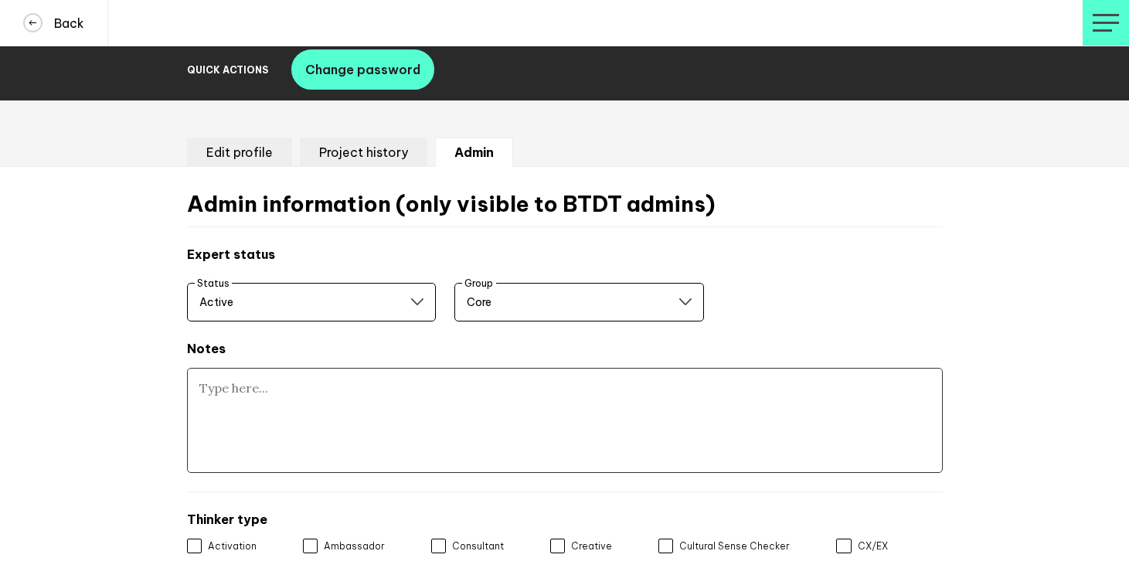
click at [438, 395] on textarea at bounding box center [565, 420] width 756 height 105
paste textarea "Membership rules not witnessed"
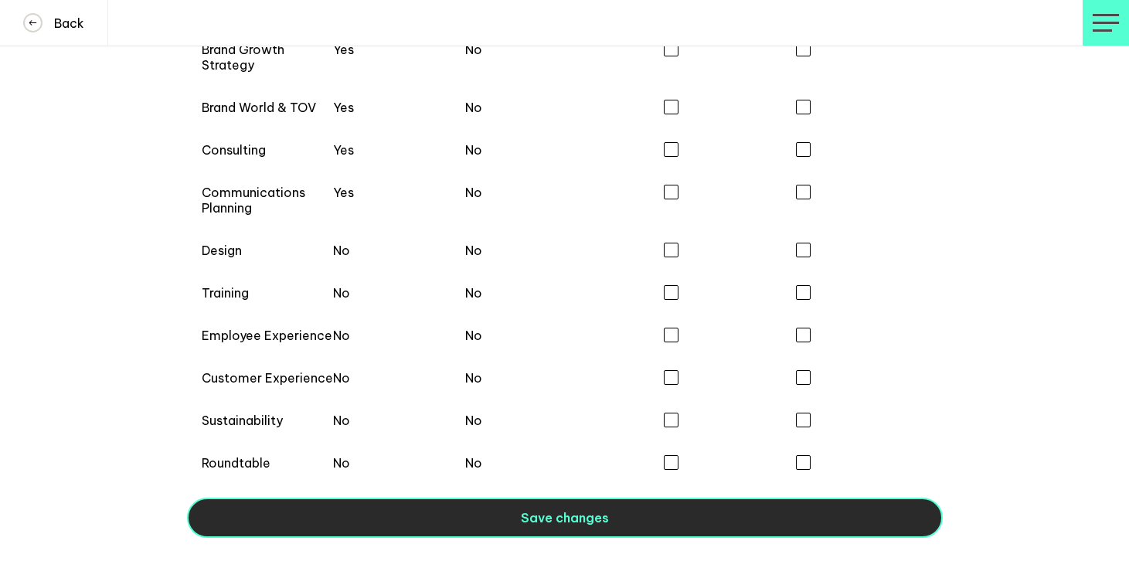
type textarea "Membership rules not witnessed"
click at [475, 517] on button "Save changes" at bounding box center [565, 518] width 756 height 40
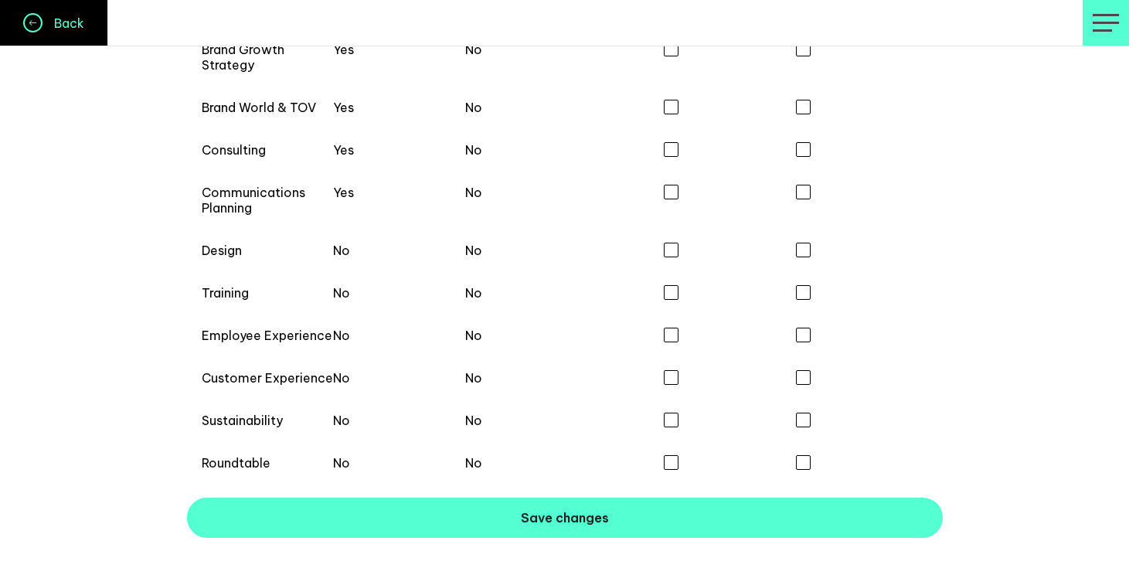
click at [16, 35] on button "Back" at bounding box center [54, 23] width 108 height 46
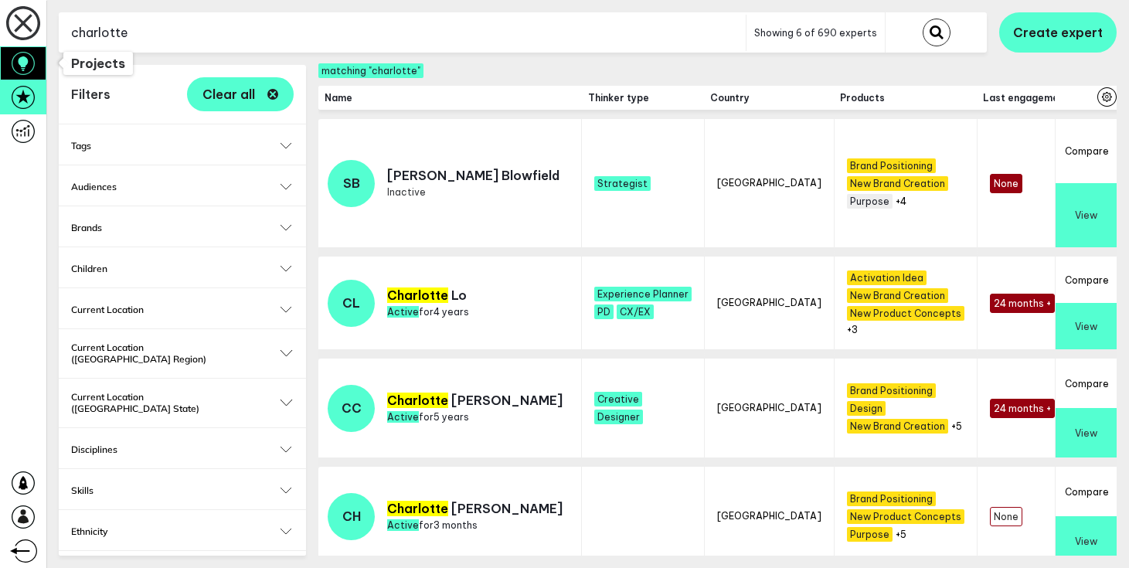
click at [27, 73] on icon at bounding box center [23, 63] width 23 height 23
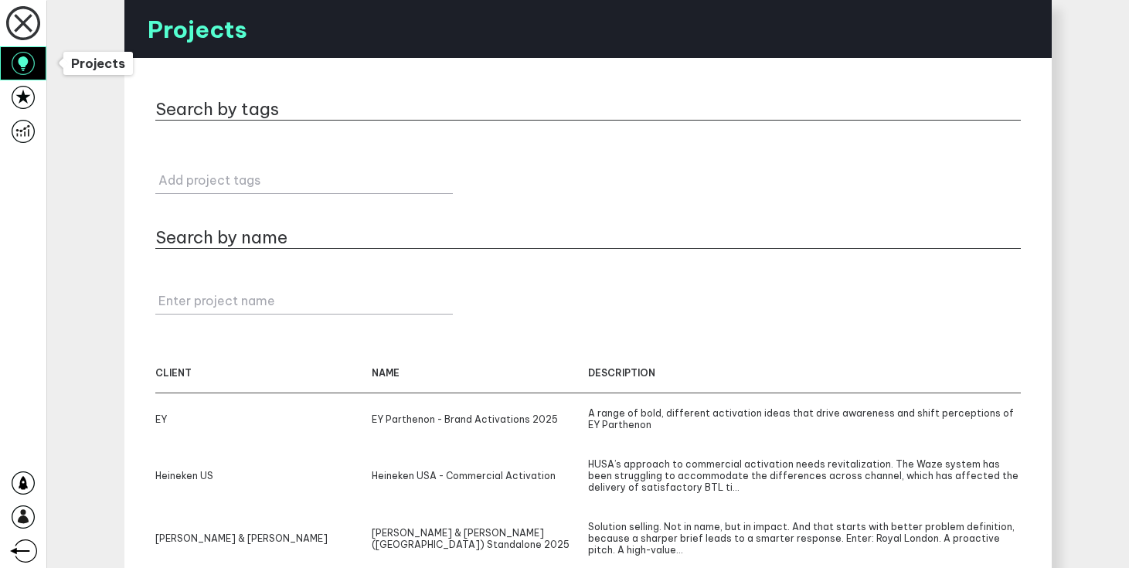
scroll to position [109, 0]
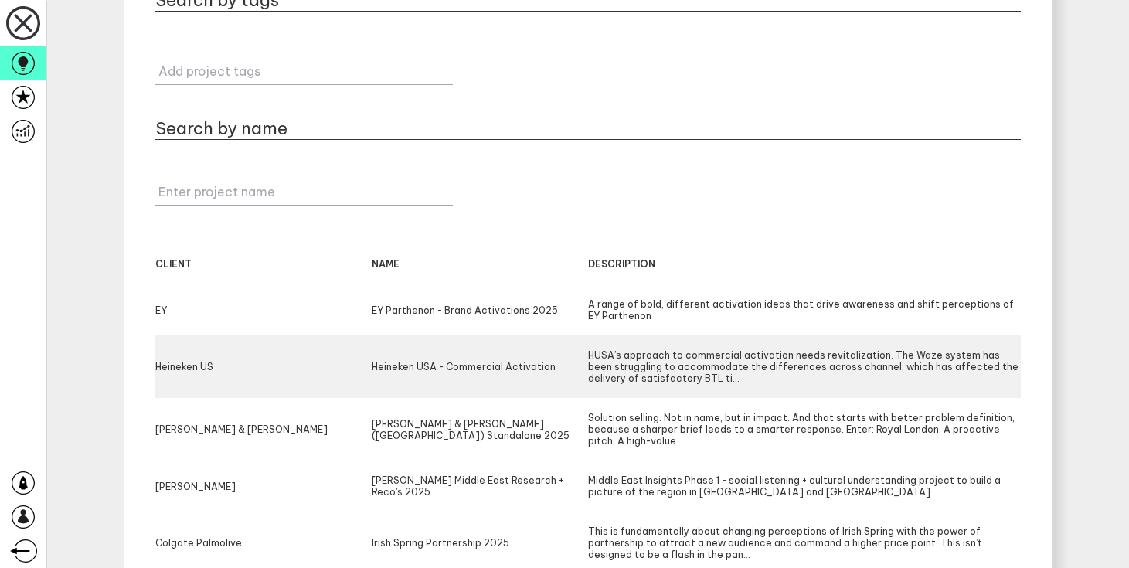
click at [477, 365] on div "Heineken USA - Commercial Activation" at bounding box center [480, 366] width 216 height 35
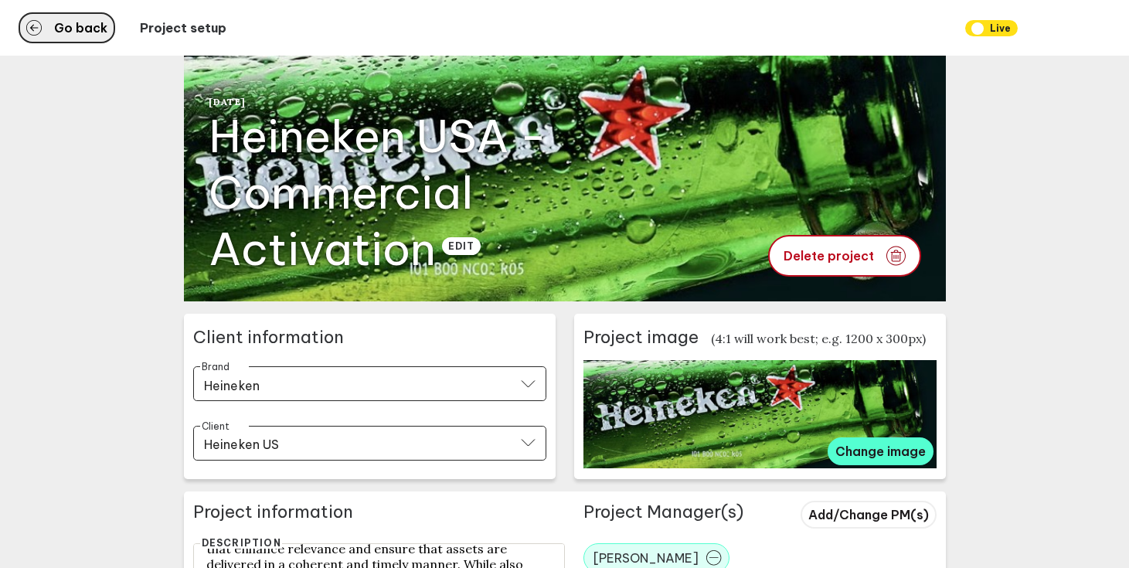
click at [66, 28] on span "Go back" at bounding box center [80, 28] width 53 height 12
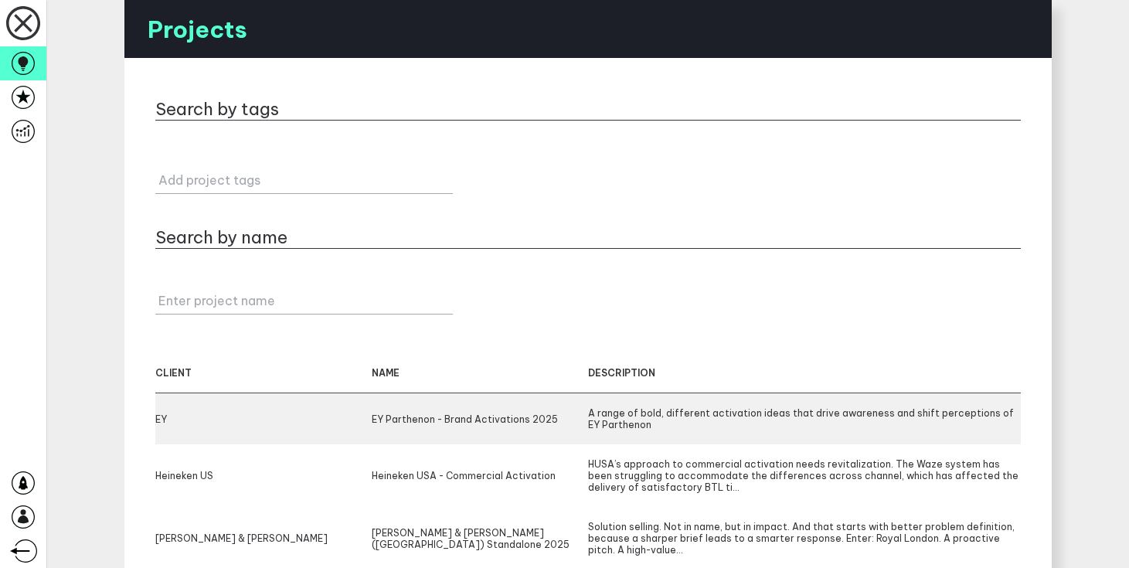
click at [587, 411] on div "EY EY Parthenon - Brand Activations 2025 A range of bold, different activation …" at bounding box center [587, 418] width 865 height 51
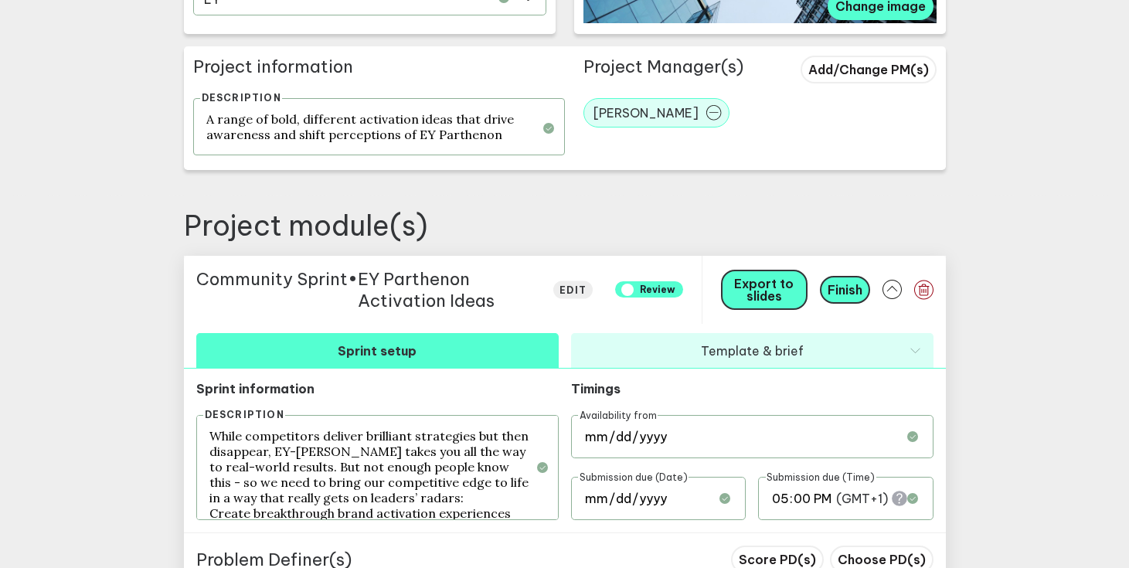
scroll to position [503, 0]
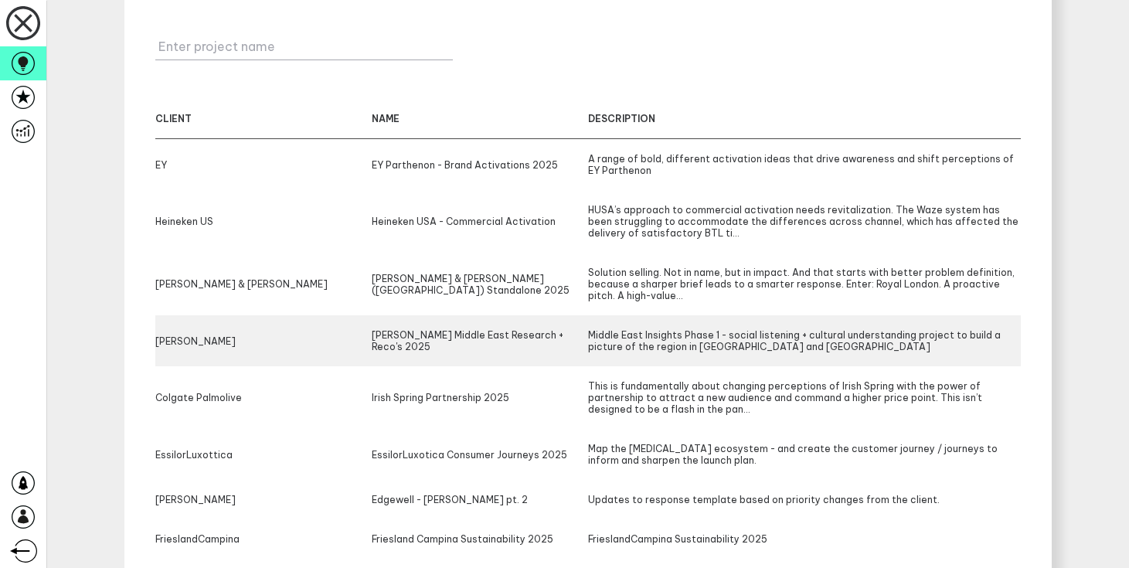
scroll to position [257, 0]
click at [530, 337] on div "[PERSON_NAME] Middle East Research + Reco's 2025" at bounding box center [480, 338] width 216 height 23
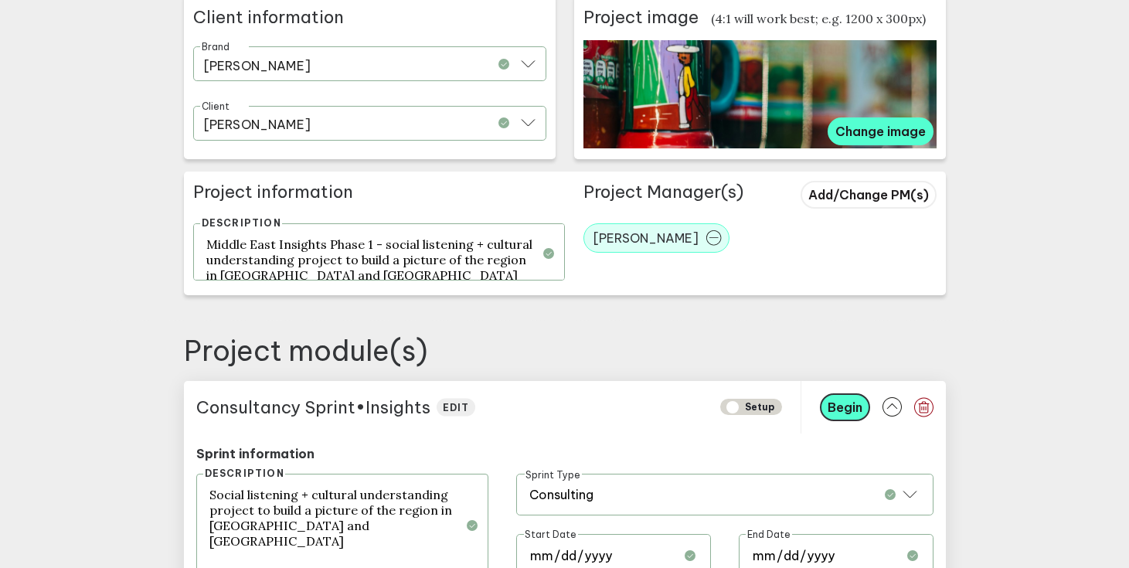
scroll to position [622, 0]
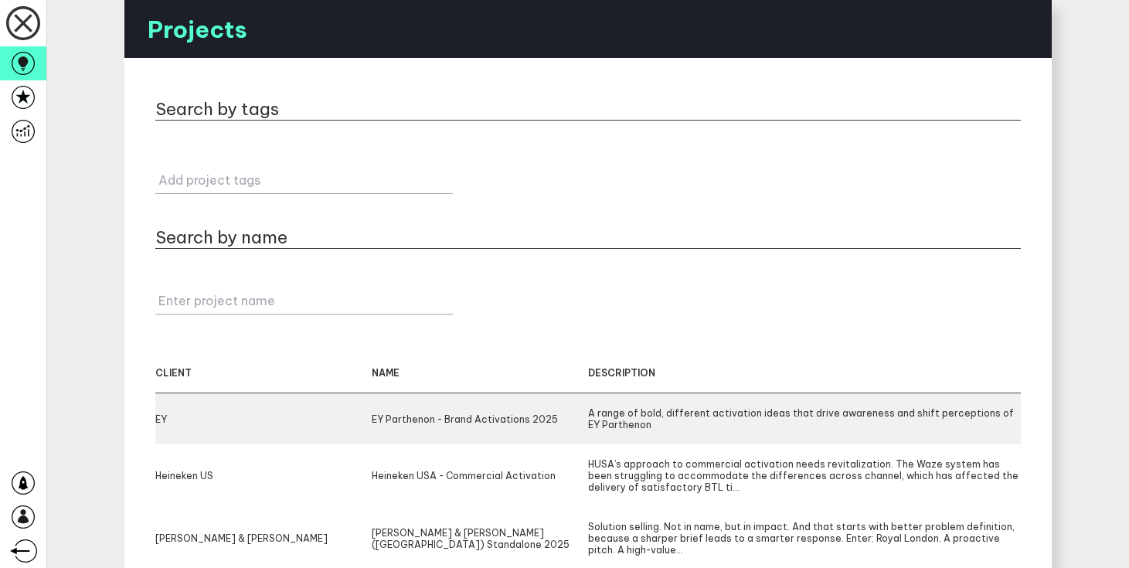
click at [405, 422] on div "EY Parthenon - Brand Activations 2025" at bounding box center [480, 418] width 216 height 23
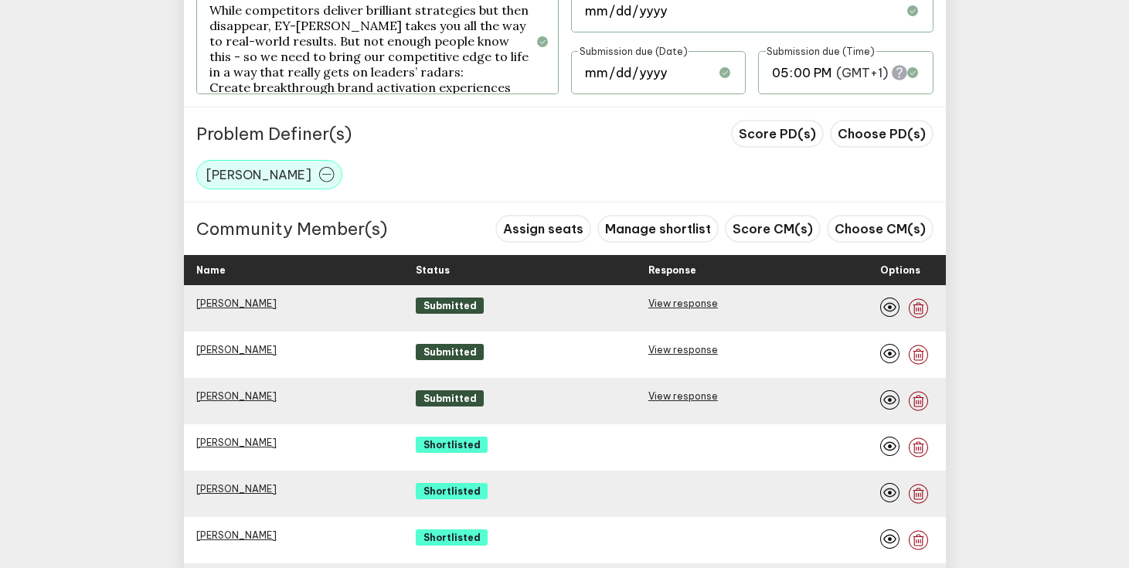
scroll to position [1080, 0]
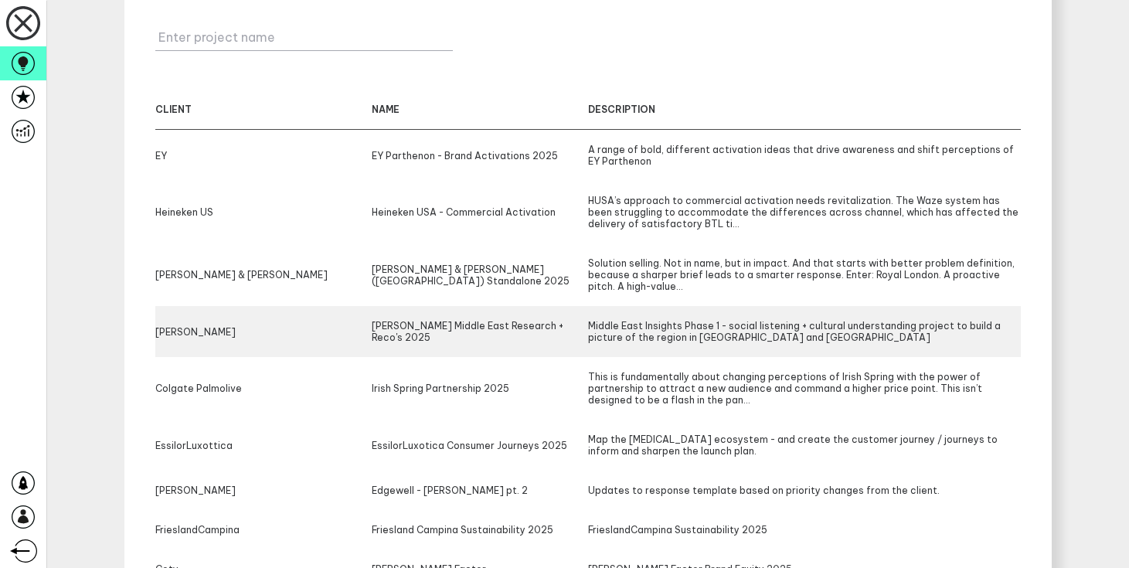
scroll to position [310, 0]
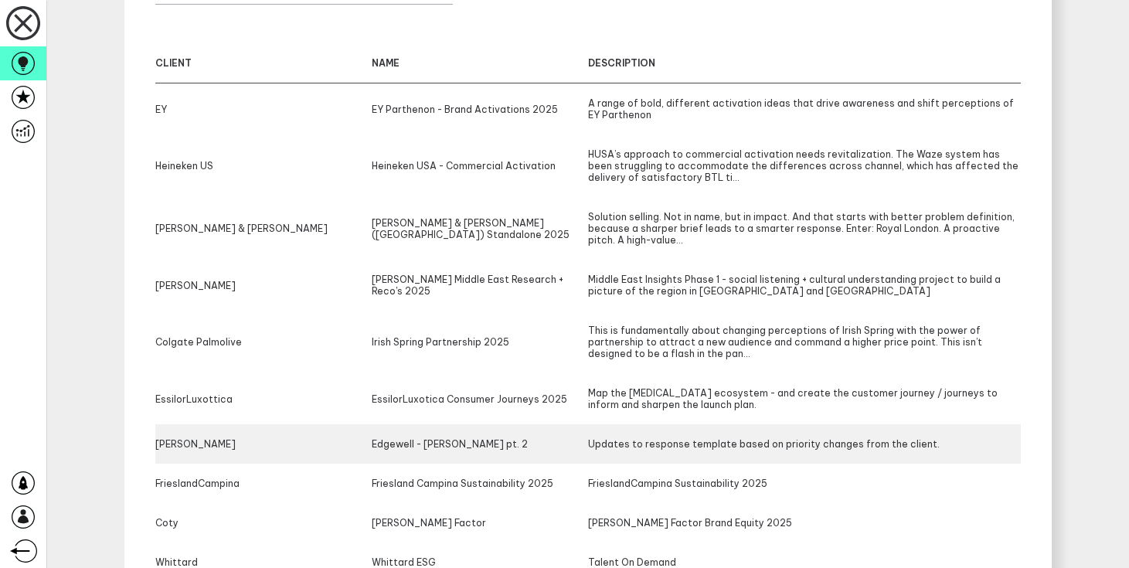
click at [426, 444] on div "Edgewell - [PERSON_NAME] pt. 2" at bounding box center [480, 444] width 216 height 12
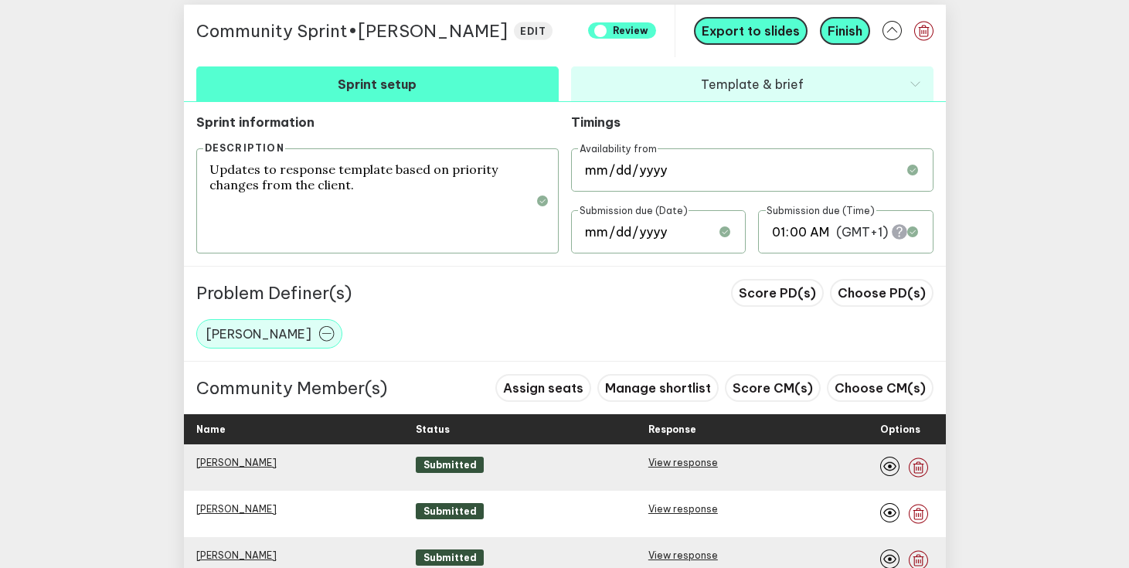
scroll to position [698, 0]
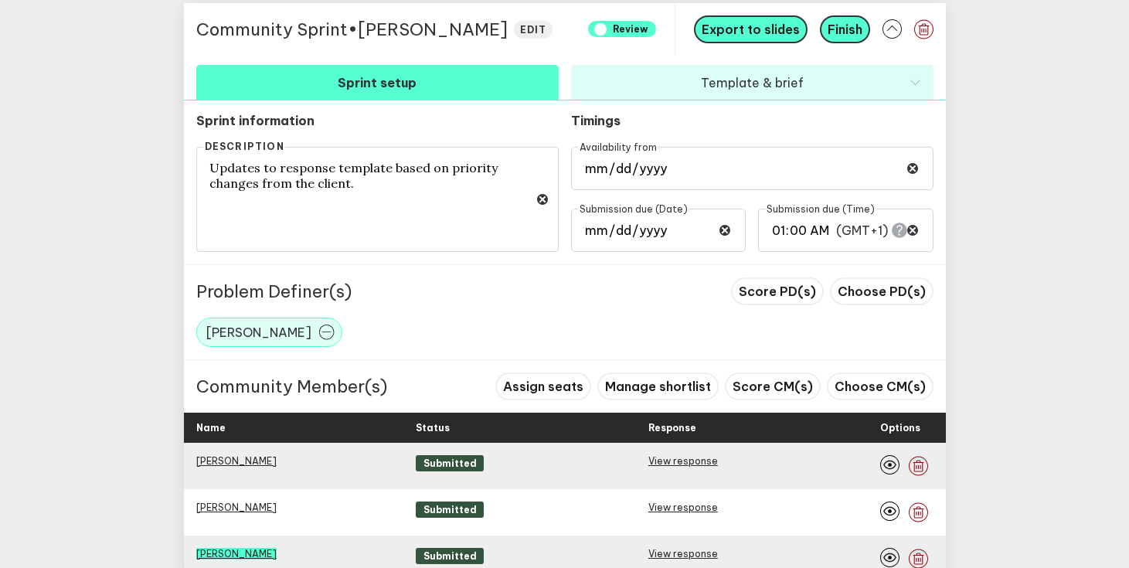
click at [233, 548] on link "[PERSON_NAME]" at bounding box center [236, 554] width 80 height 12
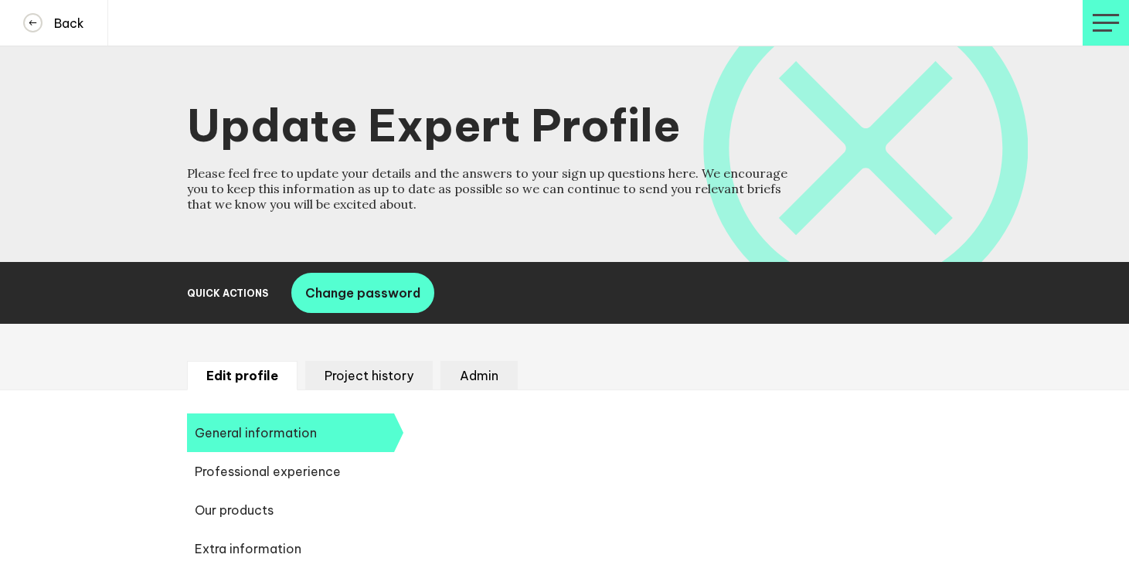
select select "19089"
select select "20252"
select select "19085"
select select "14724"
select select "17641"
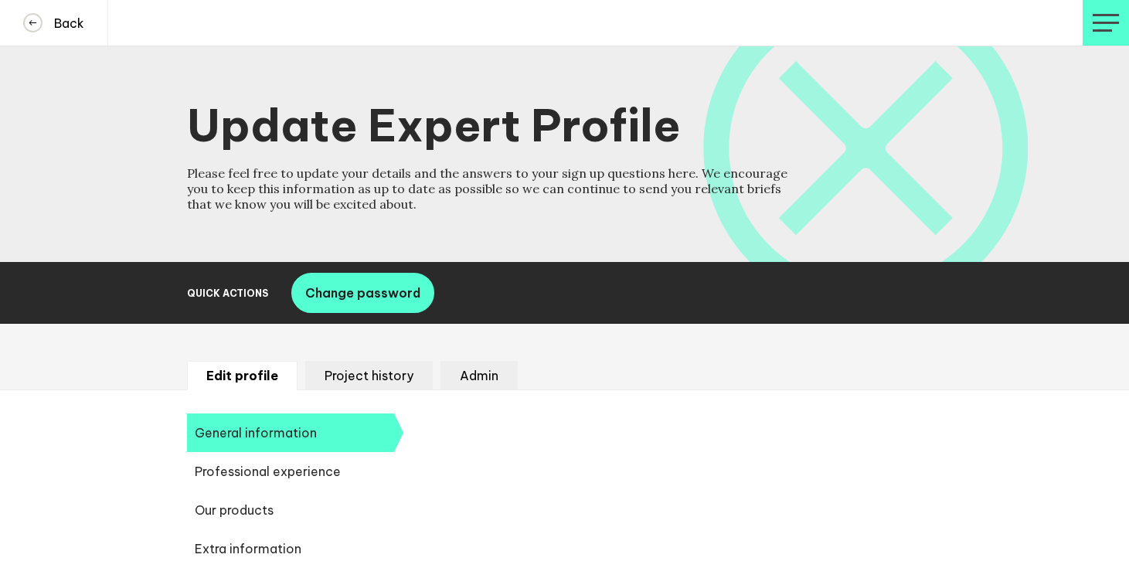
select select "14724"
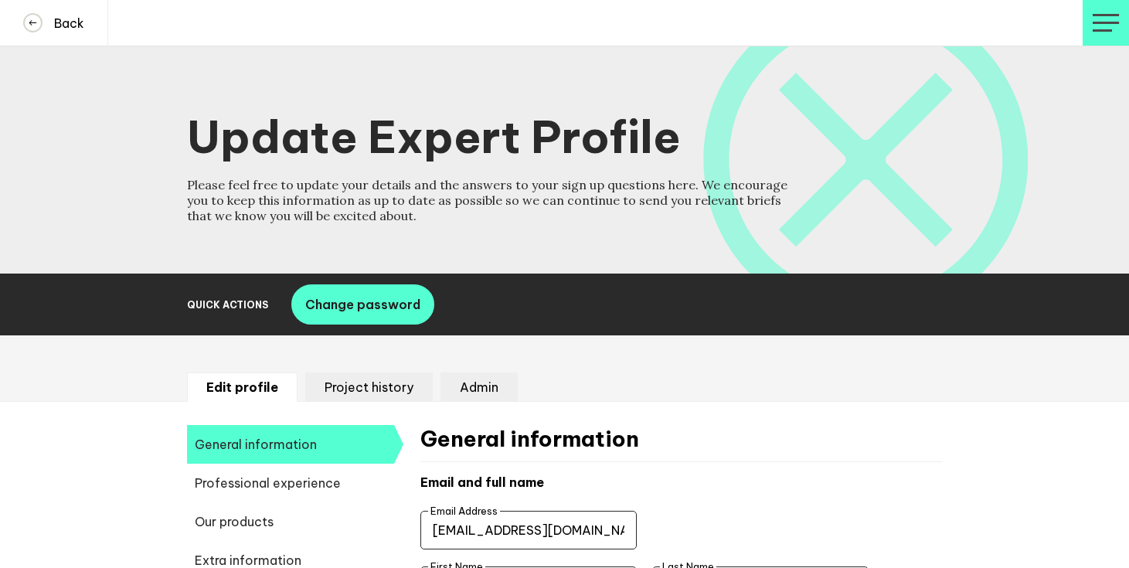
click at [476, 383] on li "Admin" at bounding box center [478, 386] width 77 height 29
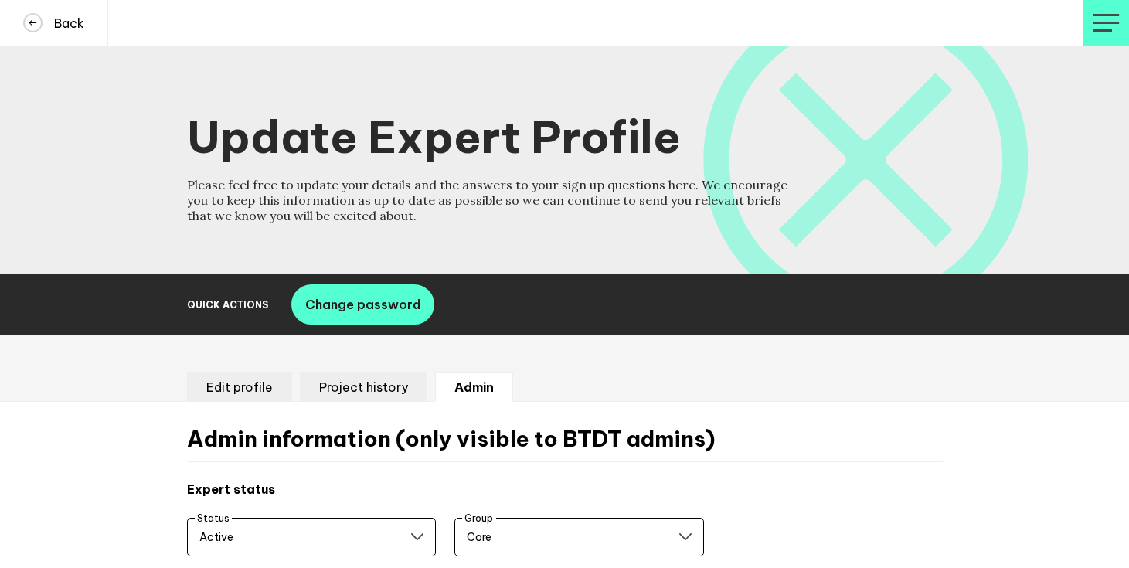
click at [325, 390] on li "Project history" at bounding box center [363, 386] width 127 height 29
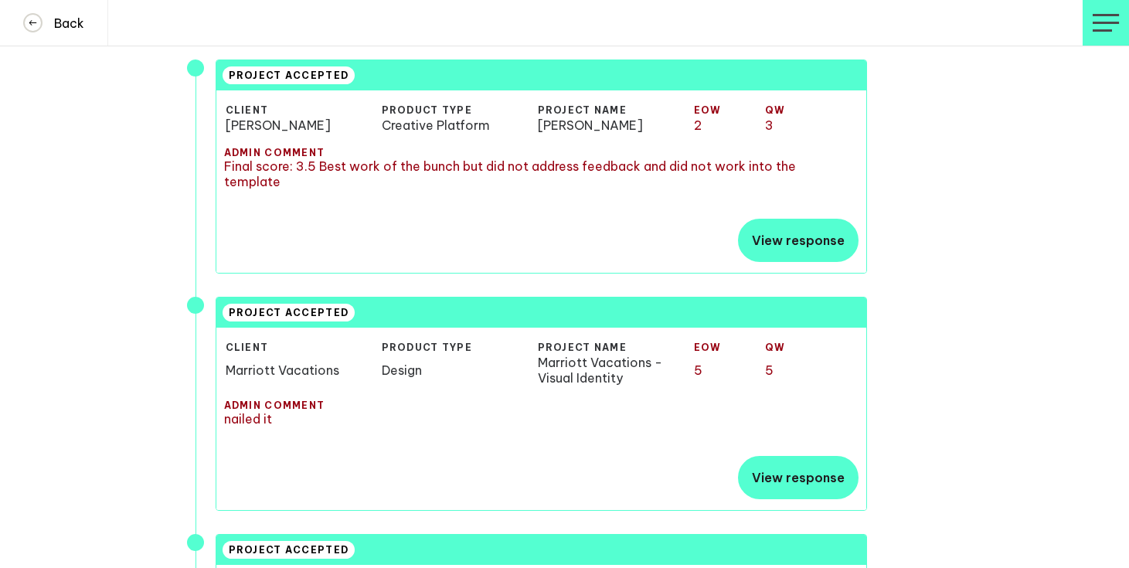
scroll to position [466, 0]
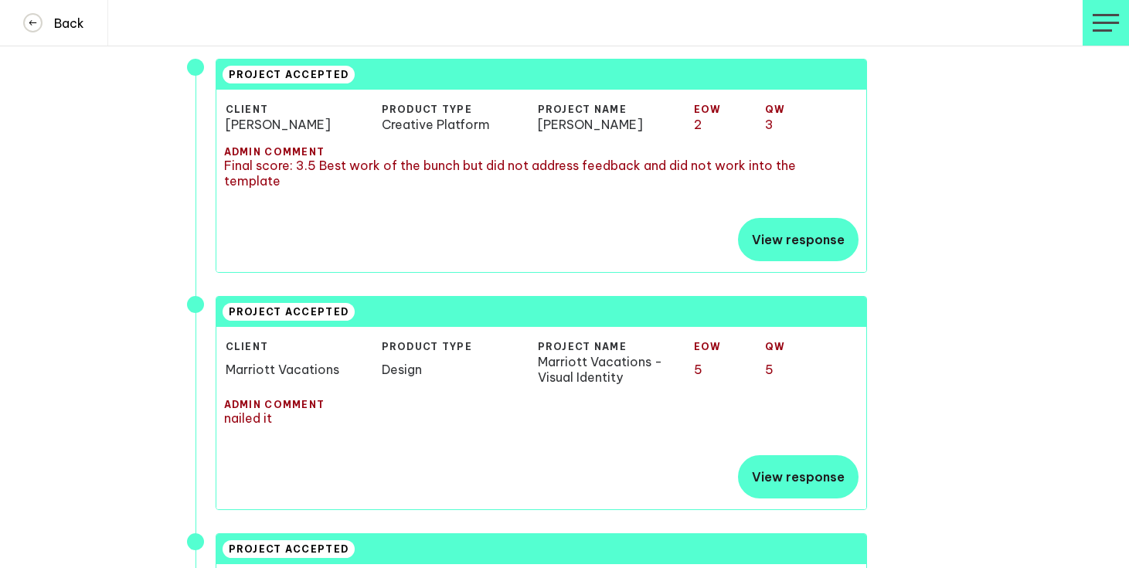
click at [277, 413] on span "nailed it" at bounding box center [541, 417] width 634 height 15
click at [257, 396] on div "PROJECT ACCEPTED CLIENT PRODUCT TYPE PROJECT NAME EOW QW Marriott Vacations Des…" at bounding box center [541, 403] width 651 height 214
click at [305, 165] on span "Final score: 3.5 Best work of the bunch but did not address feedback and did no…" at bounding box center [541, 173] width 634 height 31
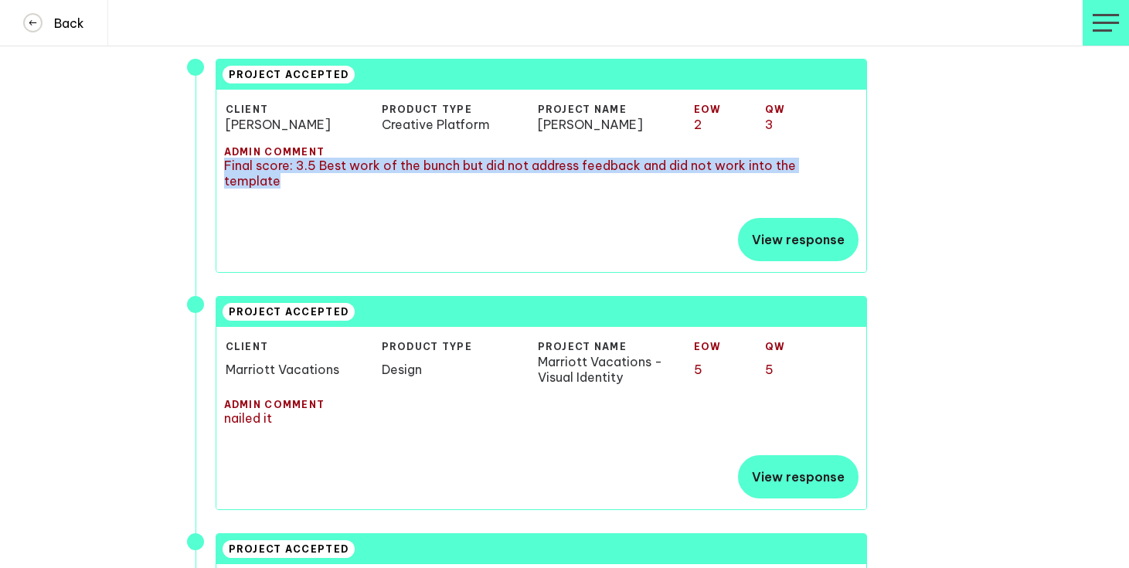
click at [305, 165] on span "Final score: 3.5 Best work of the bunch but did not address feedback and did no…" at bounding box center [541, 173] width 634 height 31
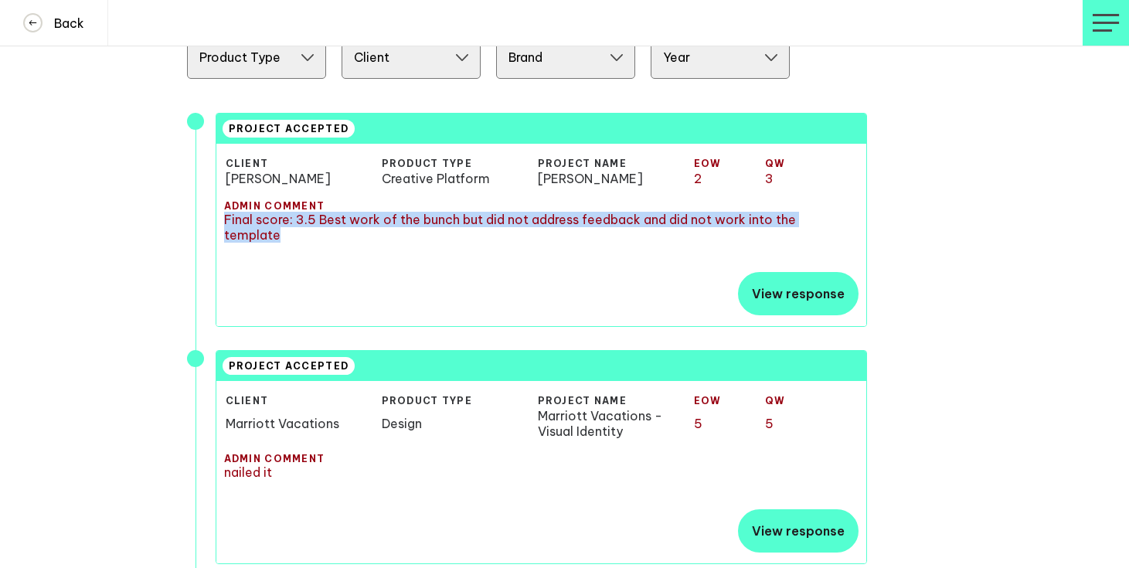
scroll to position [385, 0]
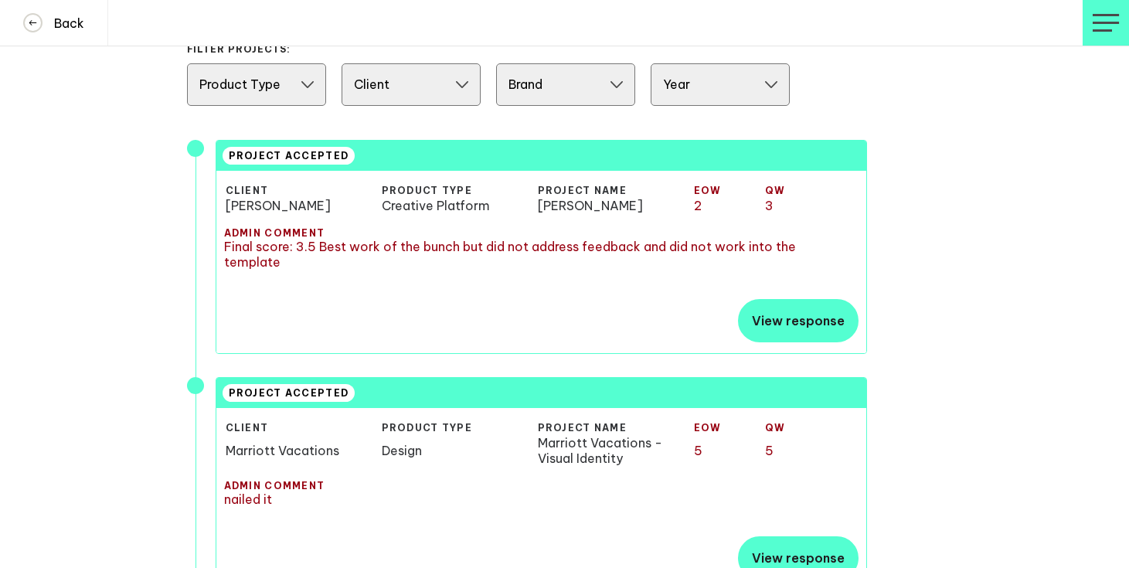
click at [307, 209] on td "[PERSON_NAME]" at bounding box center [303, 205] width 155 height 15
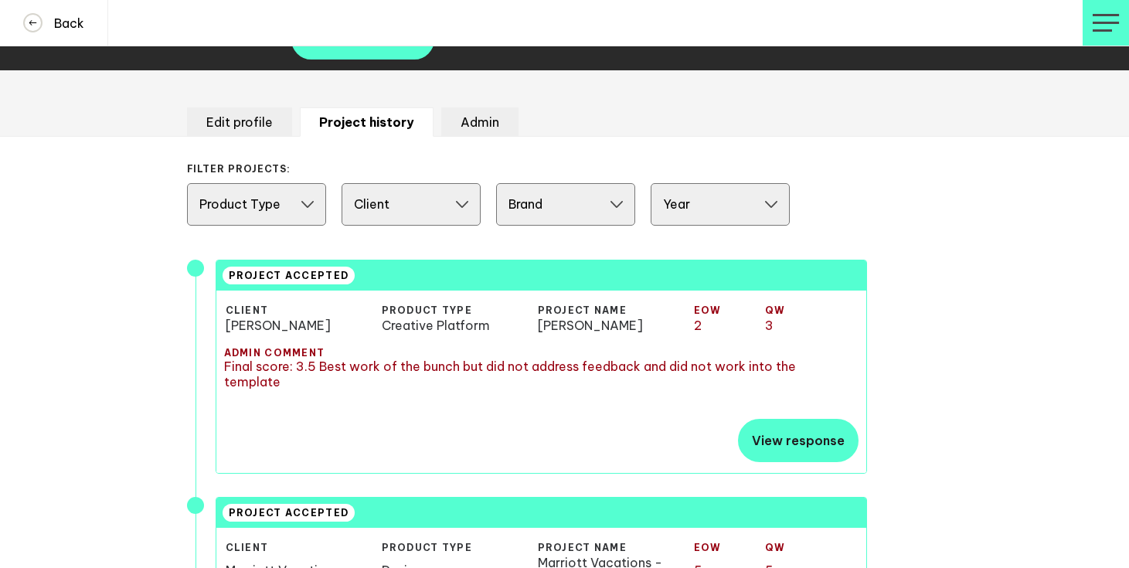
scroll to position [260, 0]
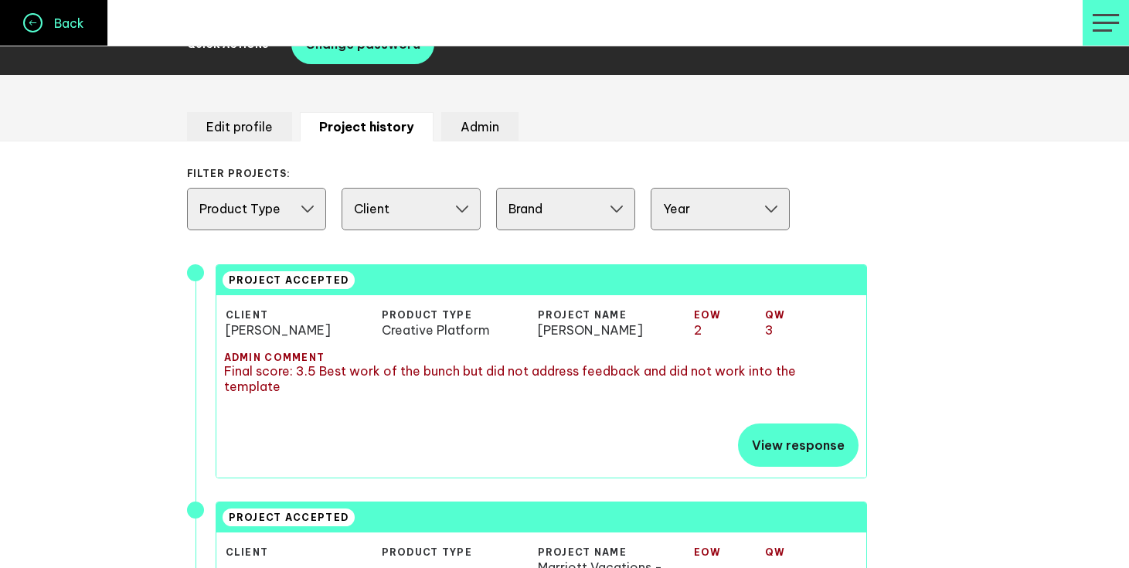
click at [37, 14] on span at bounding box center [32, 22] width 19 height 19
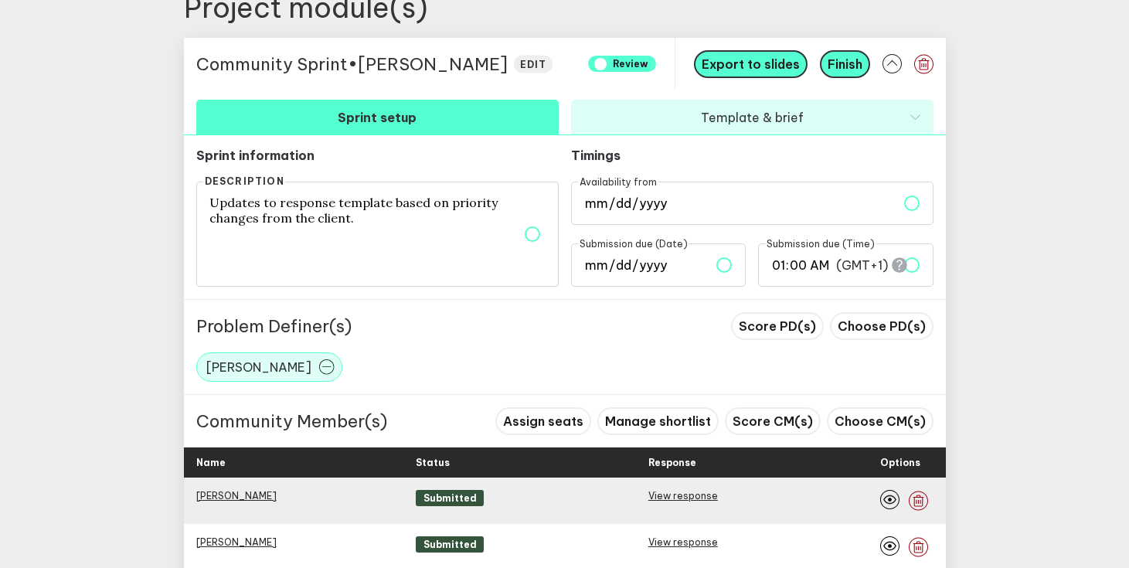
scroll to position [698, 0]
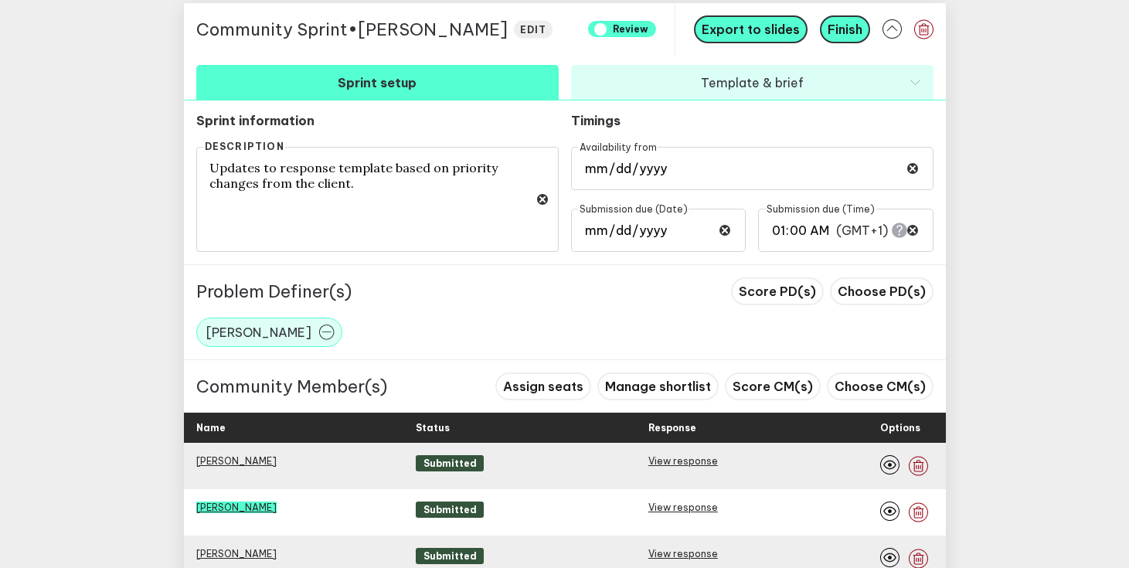
click at [250, 501] on link "[PERSON_NAME]" at bounding box center [236, 507] width 80 height 12
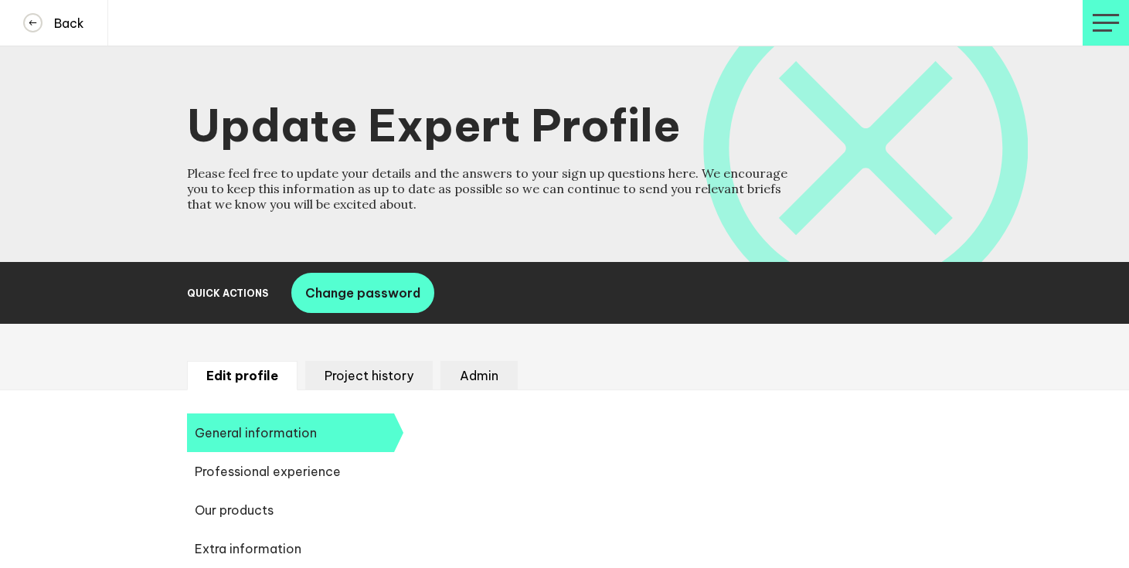
select select "19089"
select select "20252"
select select "19085"
select select "14724"
select select "17620"
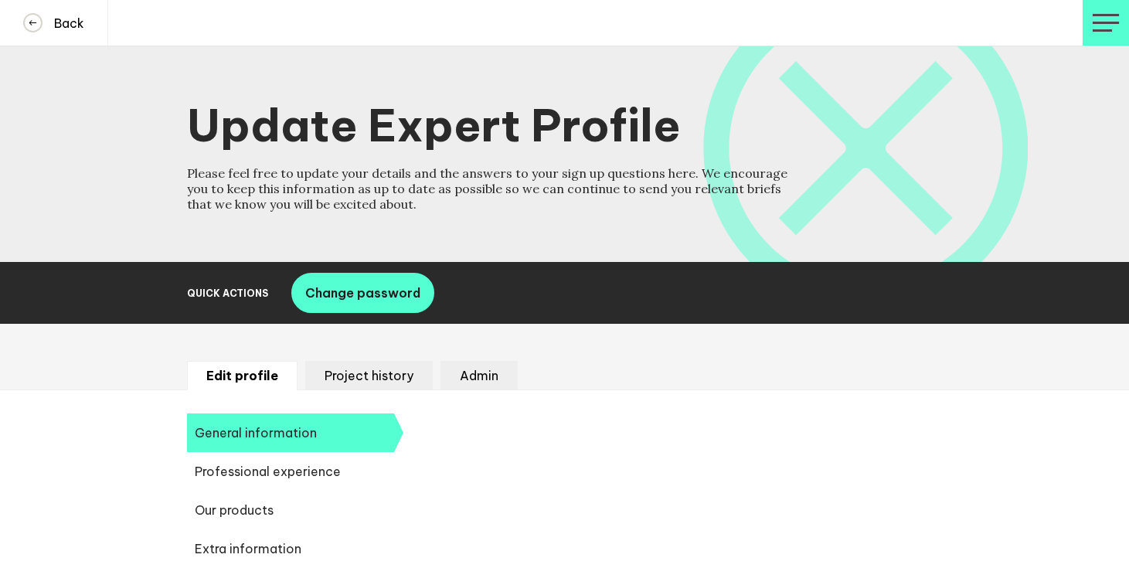
select select "10633"
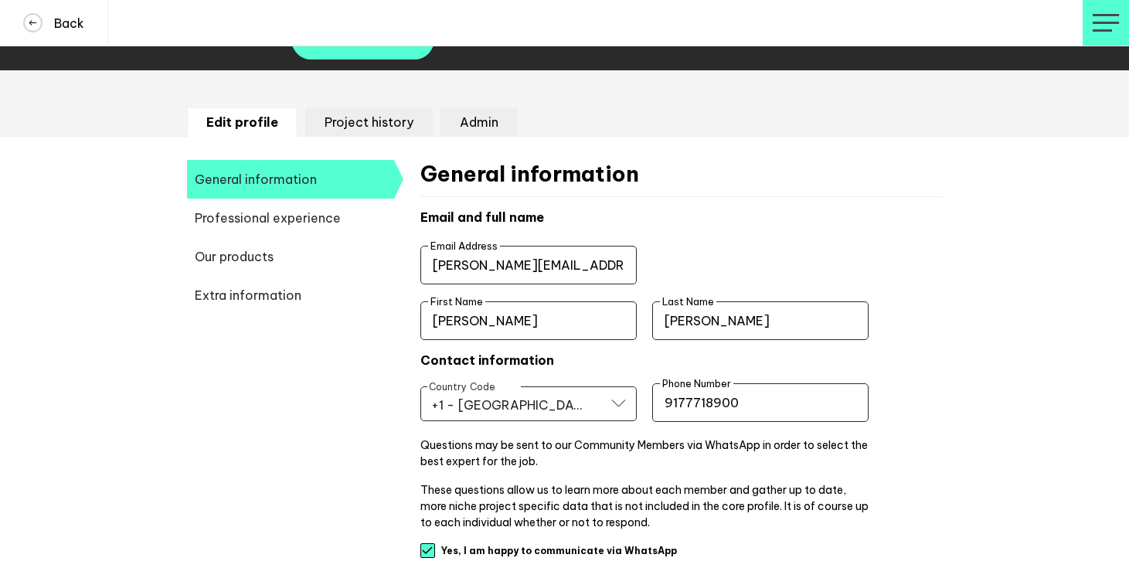
scroll to position [271, 0]
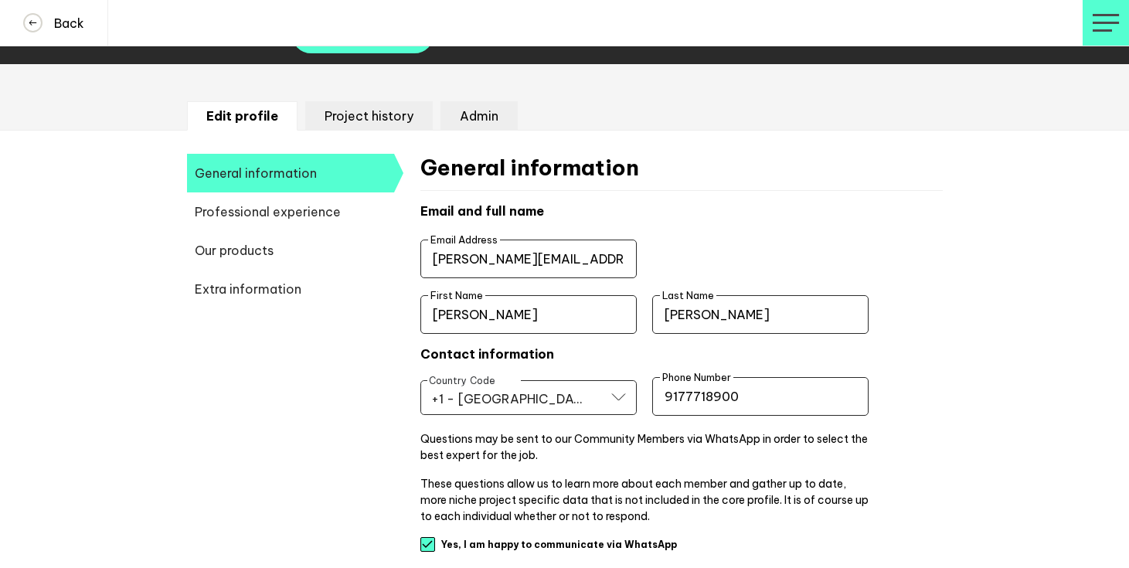
click at [386, 127] on li "Project history" at bounding box center [368, 115] width 127 height 29
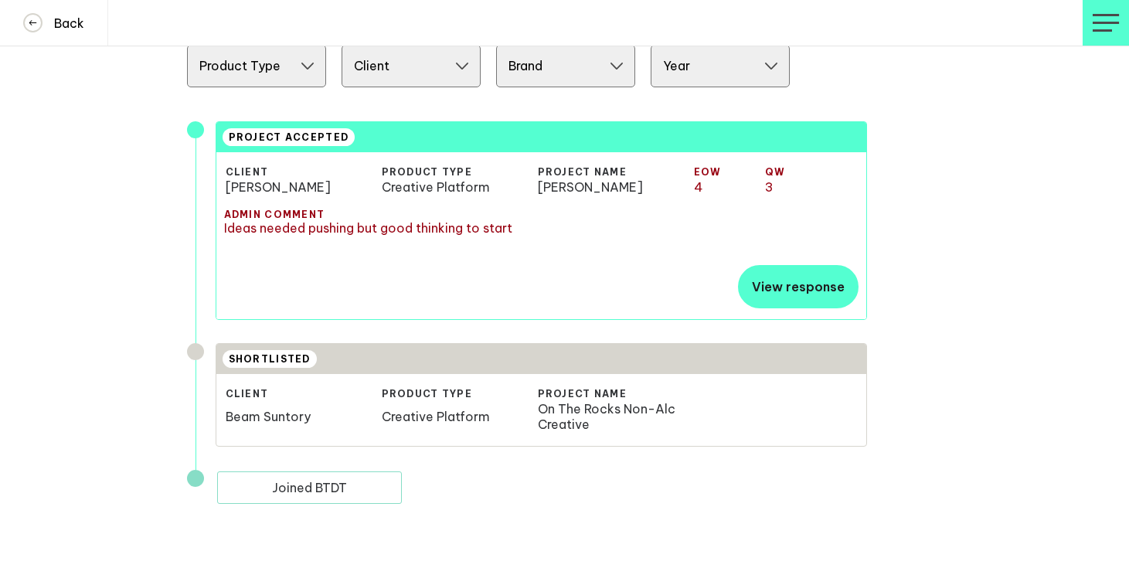
scroll to position [410, 0]
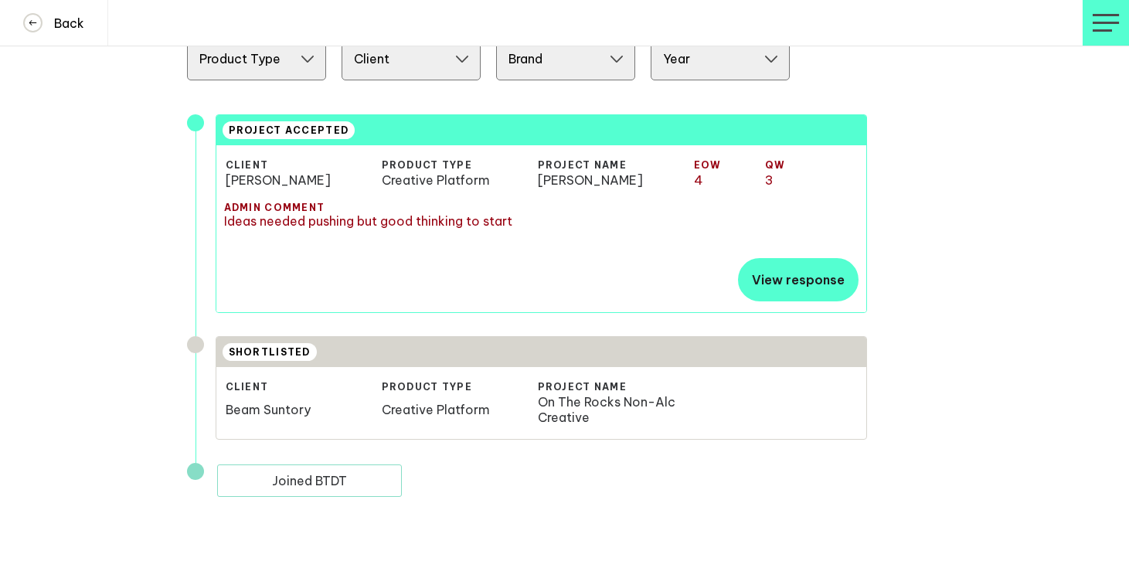
click at [343, 423] on td "Beam Suntory" at bounding box center [303, 409] width 155 height 31
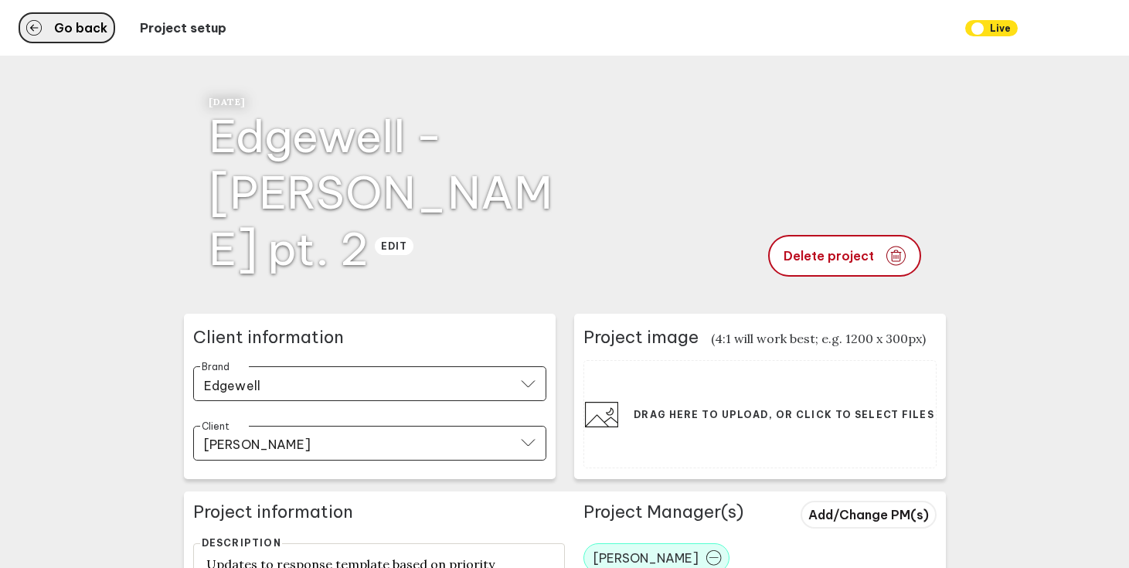
click at [90, 26] on span "Go back" at bounding box center [80, 28] width 53 height 12
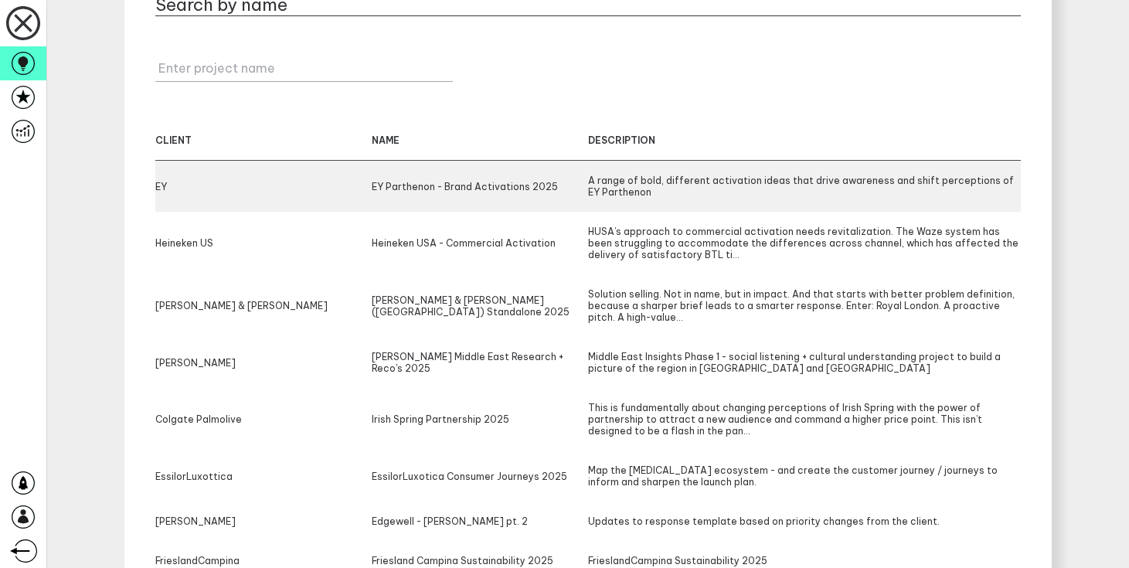
scroll to position [233, 0]
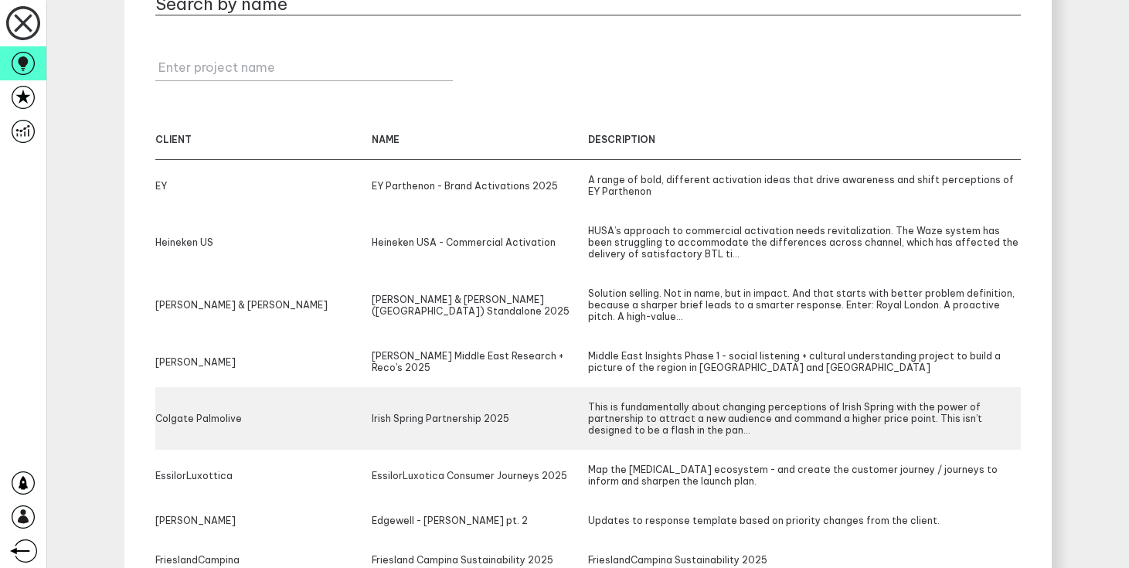
click at [430, 420] on div "Irish Spring Partnership 2025" at bounding box center [480, 418] width 216 height 35
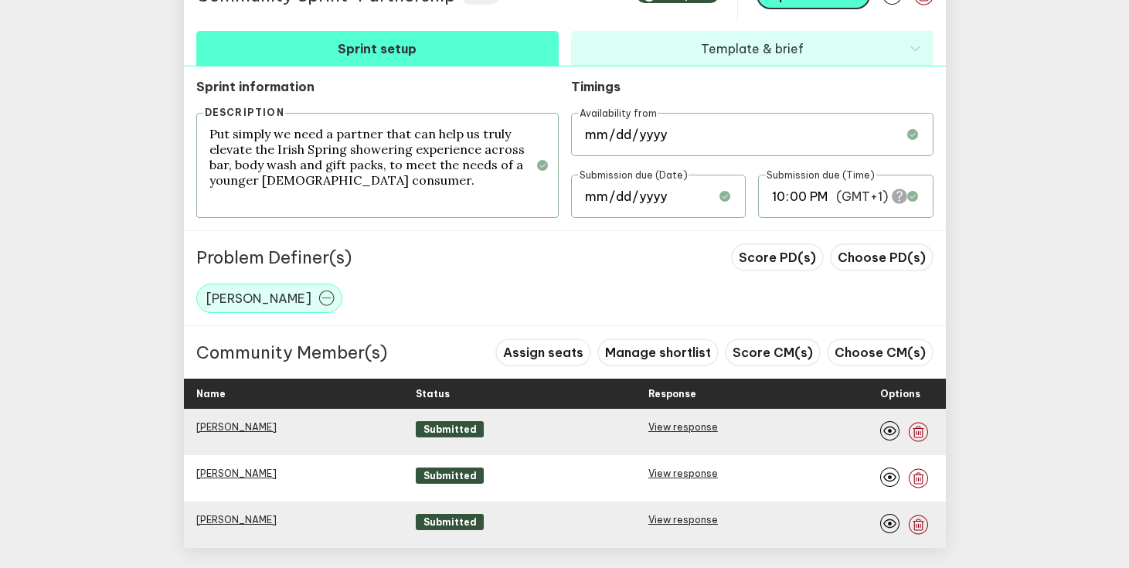
scroll to position [760, 0]
